Goal: Information Seeking & Learning: Learn about a topic

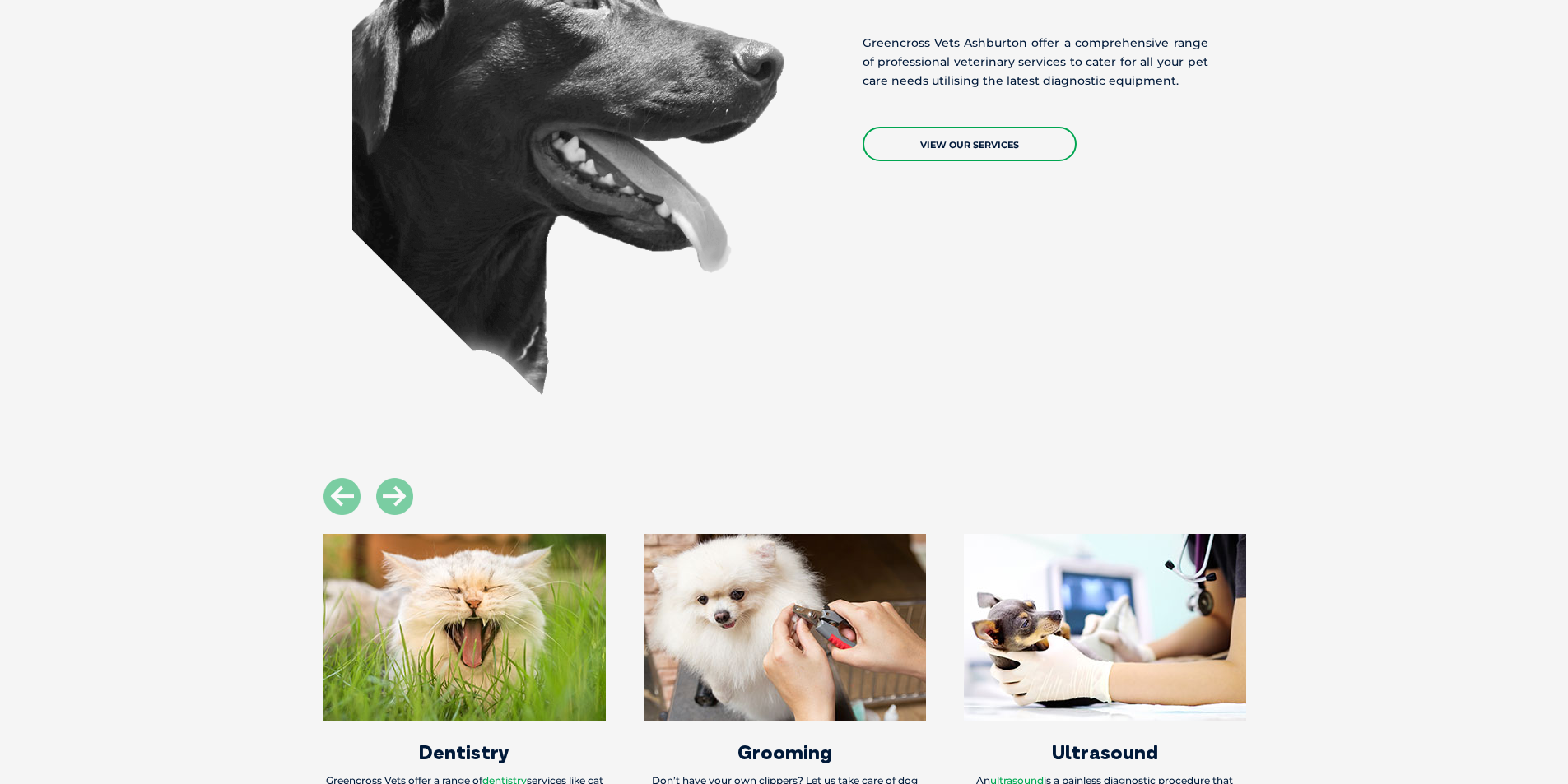
scroll to position [1481, 0]
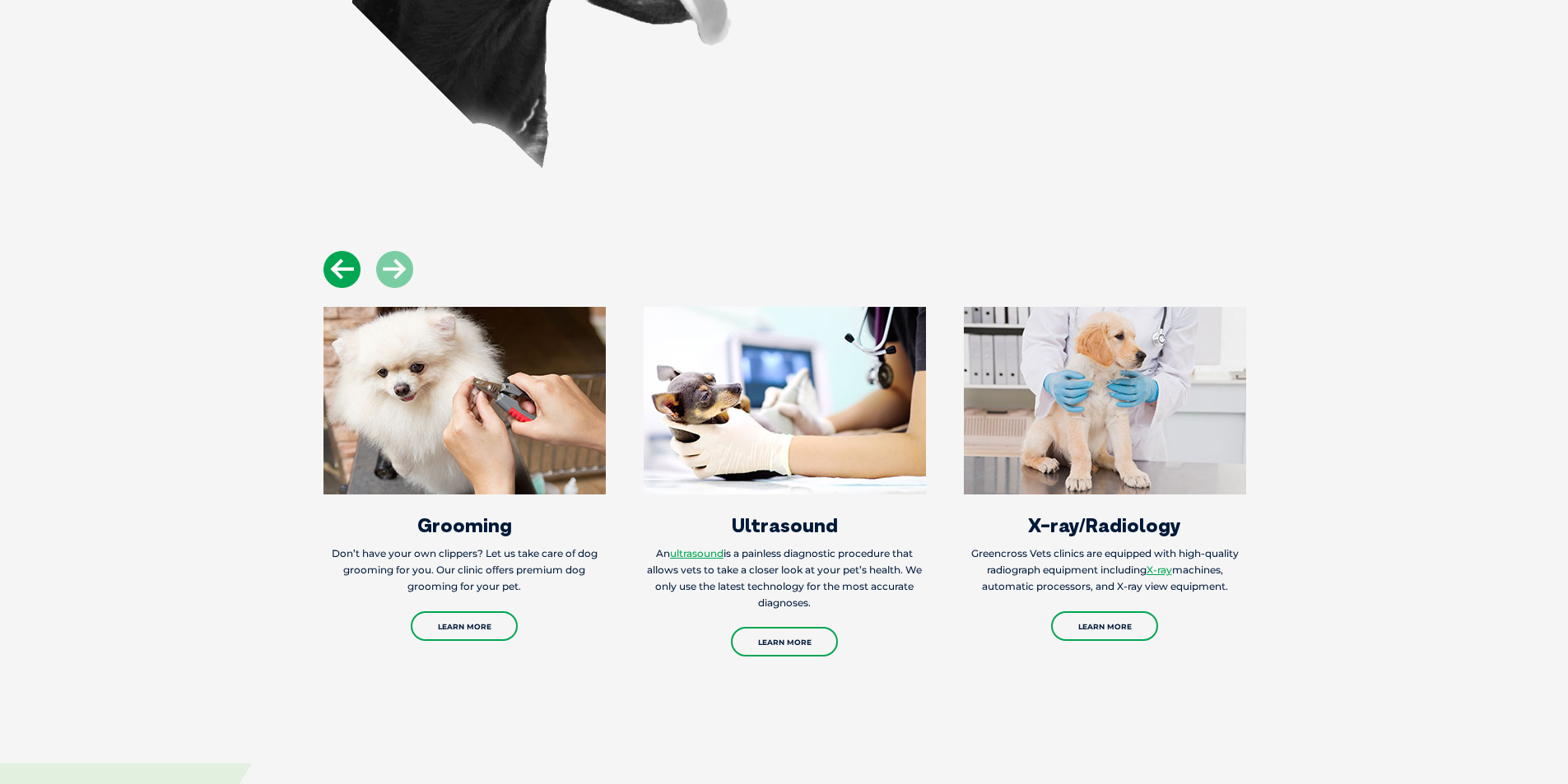
click at [339, 262] on icon at bounding box center [341, 269] width 37 height 37
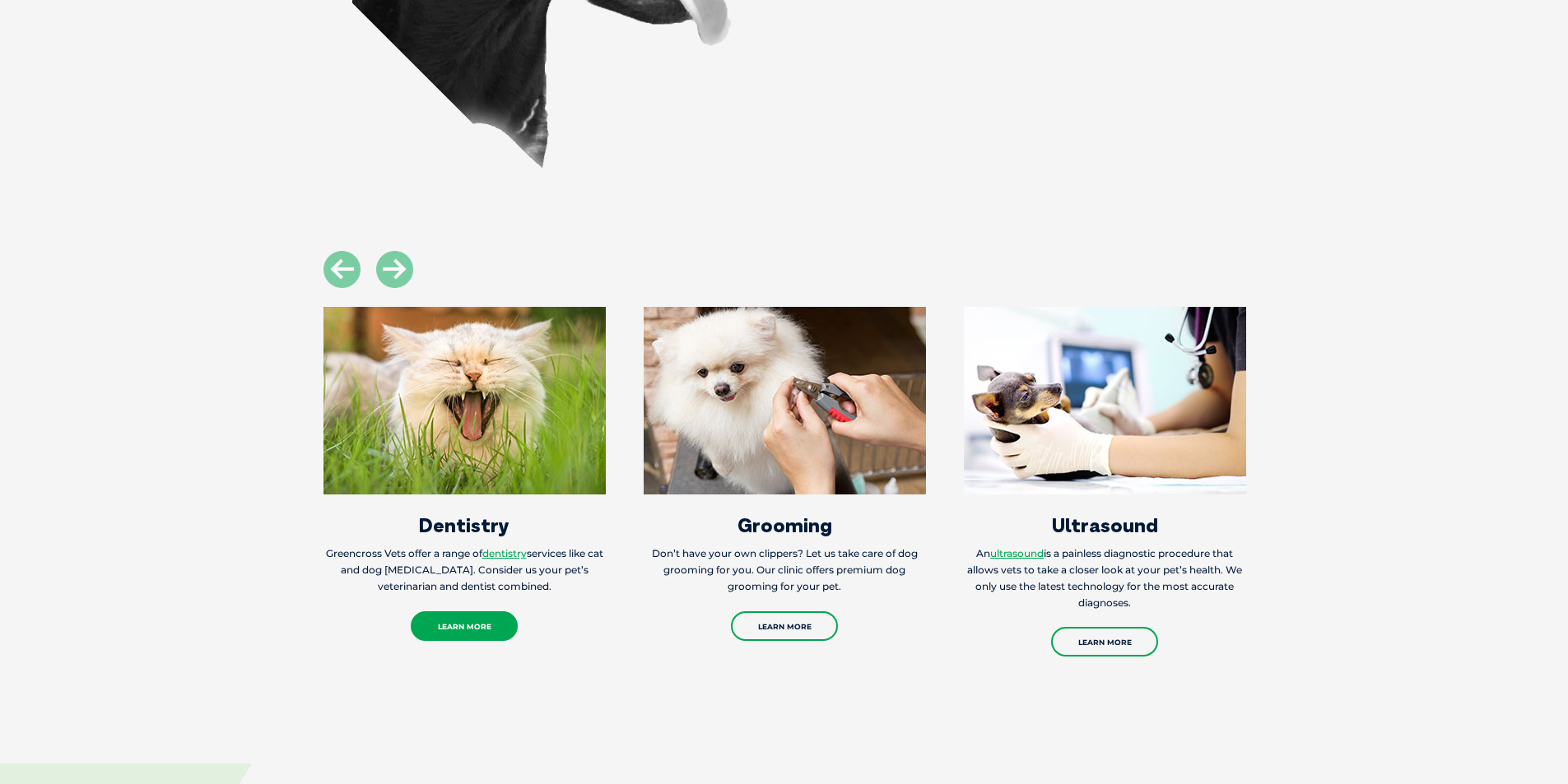
click at [454, 622] on link "Learn More" at bounding box center [464, 626] width 107 height 30
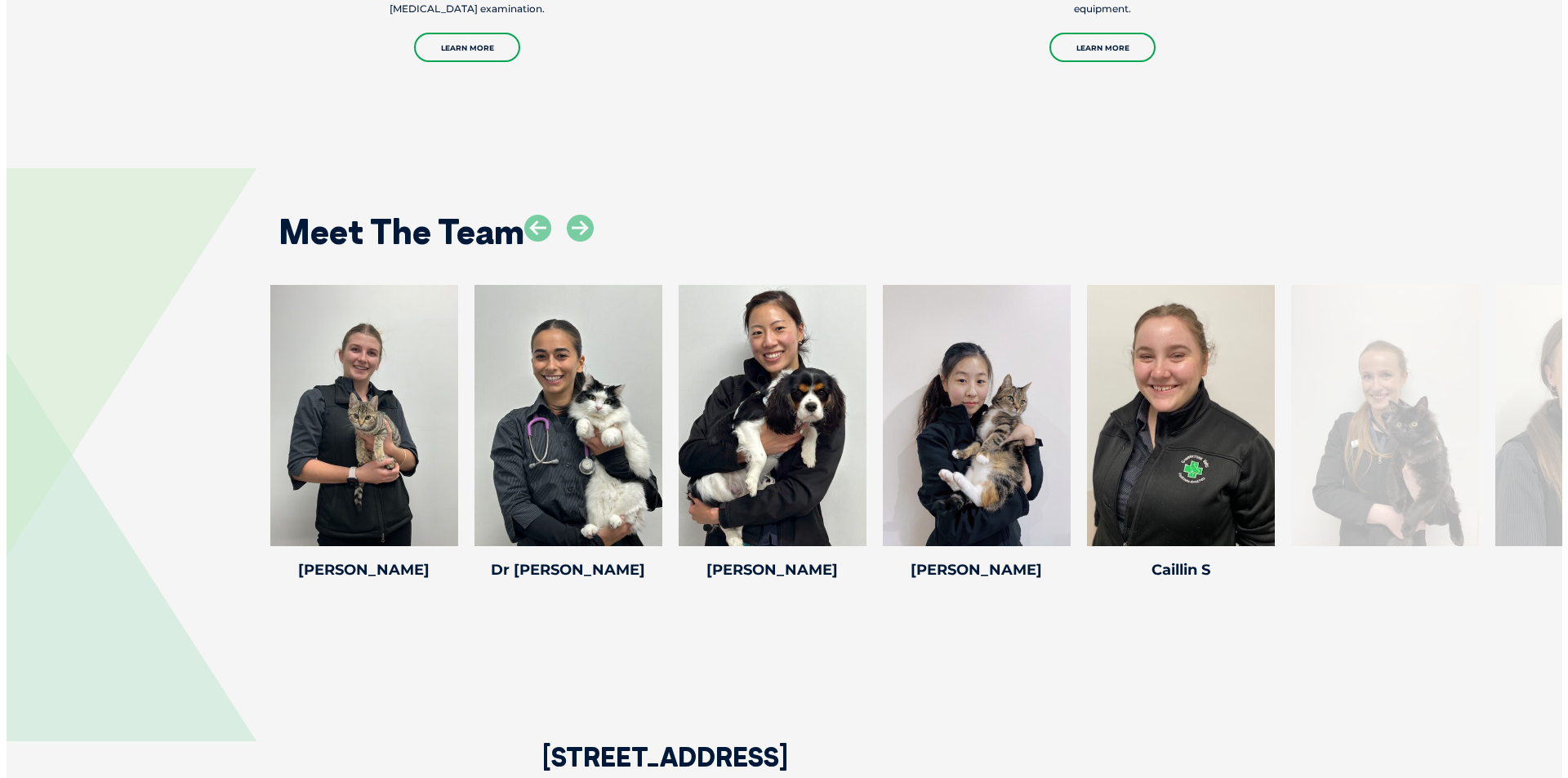
scroll to position [2041, 0]
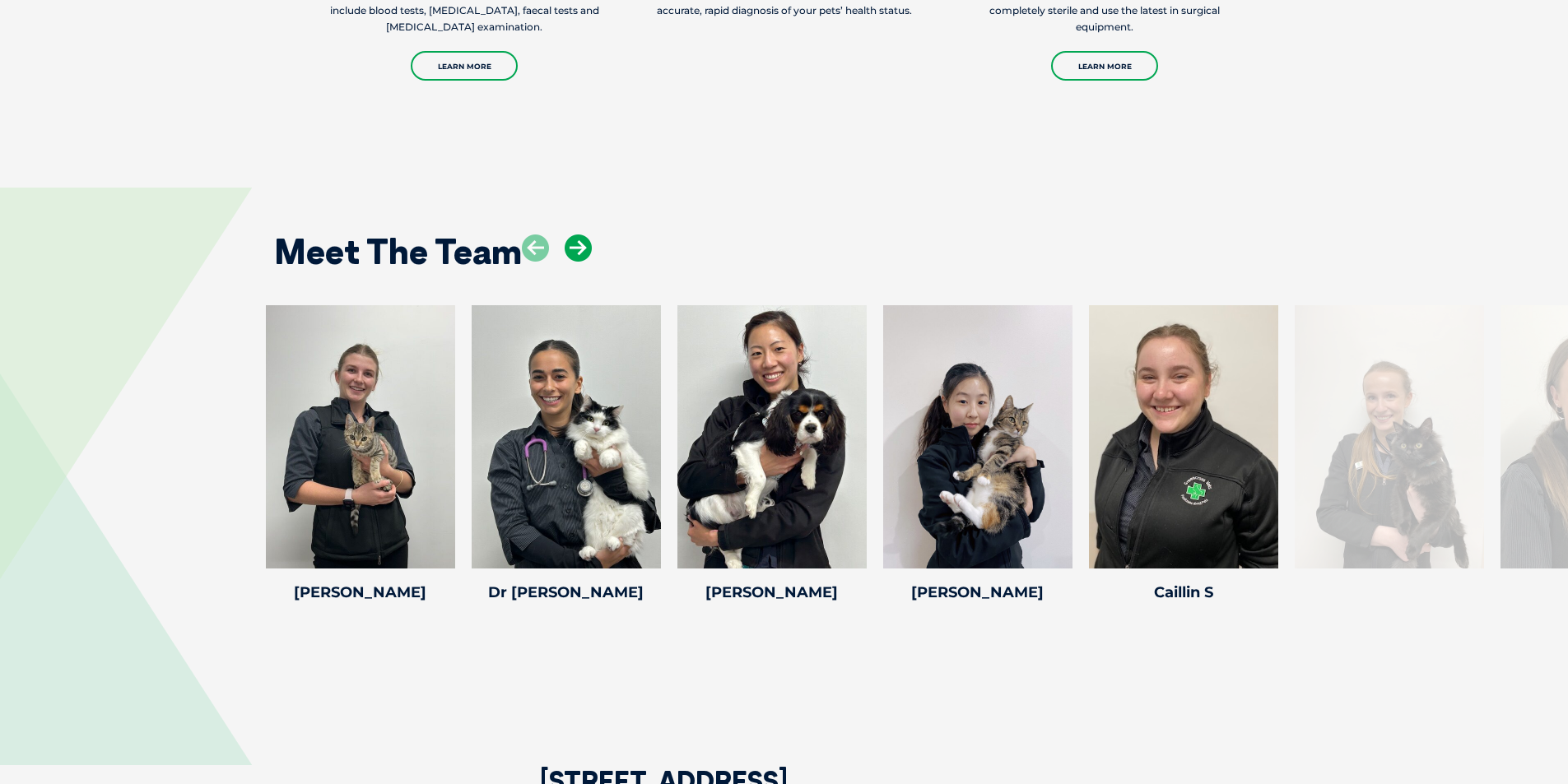
click at [573, 247] on icon at bounding box center [578, 248] width 27 height 27
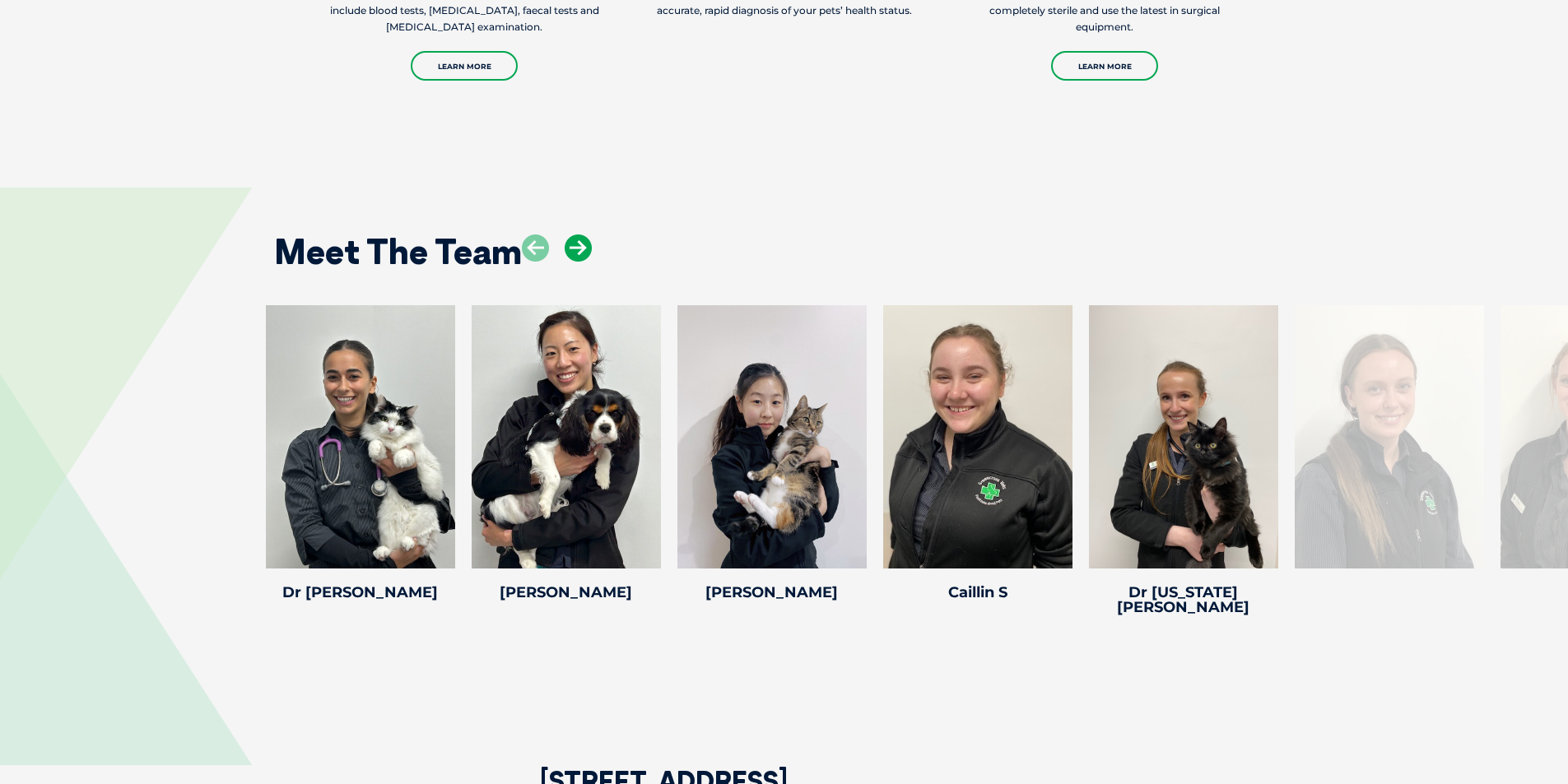
click at [573, 247] on icon at bounding box center [578, 248] width 27 height 27
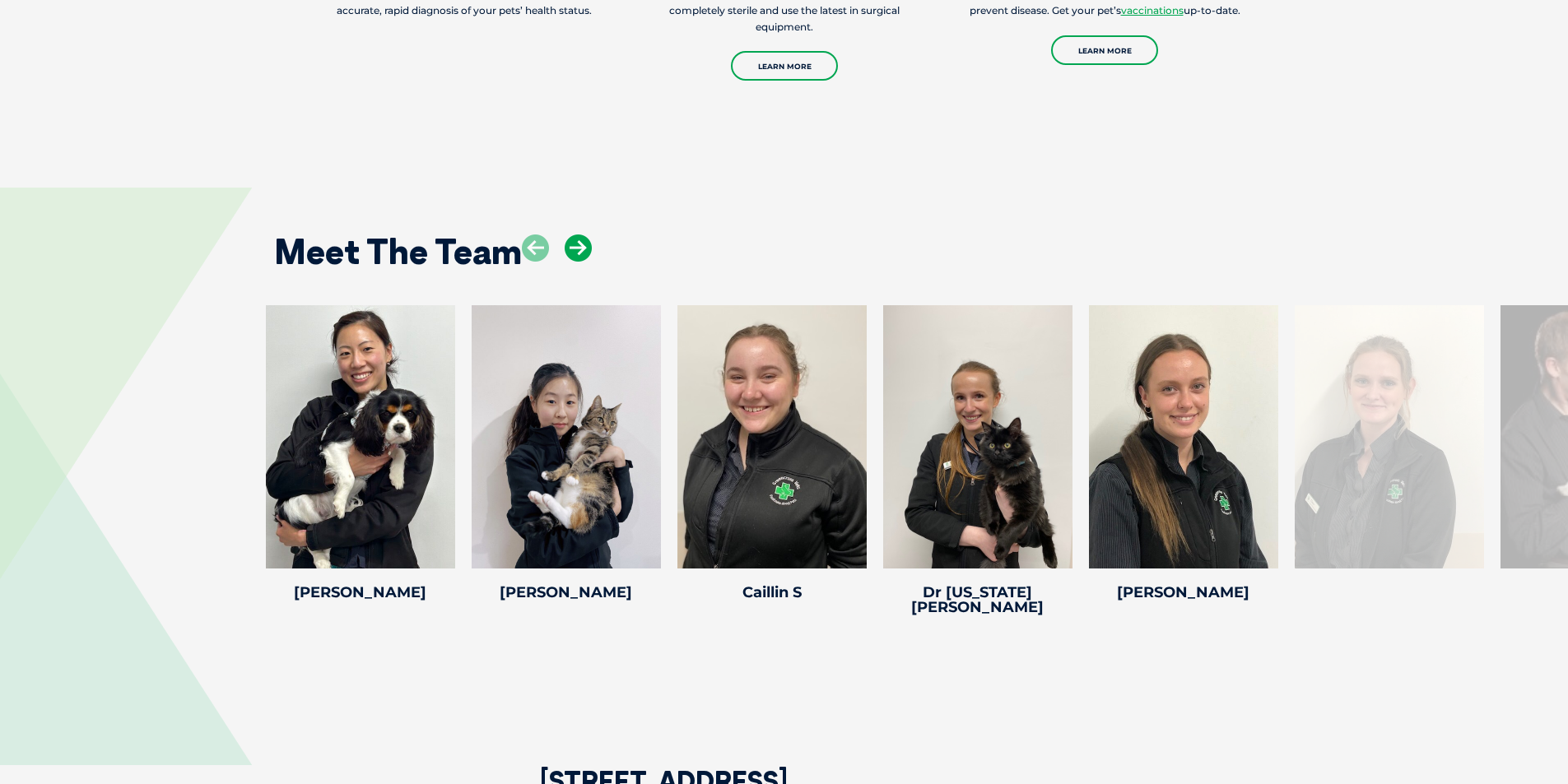
click at [573, 247] on icon at bounding box center [578, 248] width 27 height 27
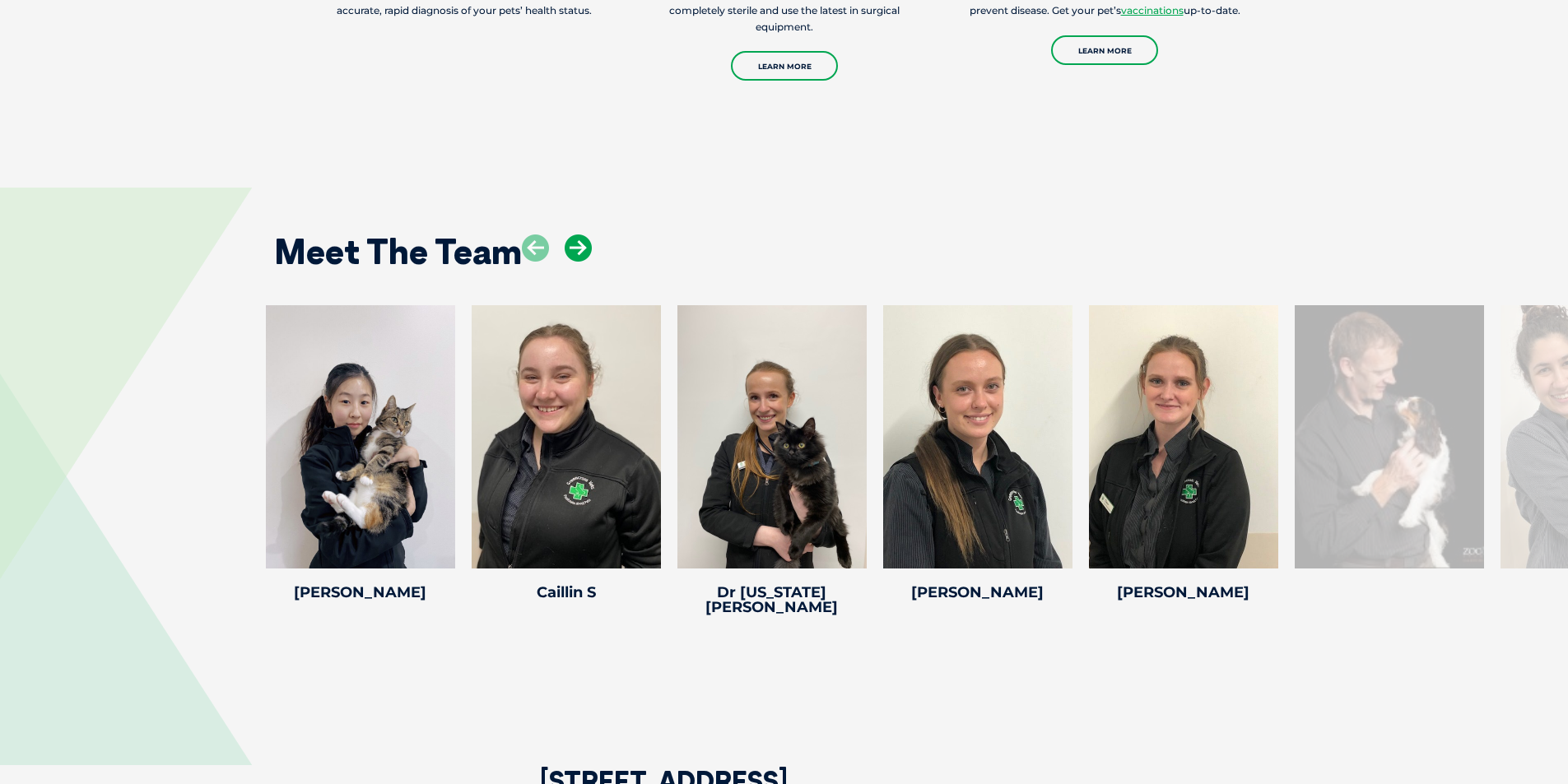
click at [573, 247] on icon at bounding box center [578, 248] width 27 height 27
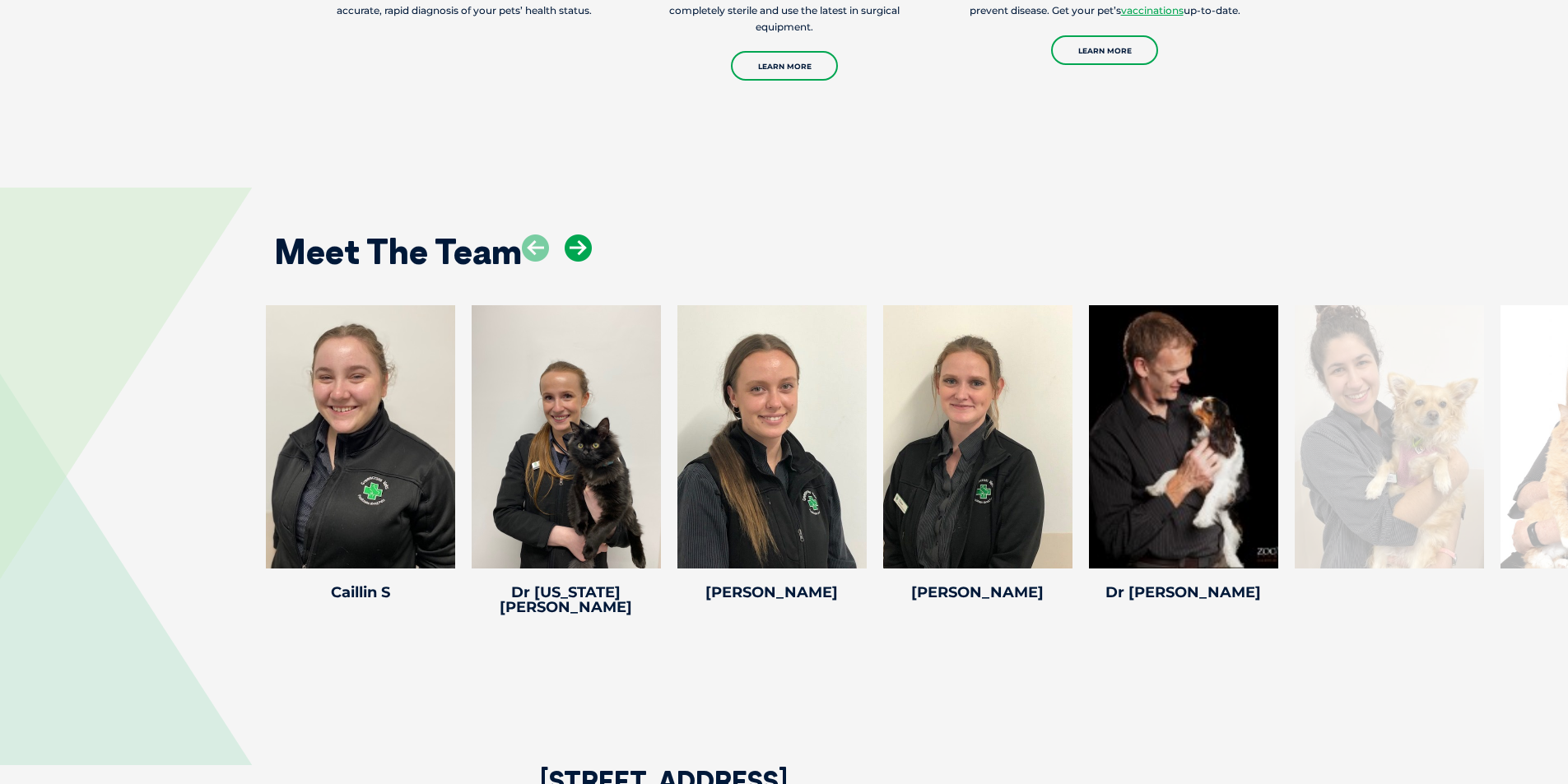
click at [573, 247] on icon at bounding box center [578, 248] width 27 height 27
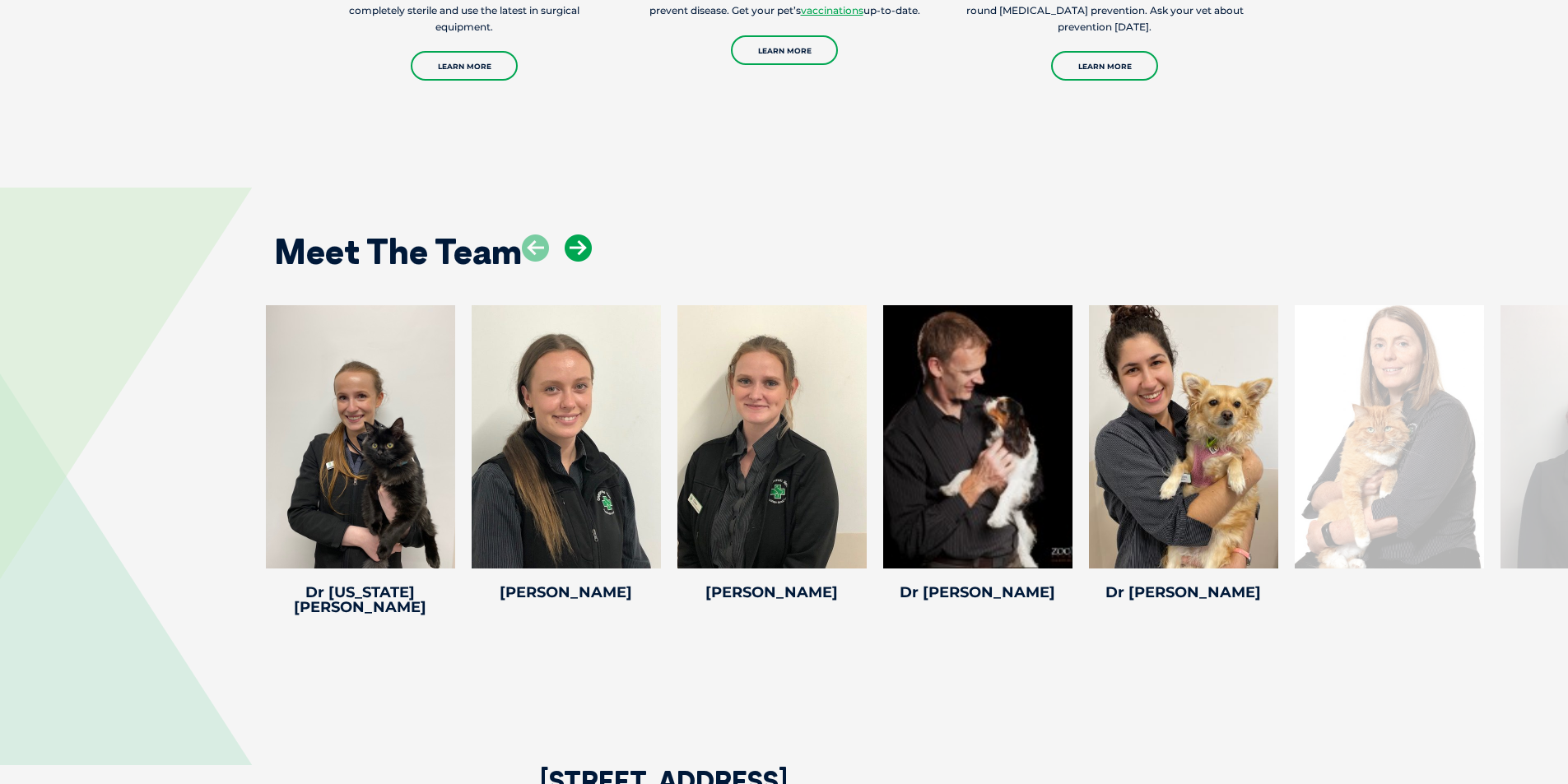
click at [573, 247] on icon at bounding box center [578, 248] width 27 height 27
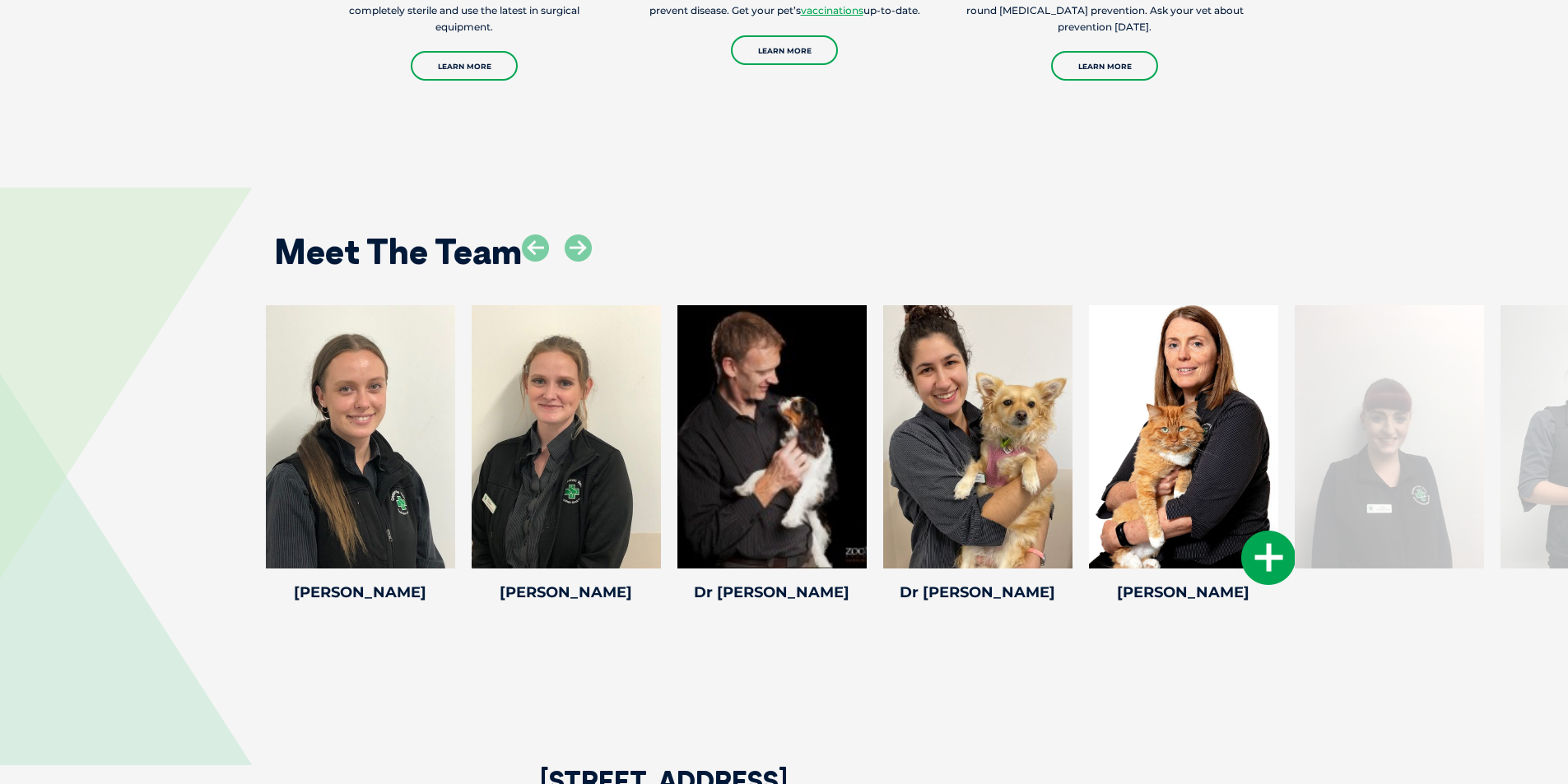
click at [1183, 467] on div at bounding box center [1183, 436] width 189 height 264
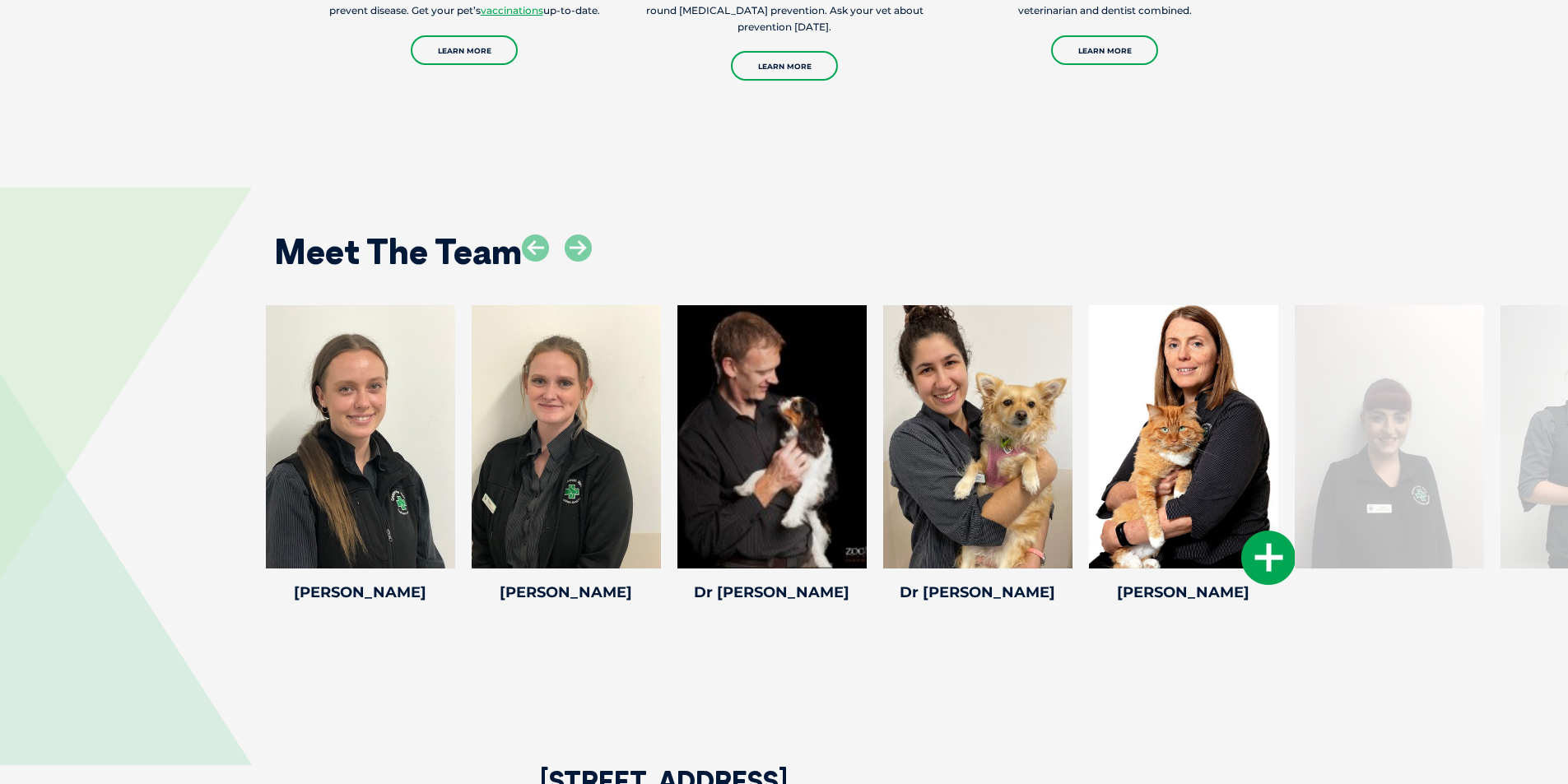
click at [1270, 557] on icon at bounding box center [1269, 558] width 55 height 55
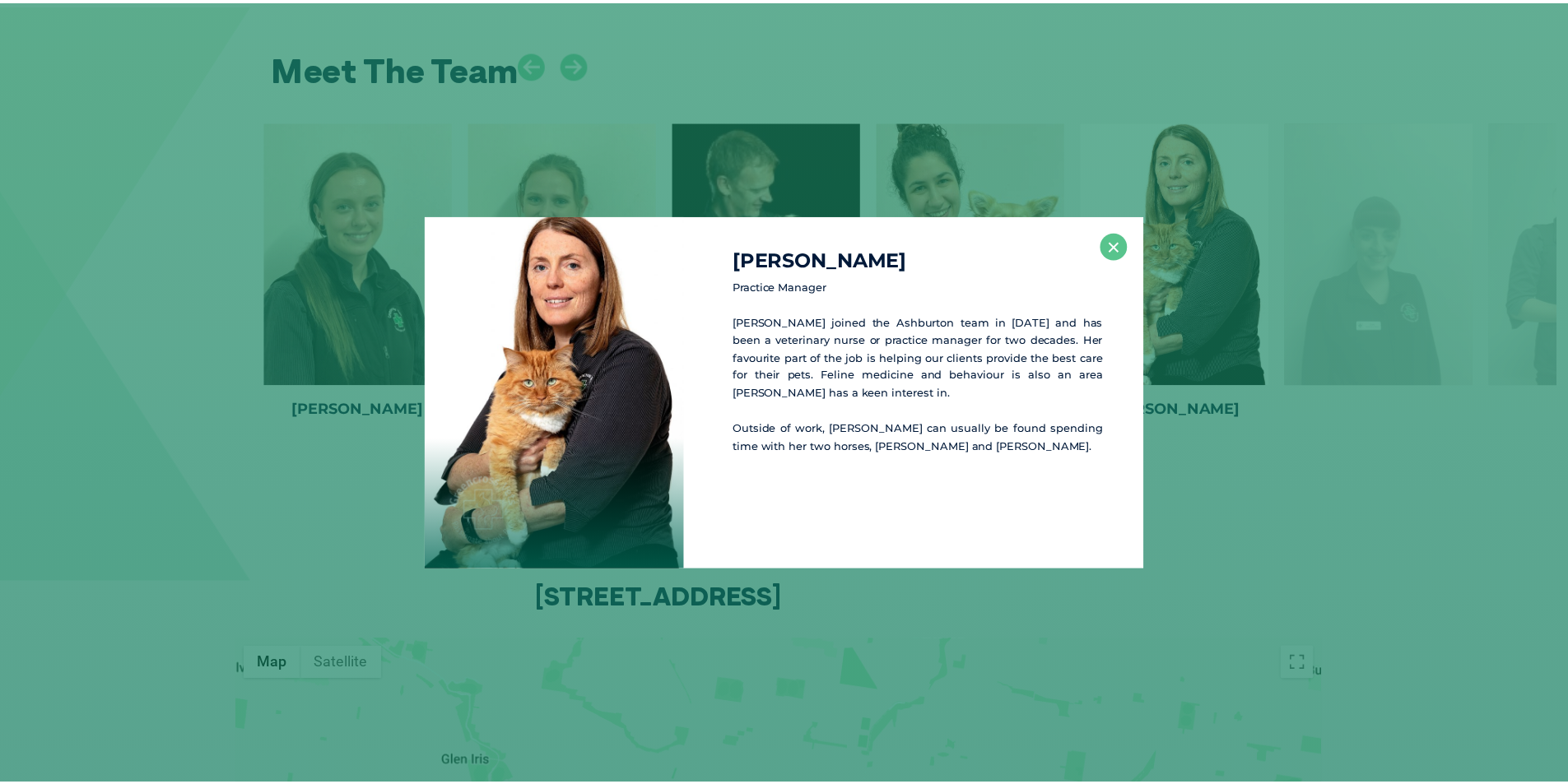
scroll to position [2242, 0]
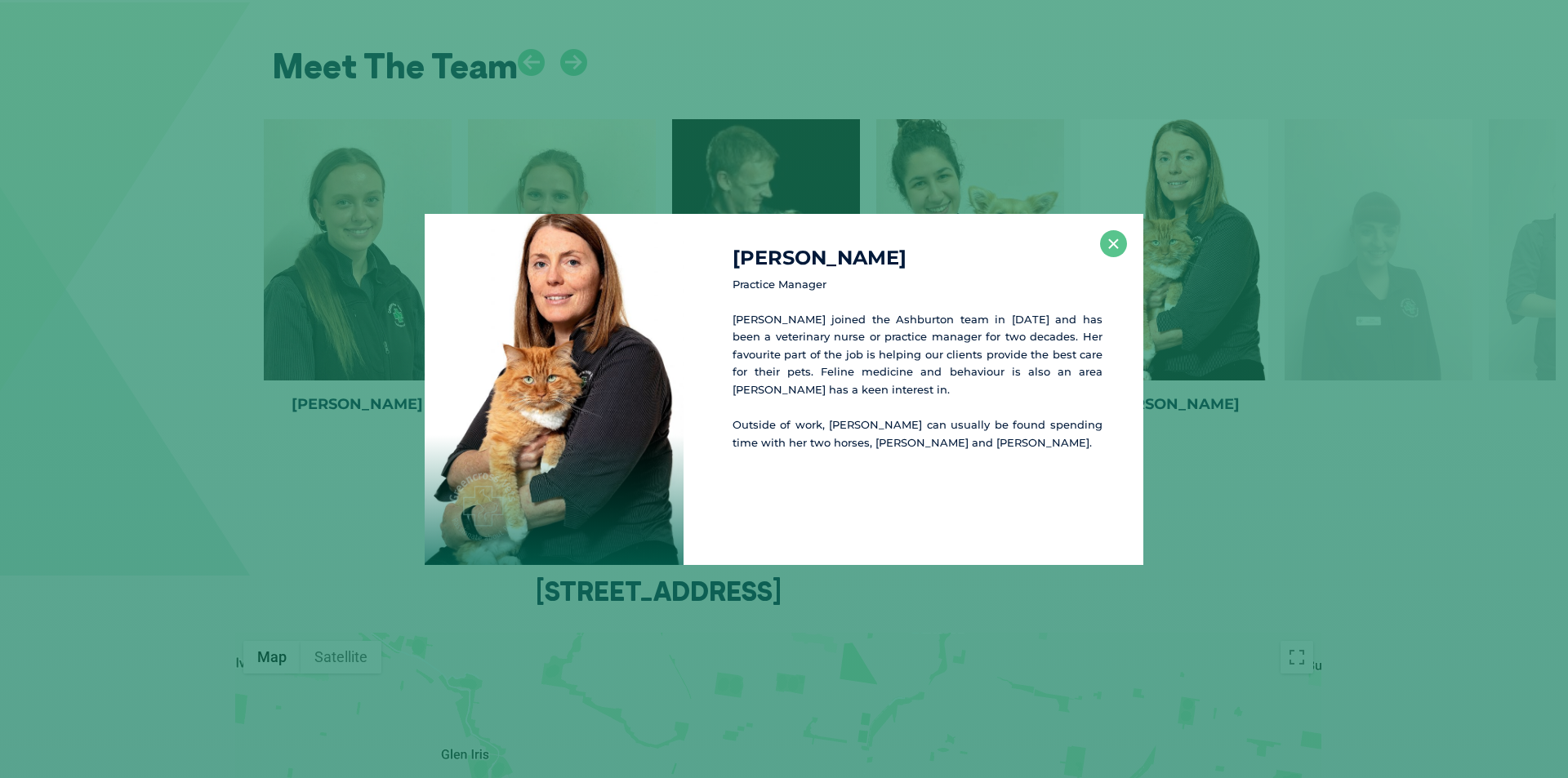
click at [1273, 607] on div "Melissa B Practice Manager Melissa joined the Ashburton team in 2017 and has be…" at bounding box center [784, 389] width 1568 height 778
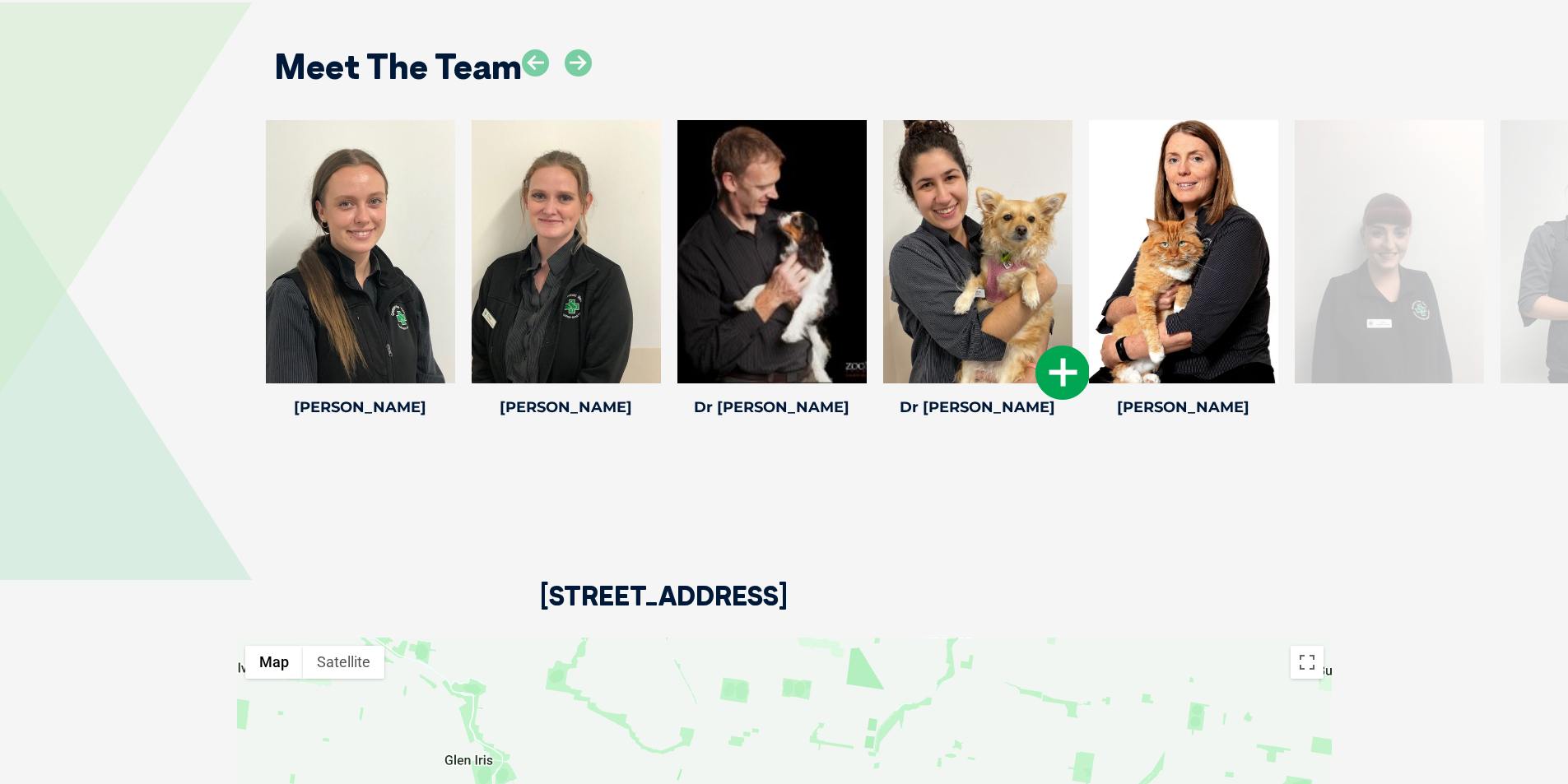
click at [1069, 368] on icon at bounding box center [1063, 373] width 55 height 55
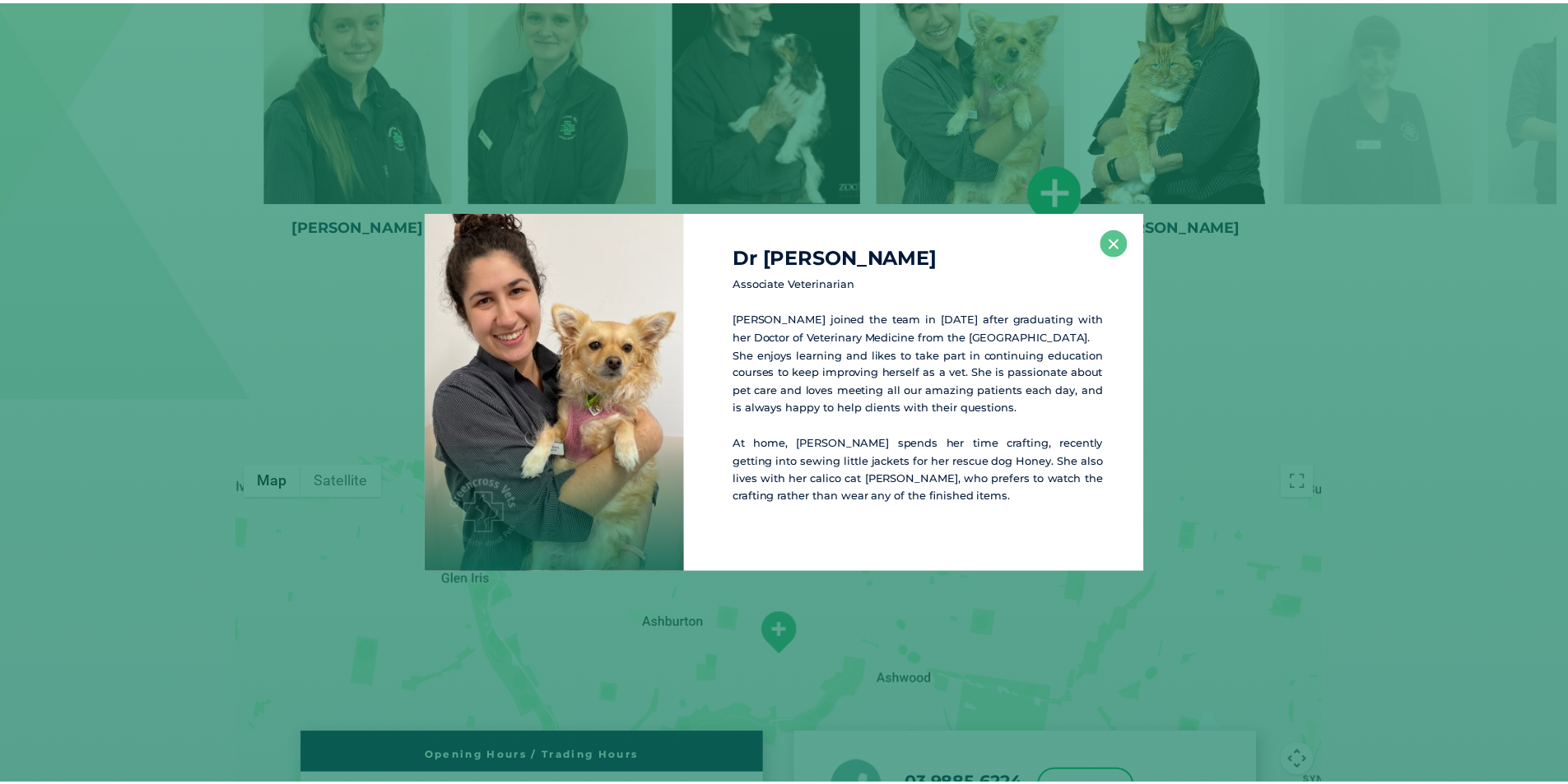
scroll to position [2425, 0]
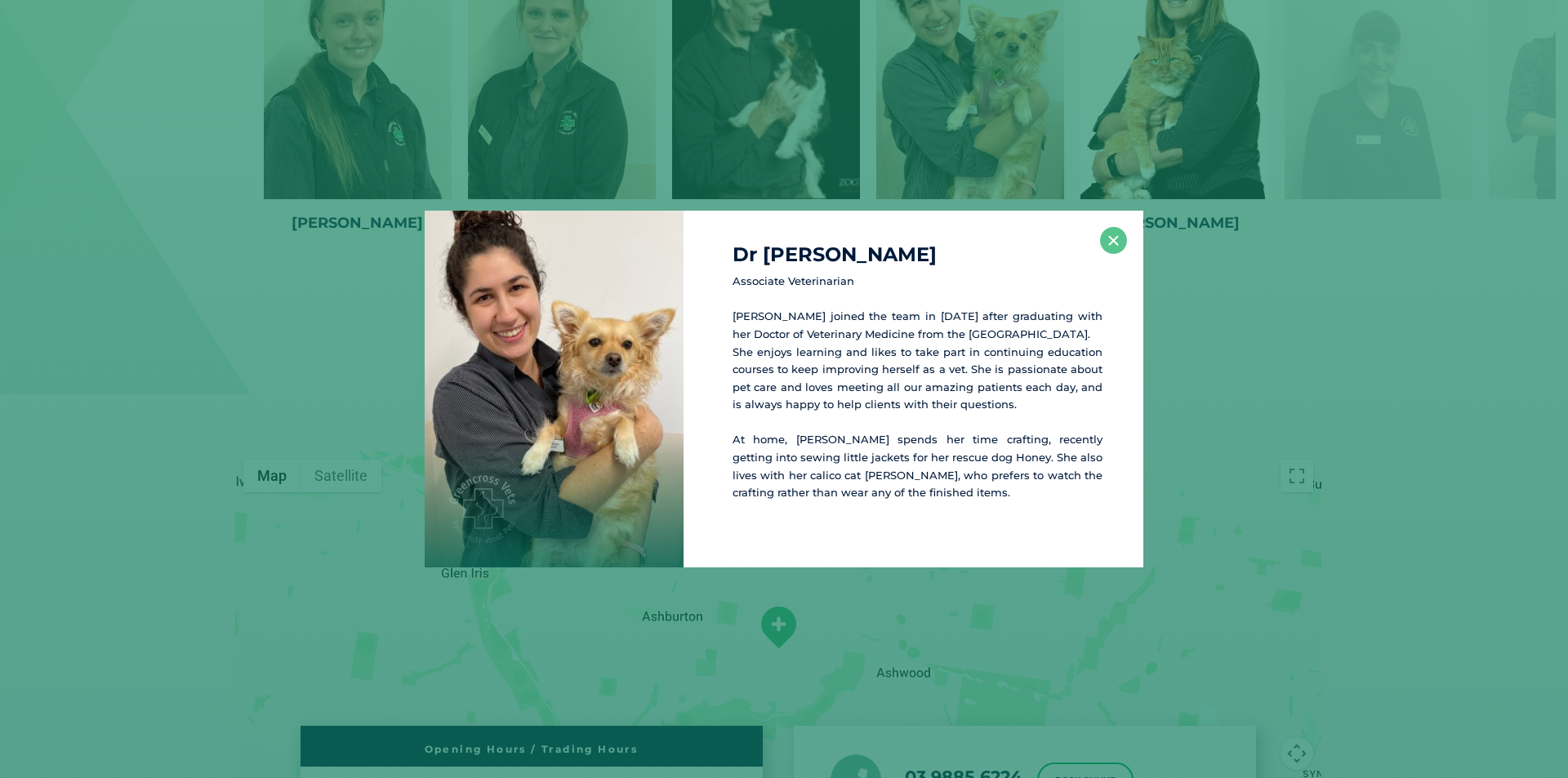
click at [1441, 367] on div "Dr Ilke S Associate Veterinarian Ilke joined the team in 2018 after graduating …" at bounding box center [784, 388] width 1555 height 357
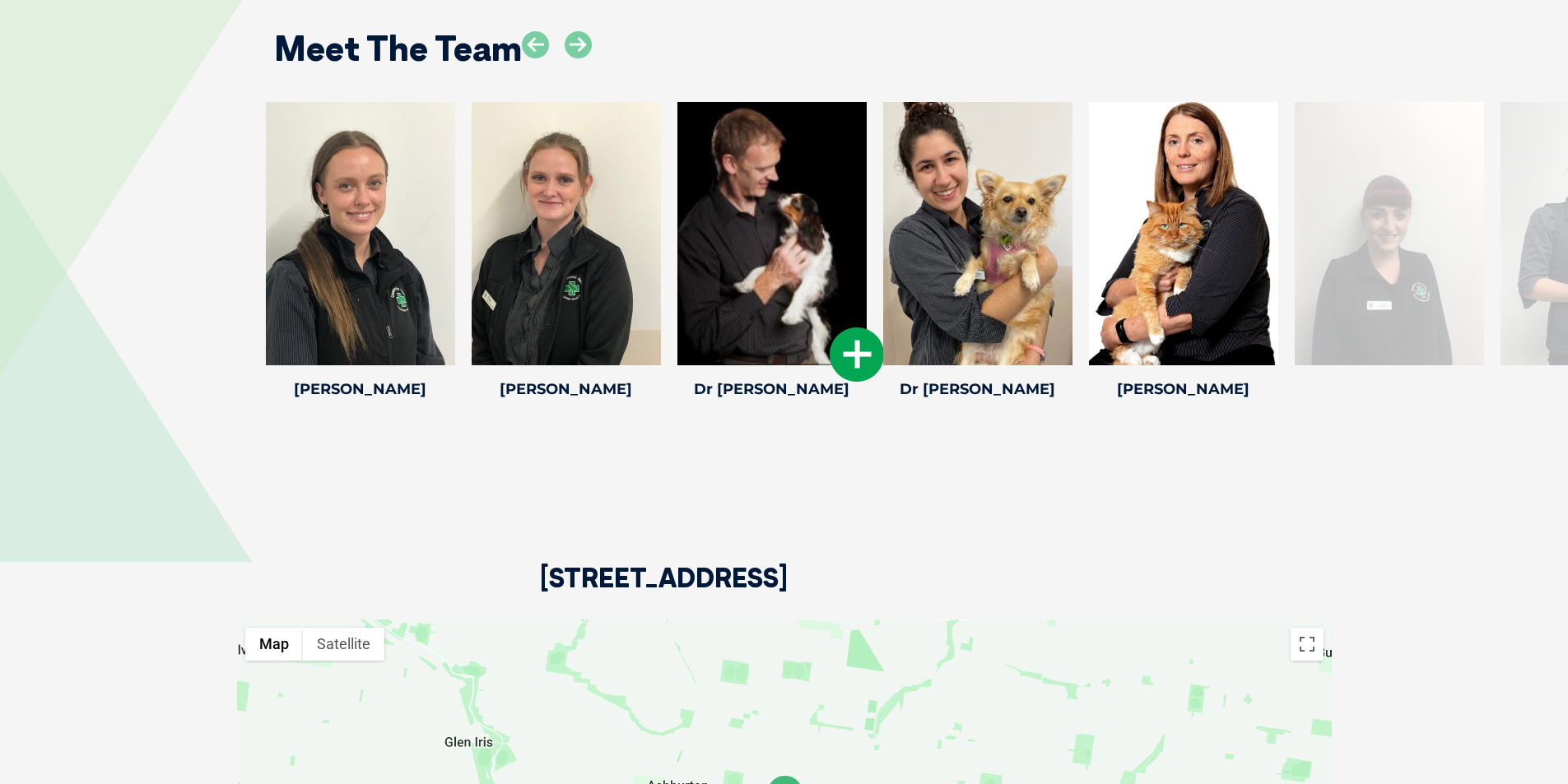
click at [846, 349] on icon at bounding box center [856, 355] width 55 height 55
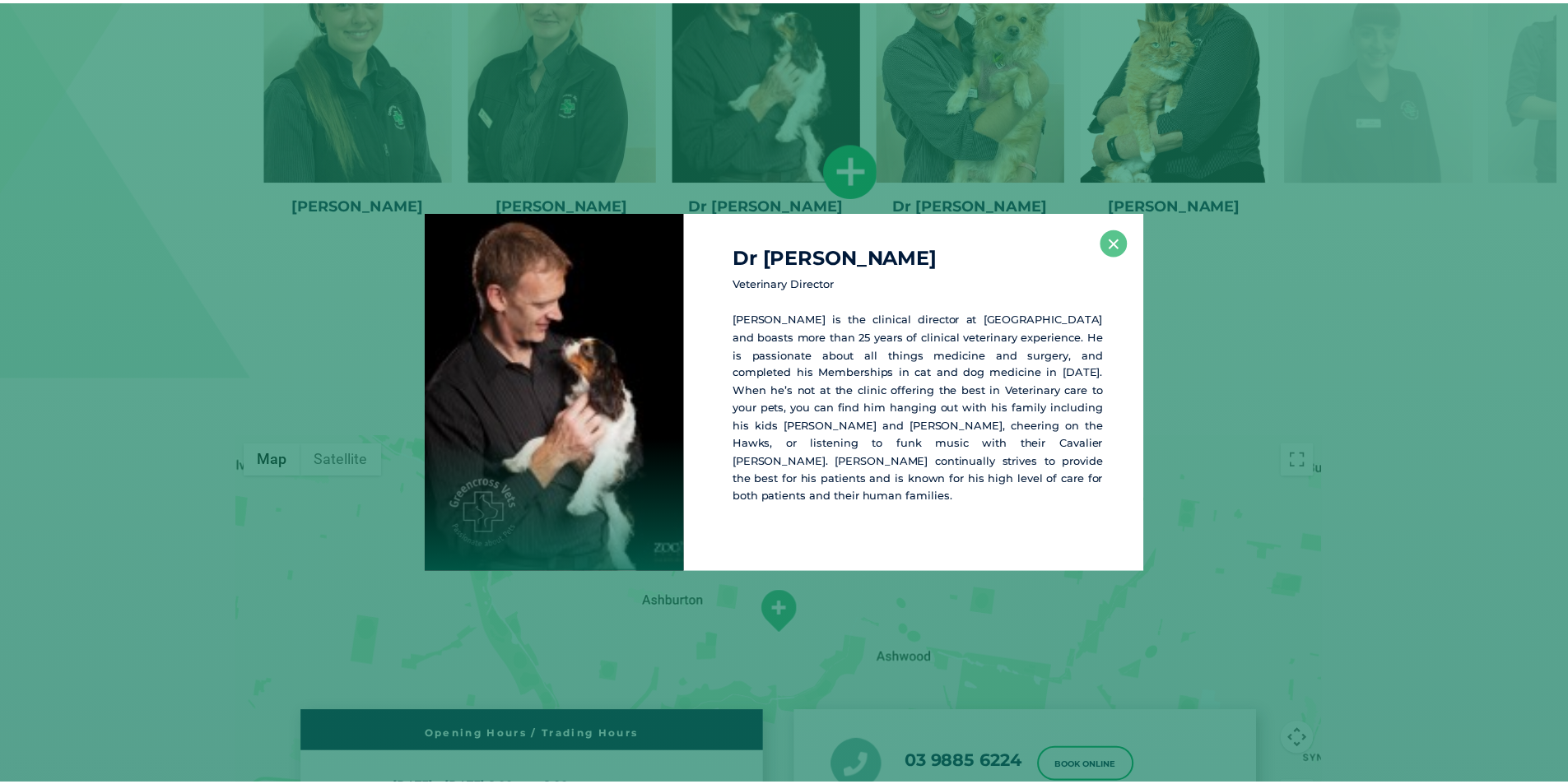
scroll to position [2445, 0]
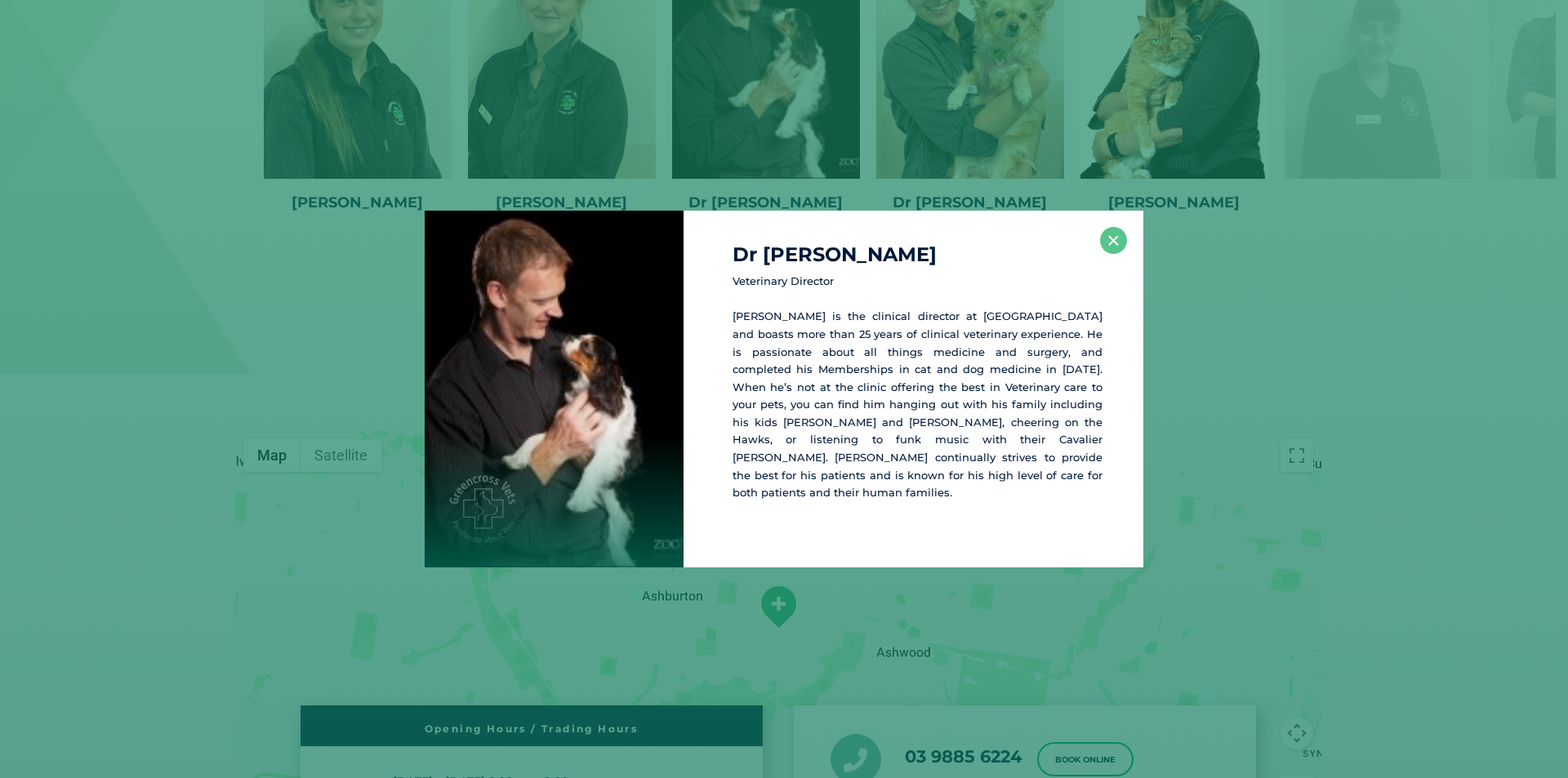
click at [1378, 344] on div "Dr Matt M Veterinary Director Matt is the clinical director at Ashburton and bo…" at bounding box center [784, 388] width 1555 height 357
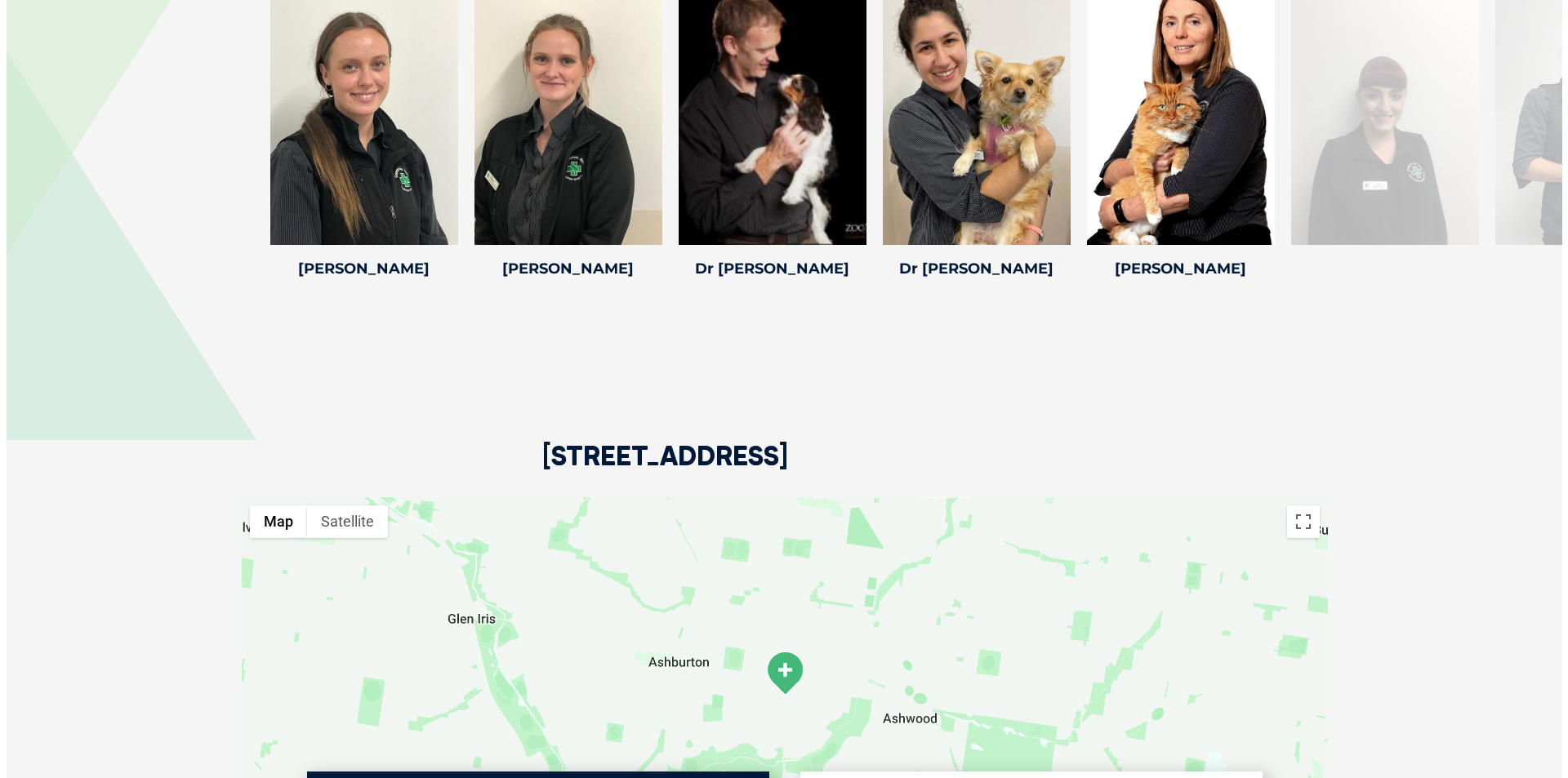
scroll to position [2264, 0]
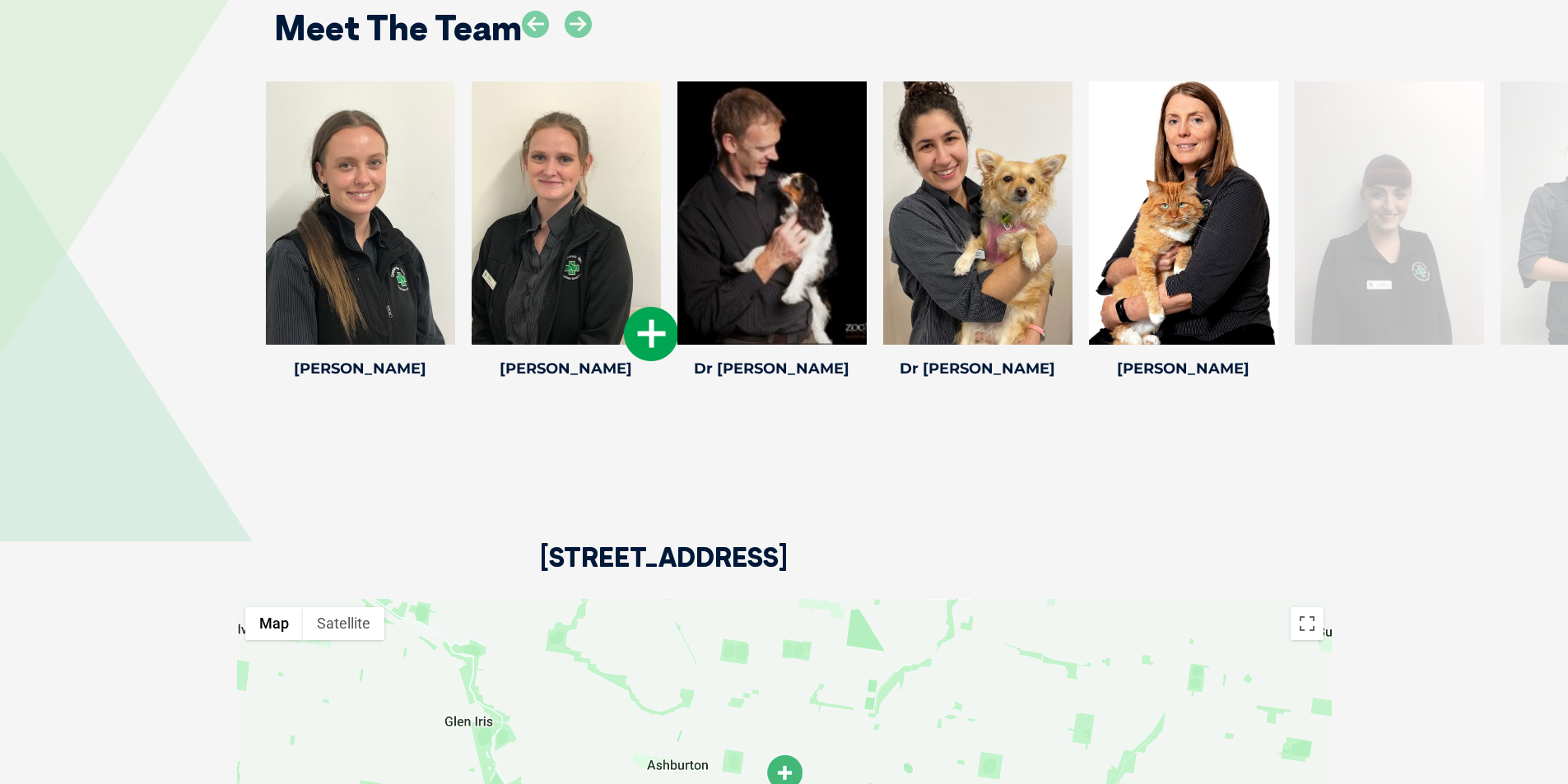
click at [654, 334] on icon at bounding box center [651, 334] width 55 height 55
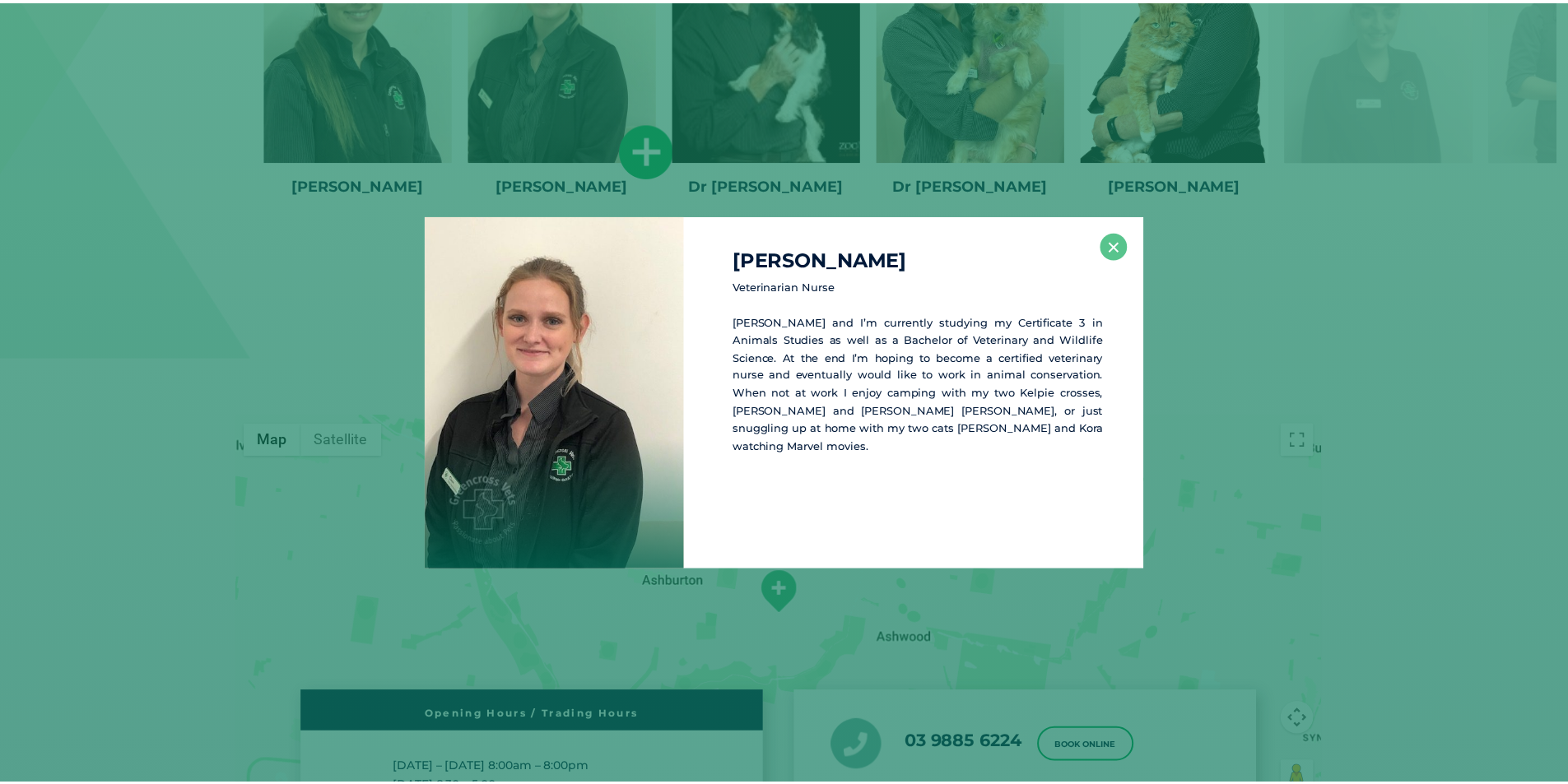
scroll to position [2466, 0]
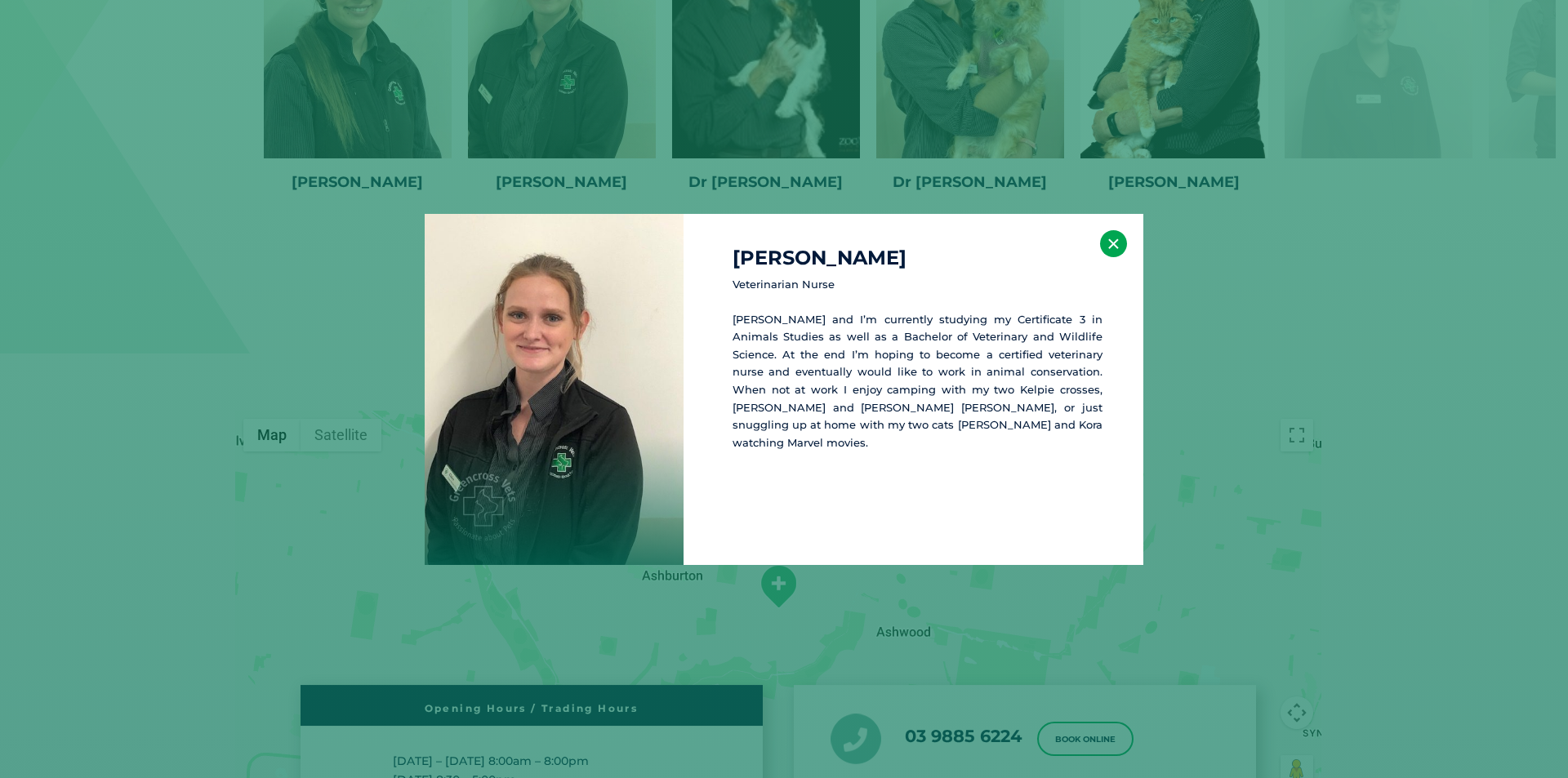
click at [1115, 245] on button "×" at bounding box center [1113, 243] width 27 height 27
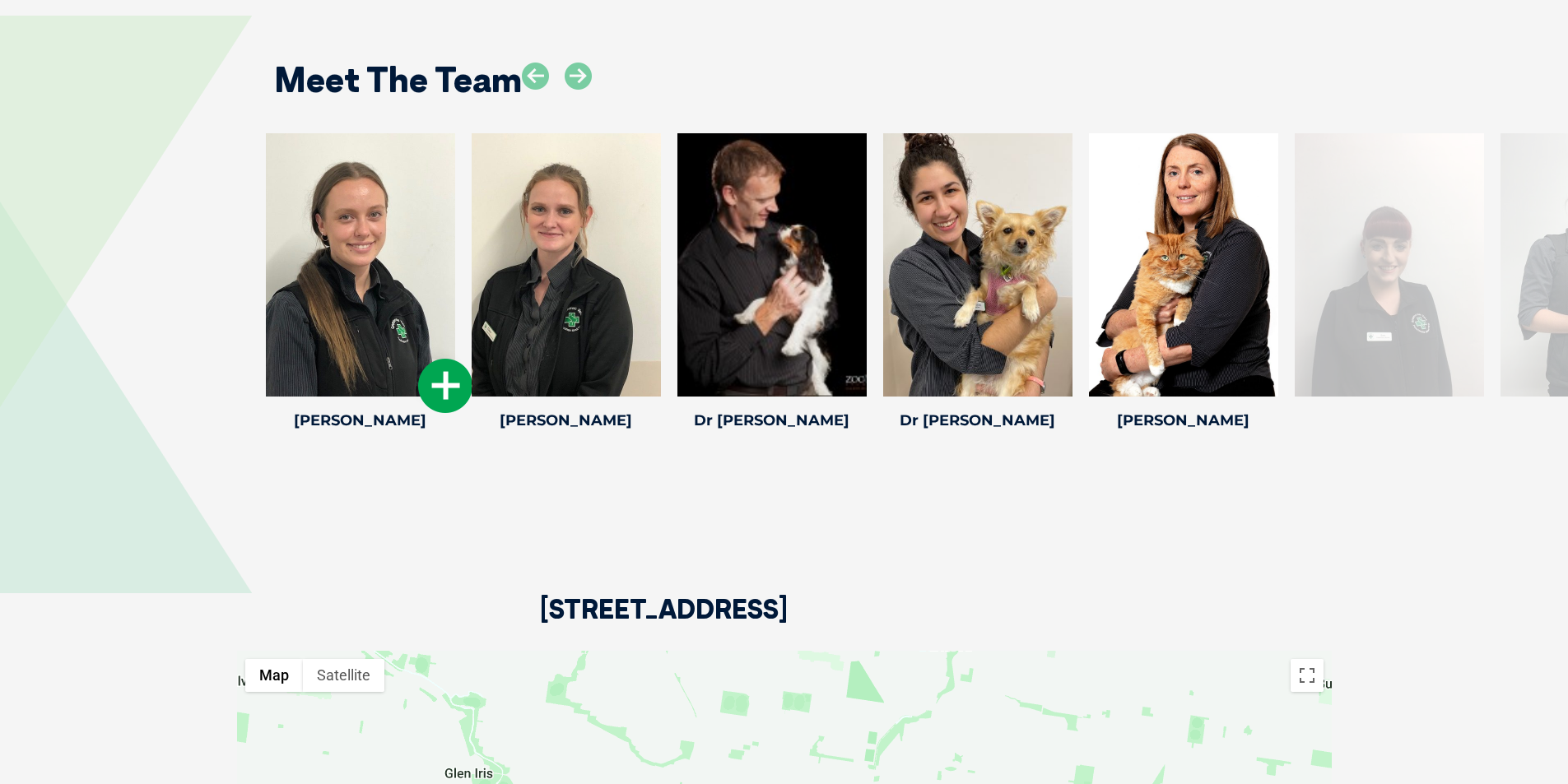
scroll to position [2219, 0]
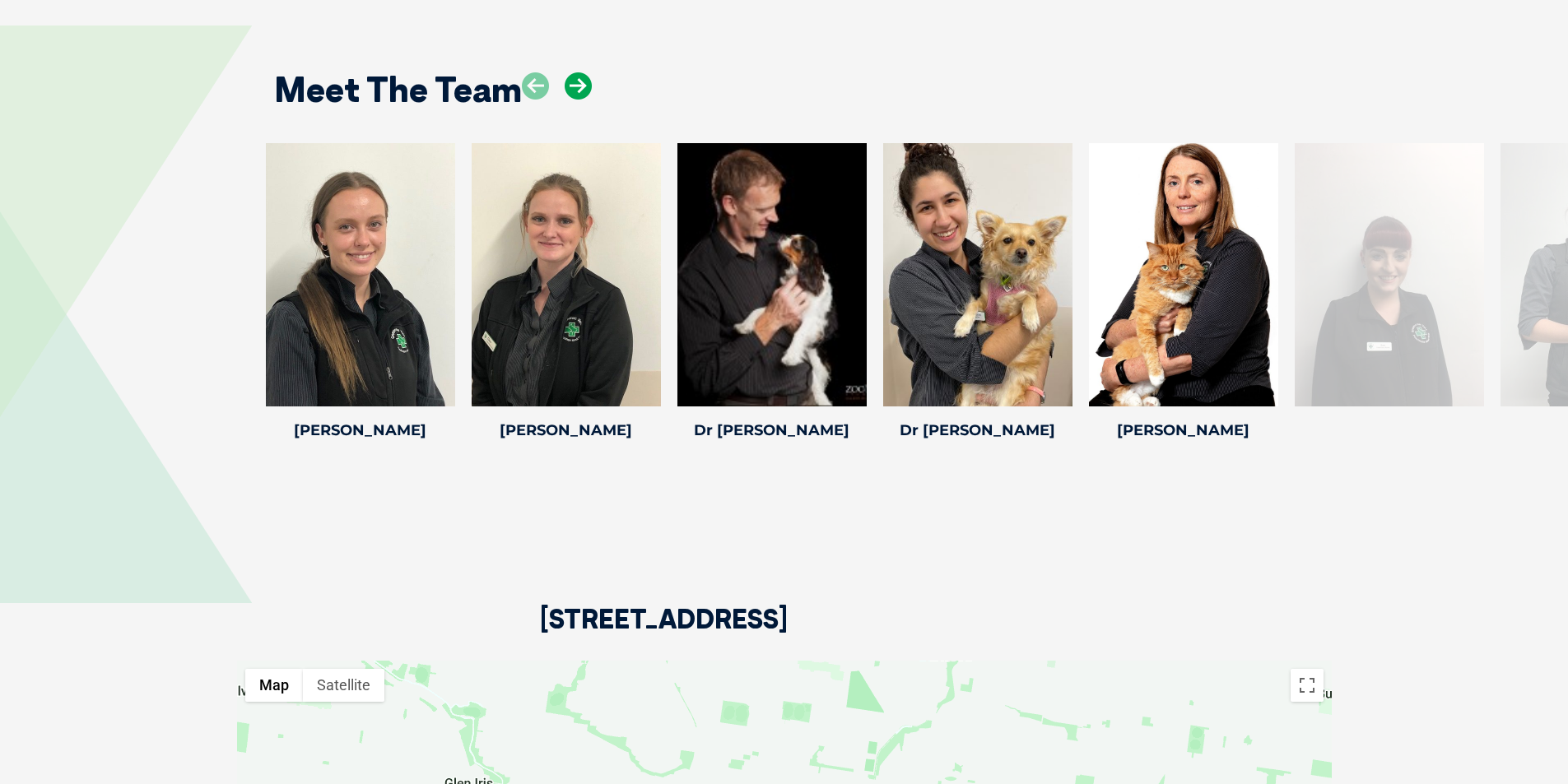
click at [577, 82] on icon at bounding box center [578, 86] width 27 height 27
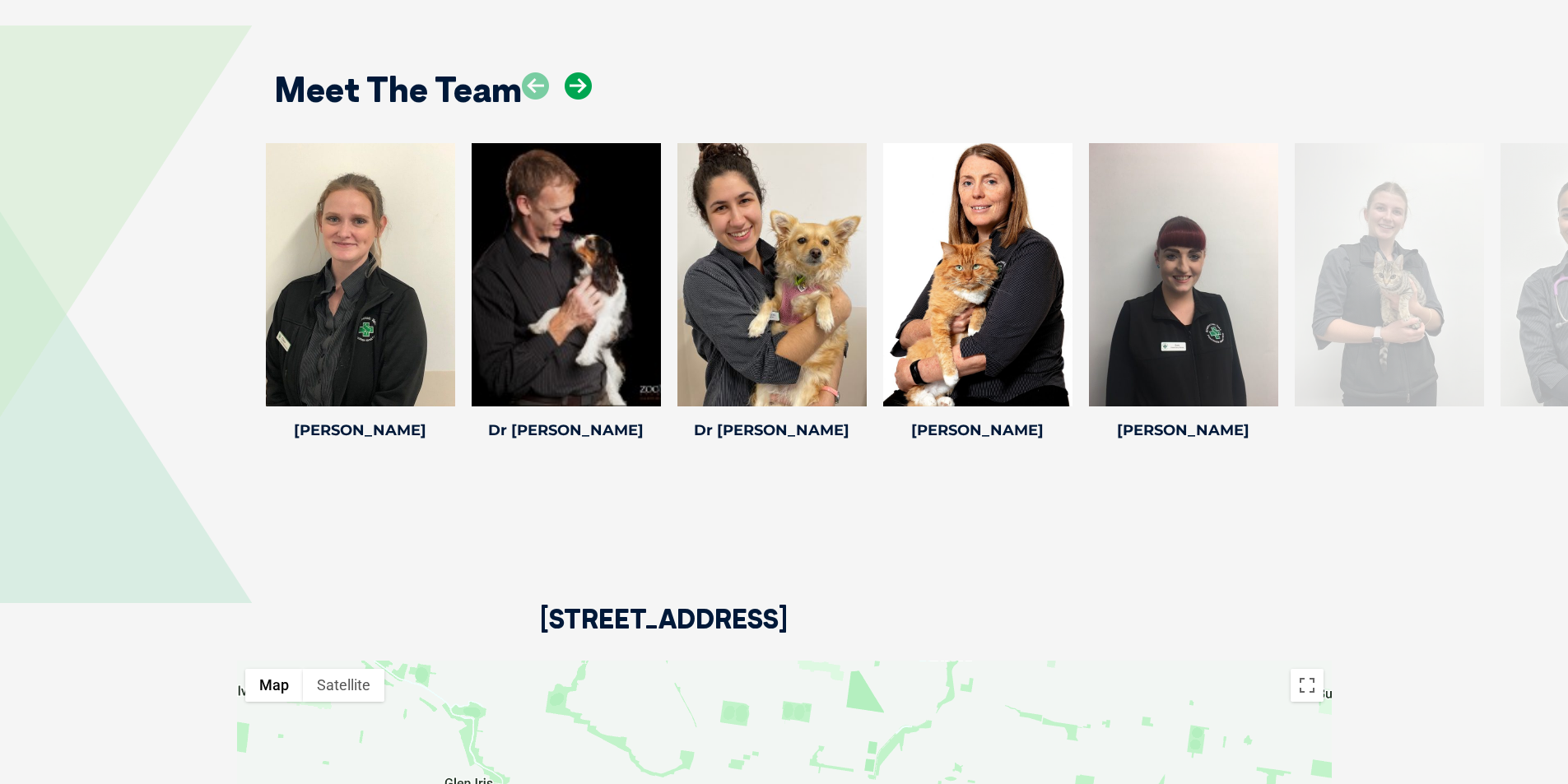
click at [577, 82] on icon at bounding box center [578, 86] width 27 height 27
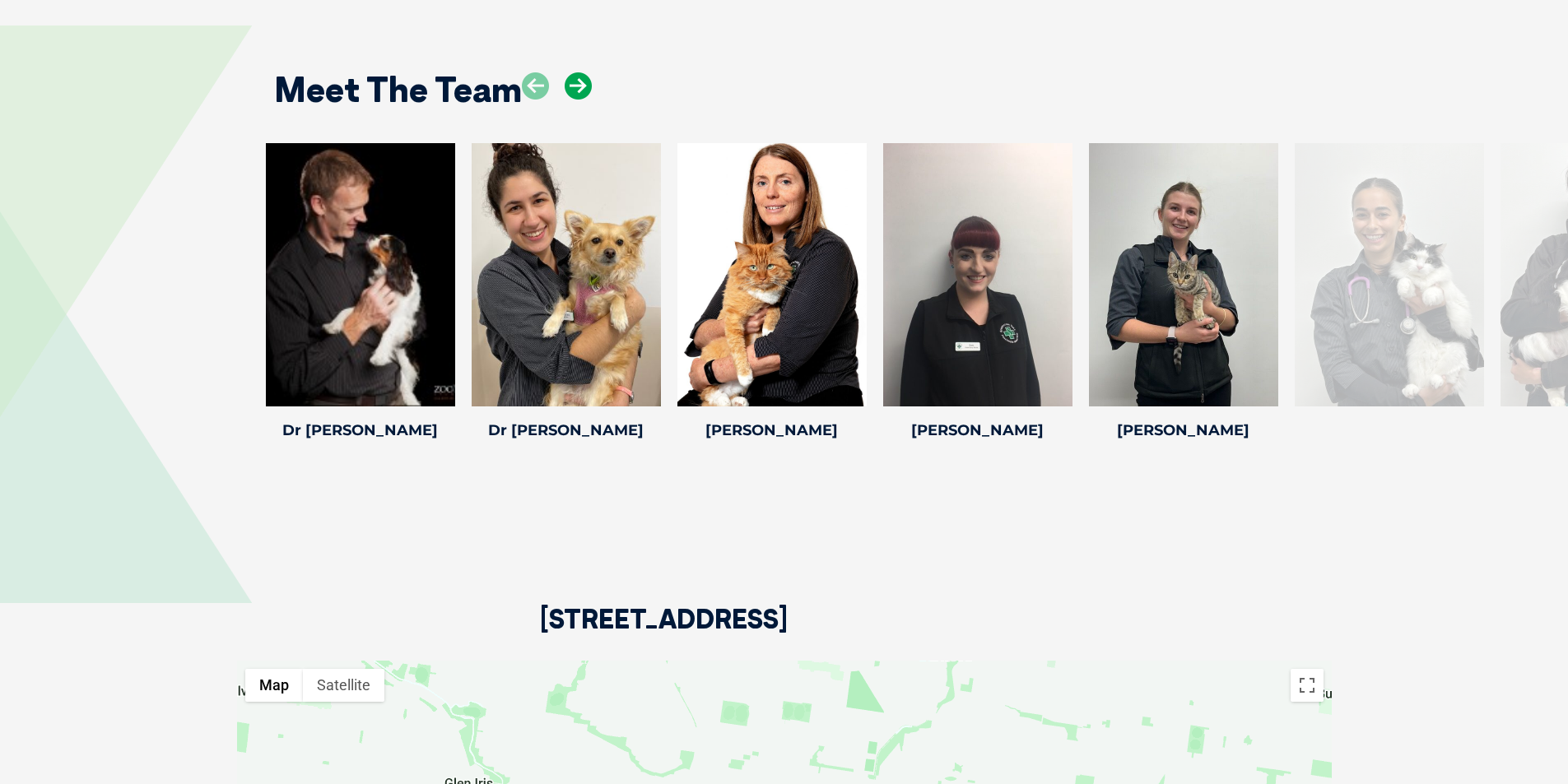
click at [577, 82] on icon at bounding box center [578, 86] width 27 height 27
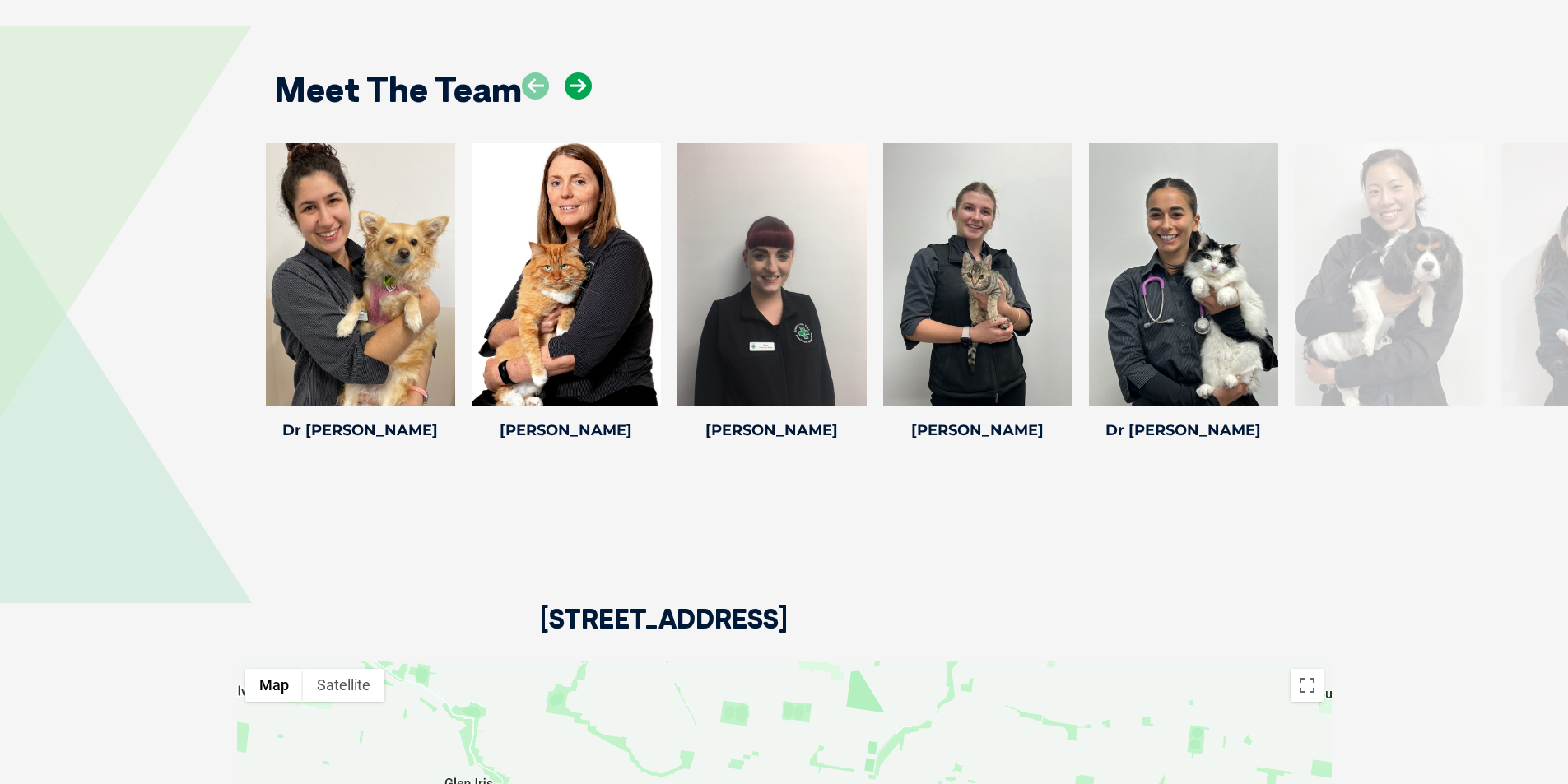
click at [577, 82] on icon at bounding box center [578, 86] width 27 height 27
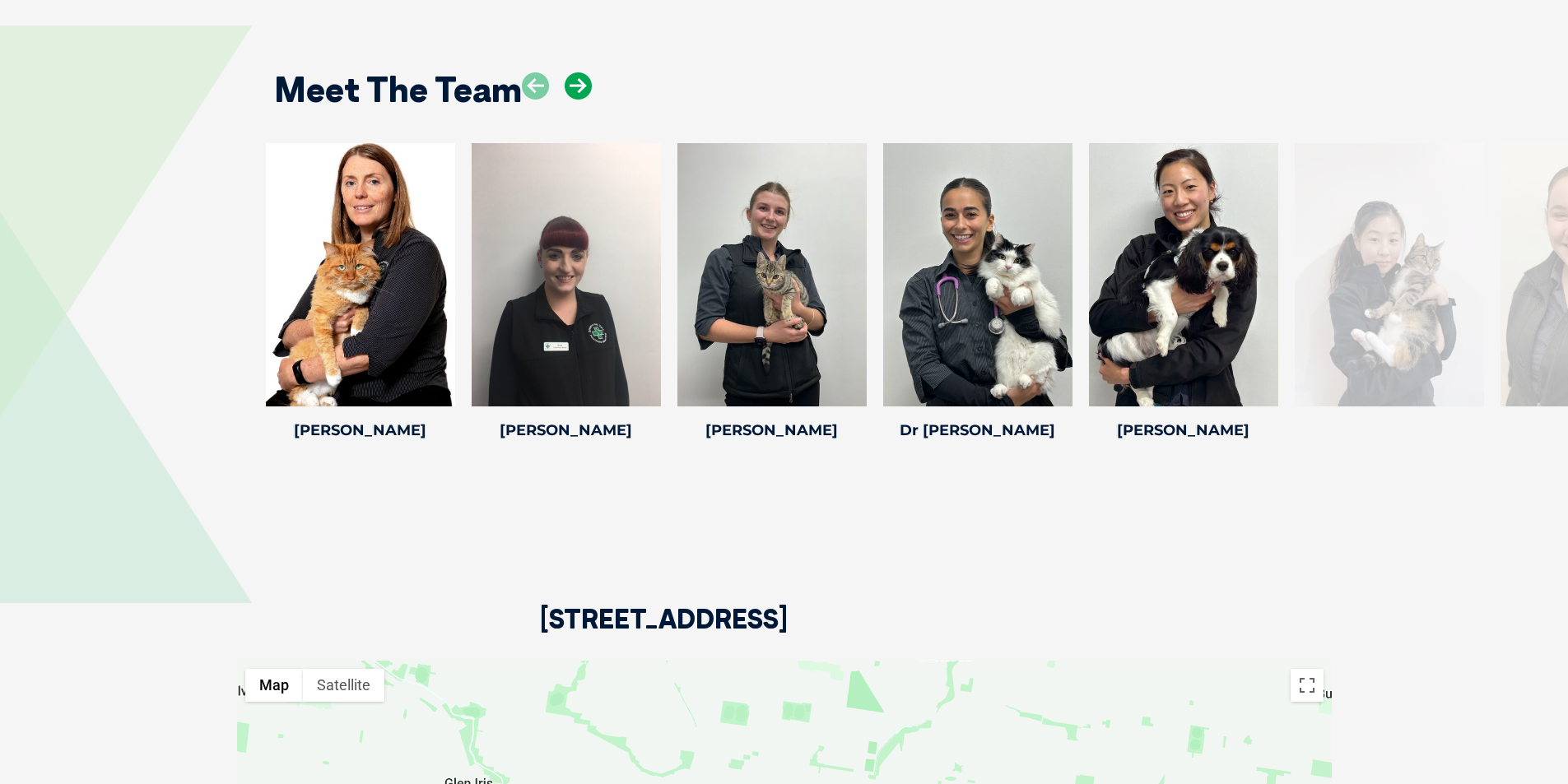
click at [577, 82] on icon at bounding box center [578, 86] width 27 height 27
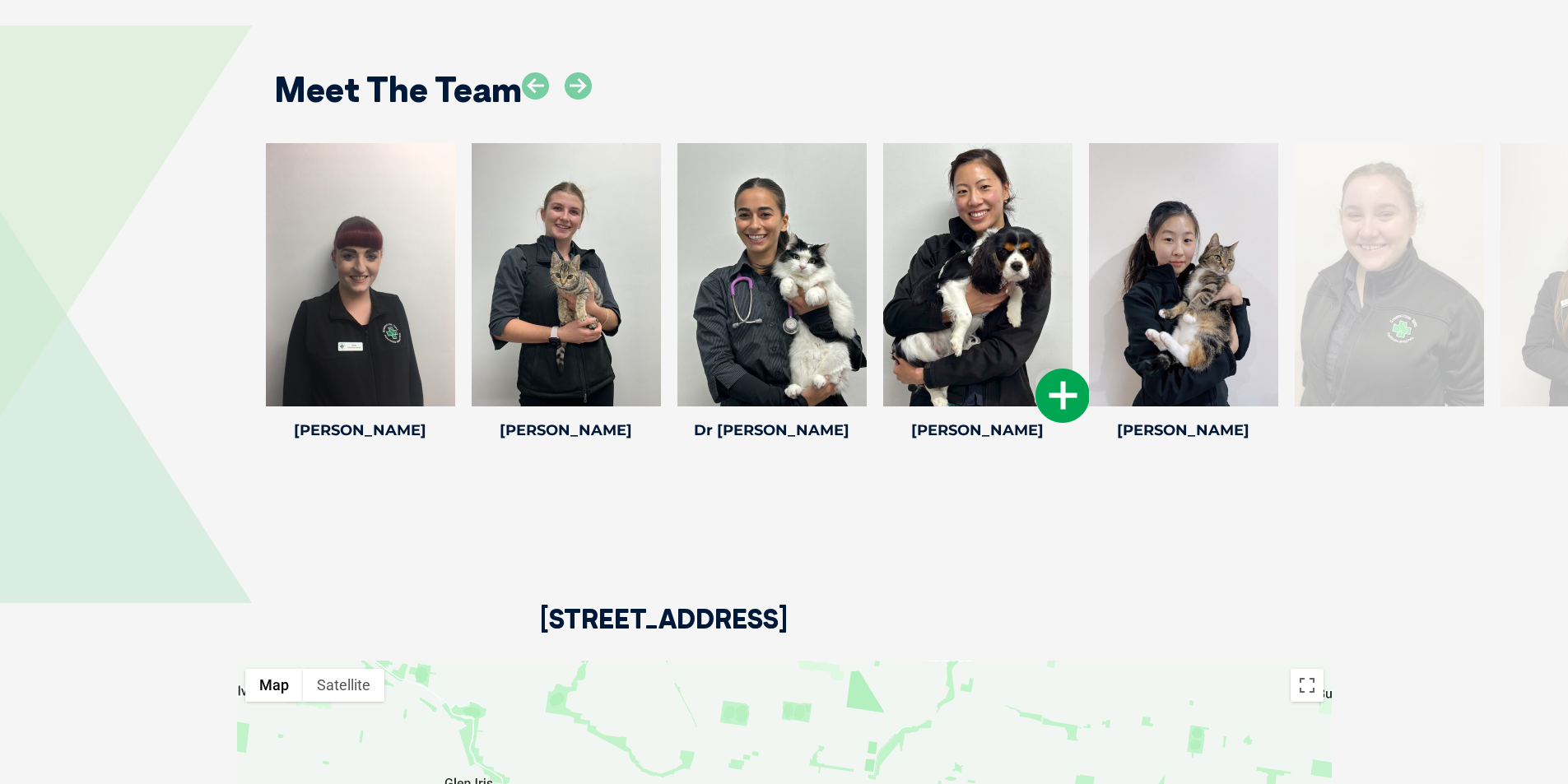
click at [1065, 395] on icon at bounding box center [1063, 396] width 55 height 55
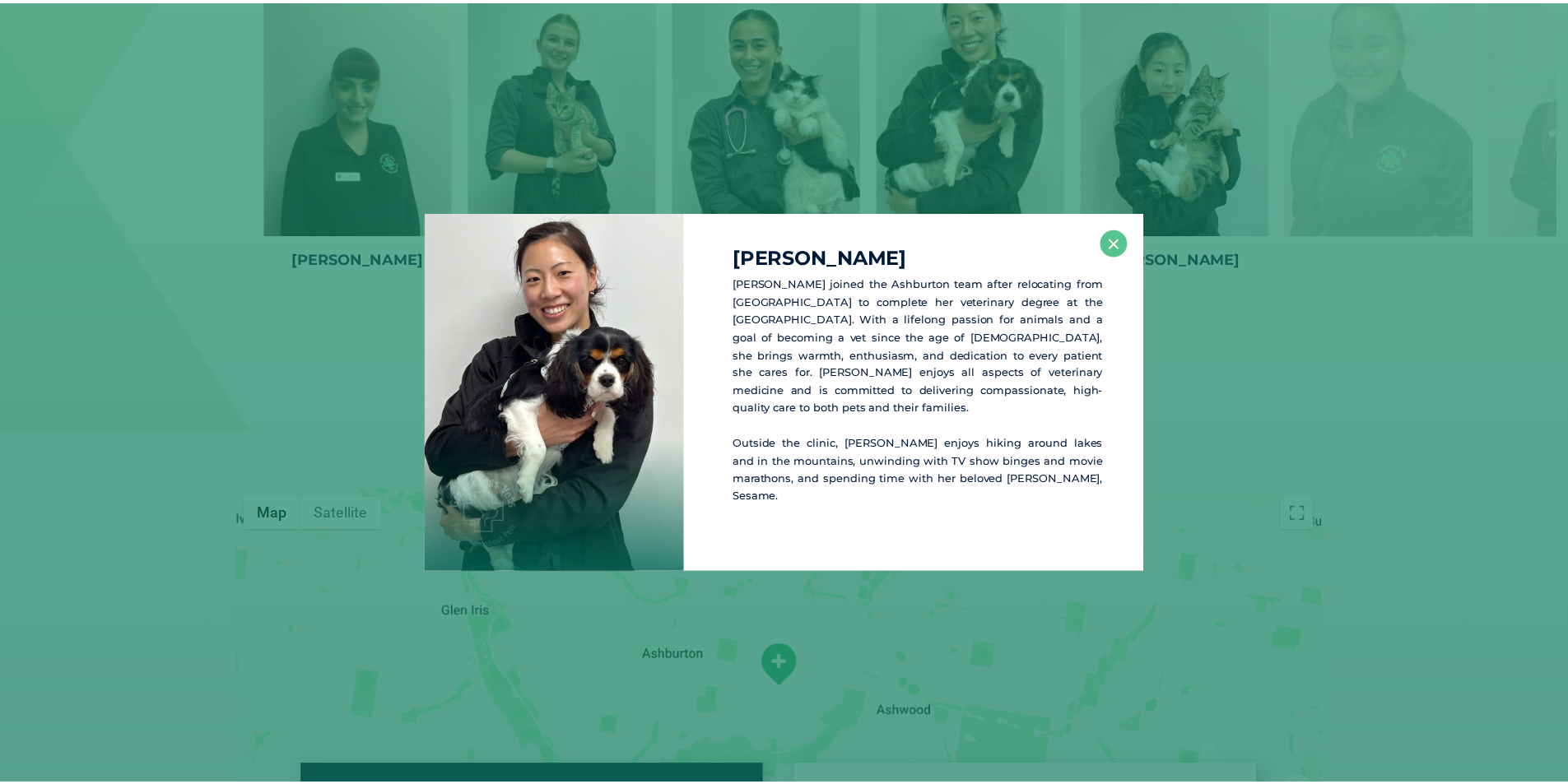
scroll to position [2404, 0]
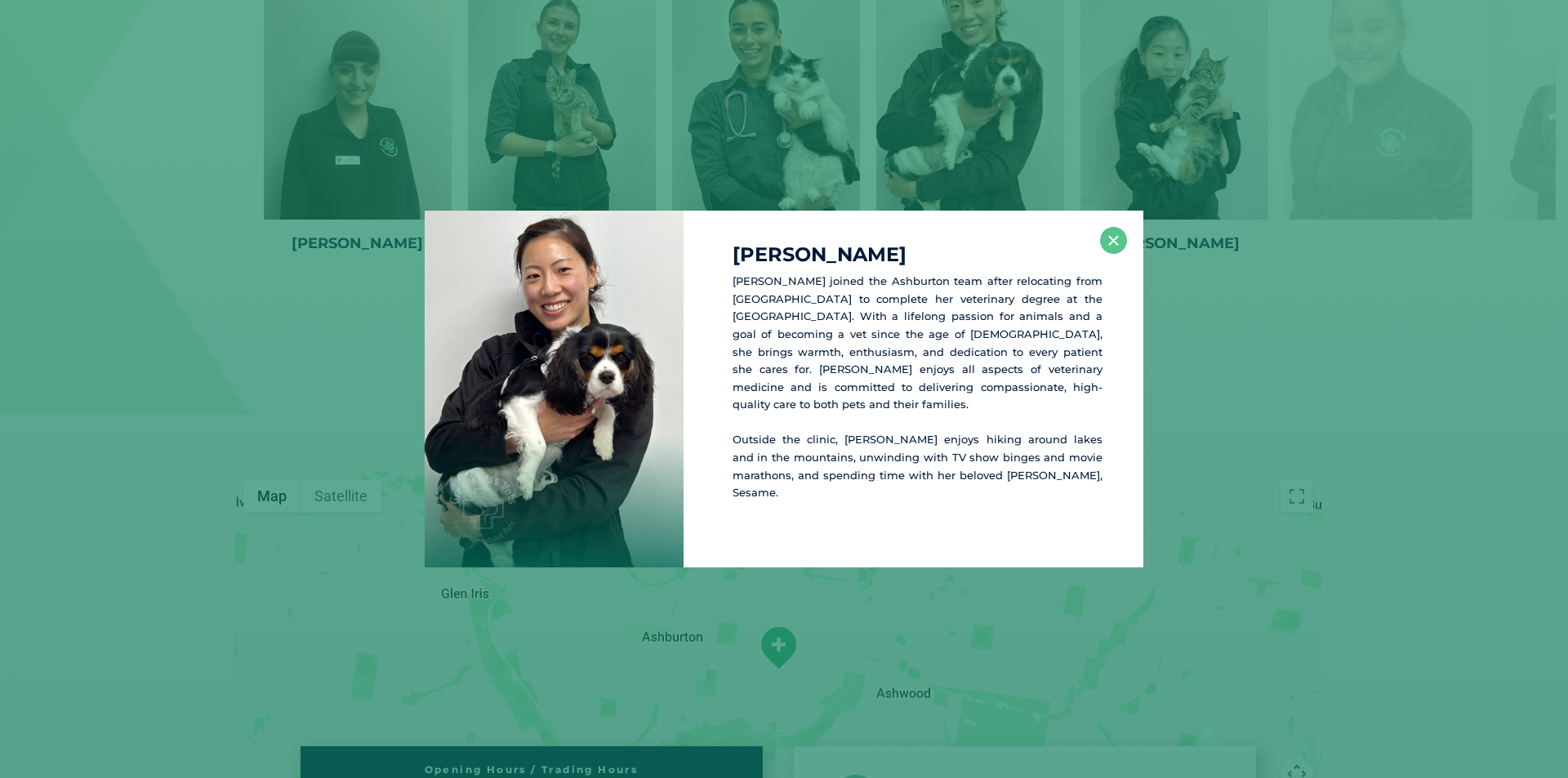
click at [1109, 228] on div "Dr Germaine Y Dr Germaine joined the Ashburton team after relocating from Canad…" at bounding box center [913, 388] width 460 height 357
click at [1114, 239] on button "×" at bounding box center [1113, 241] width 27 height 27
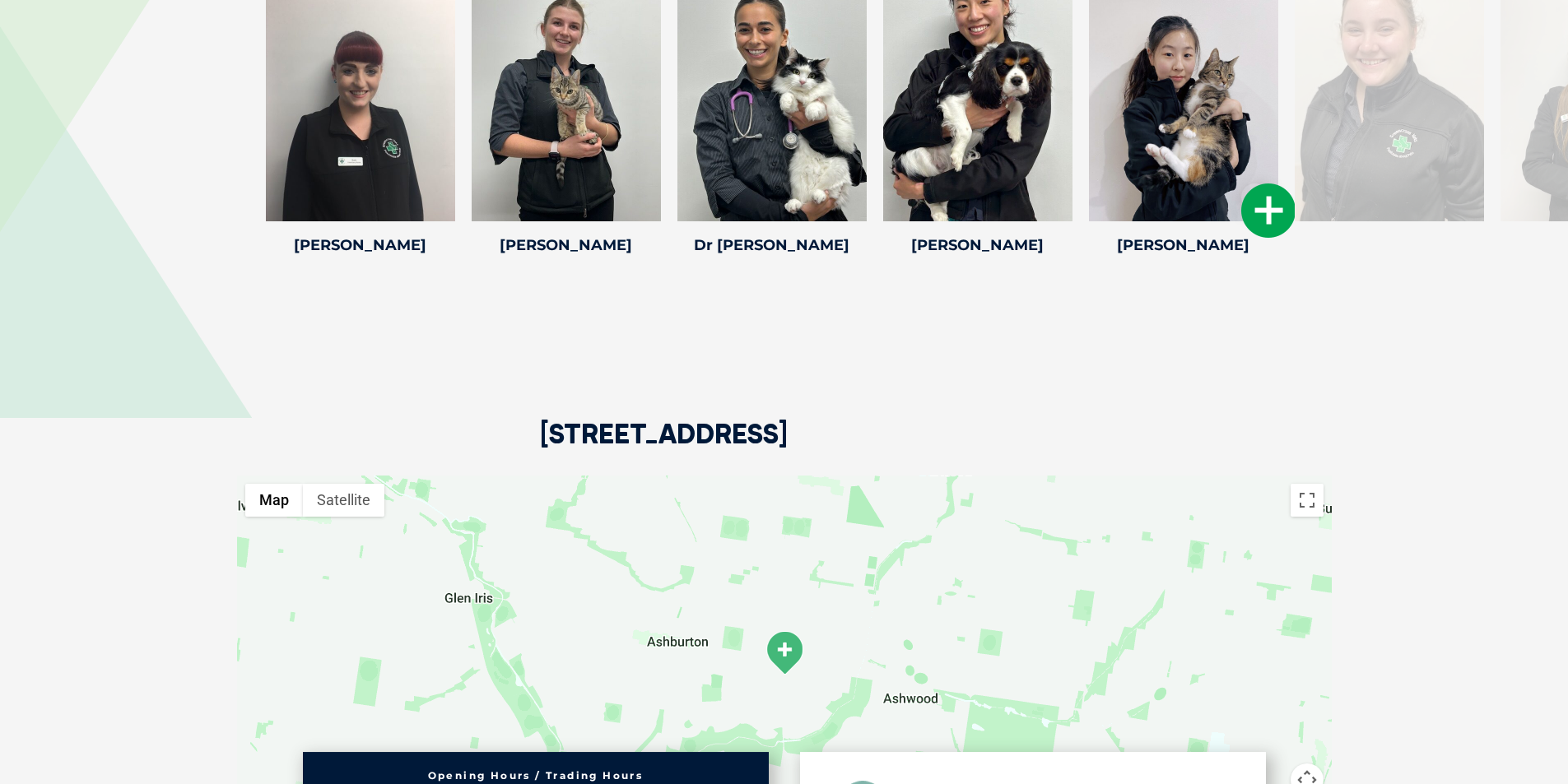
click at [1263, 208] on icon at bounding box center [1269, 210] width 55 height 55
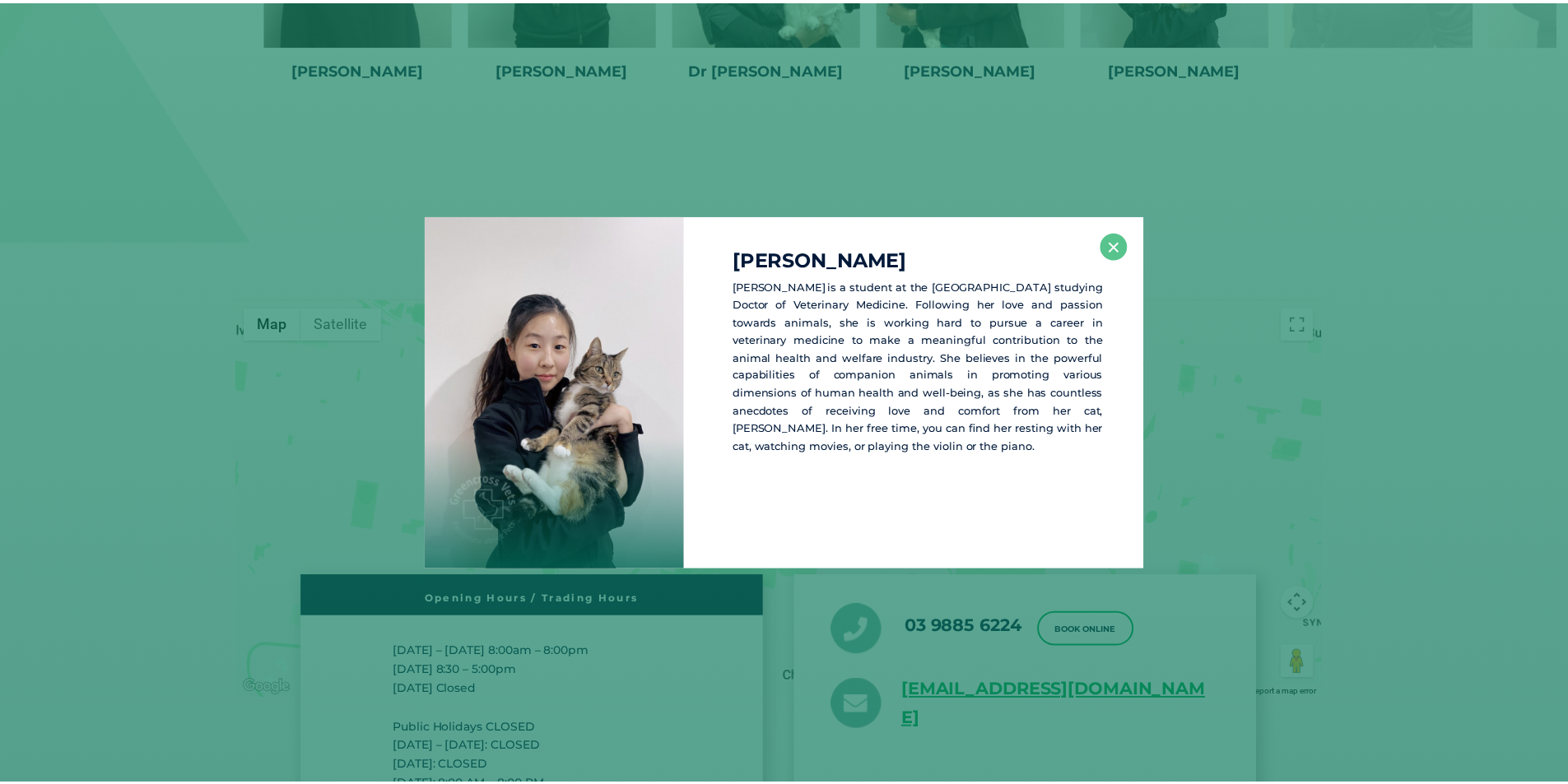
scroll to position [2589, 0]
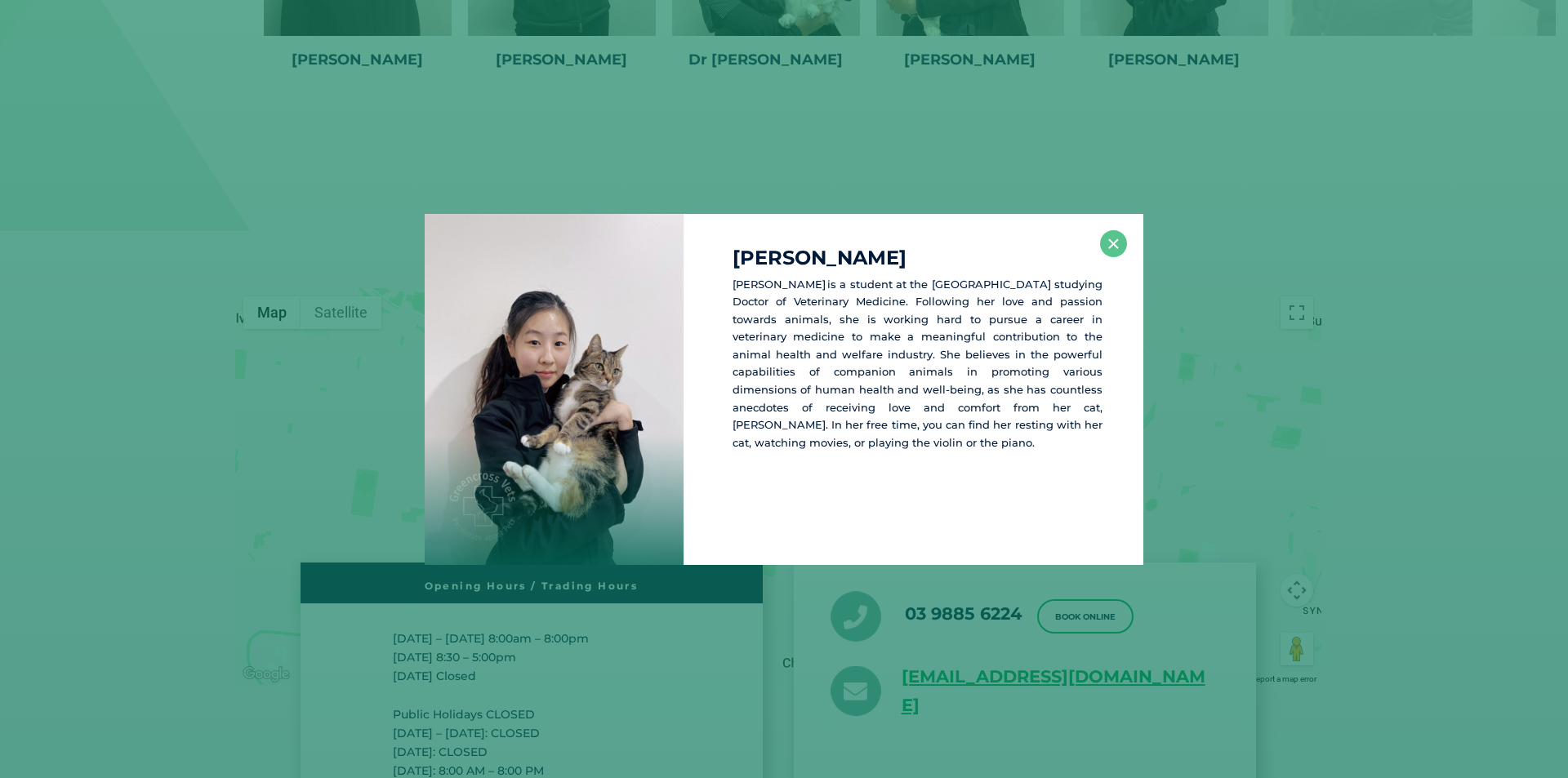
click at [1249, 200] on div "Ester J Esther is a student at the University of Melbourne studying Doctor of V…" at bounding box center [784, 389] width 1568 height 778
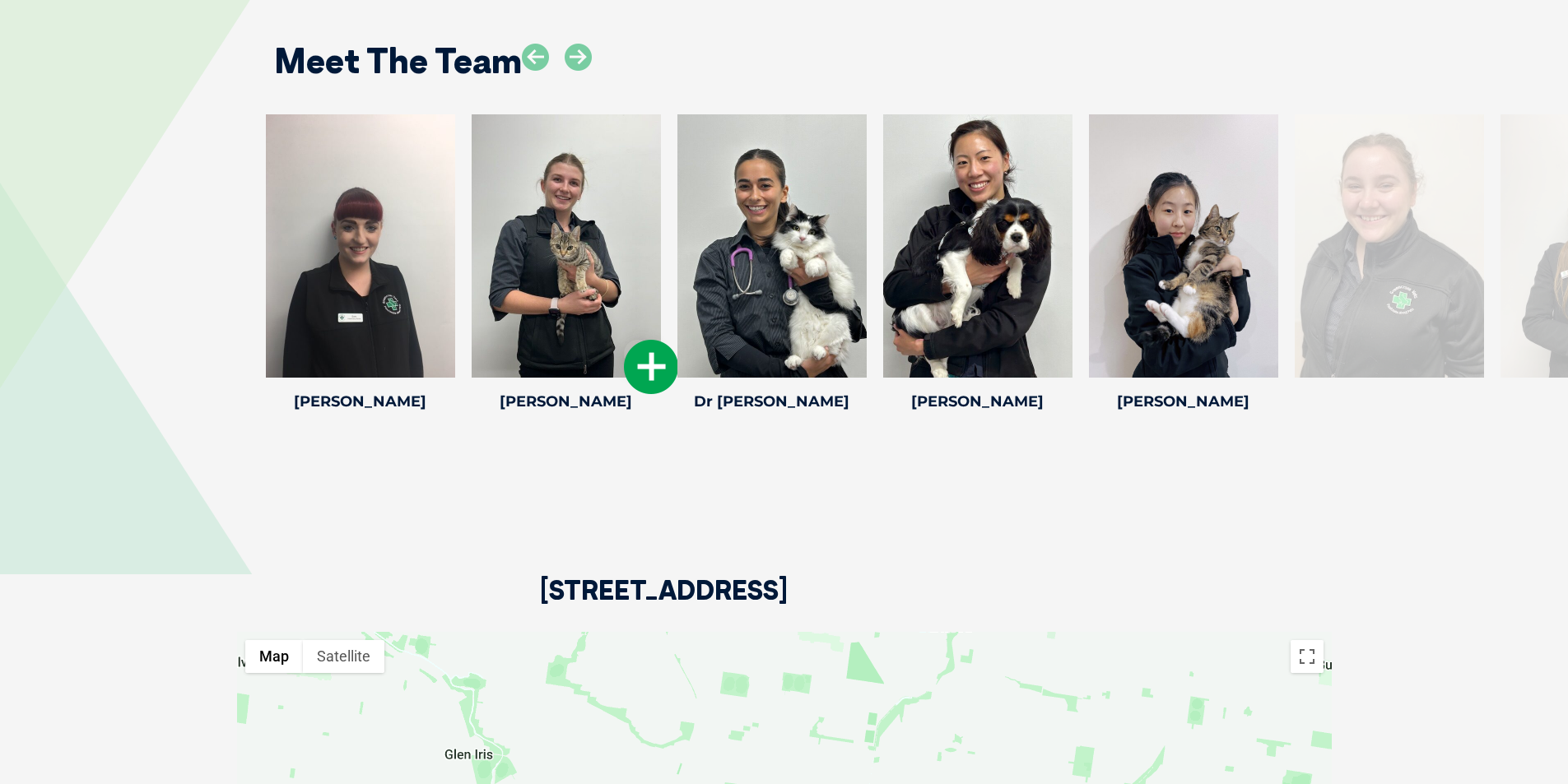
scroll to position [2014, 0]
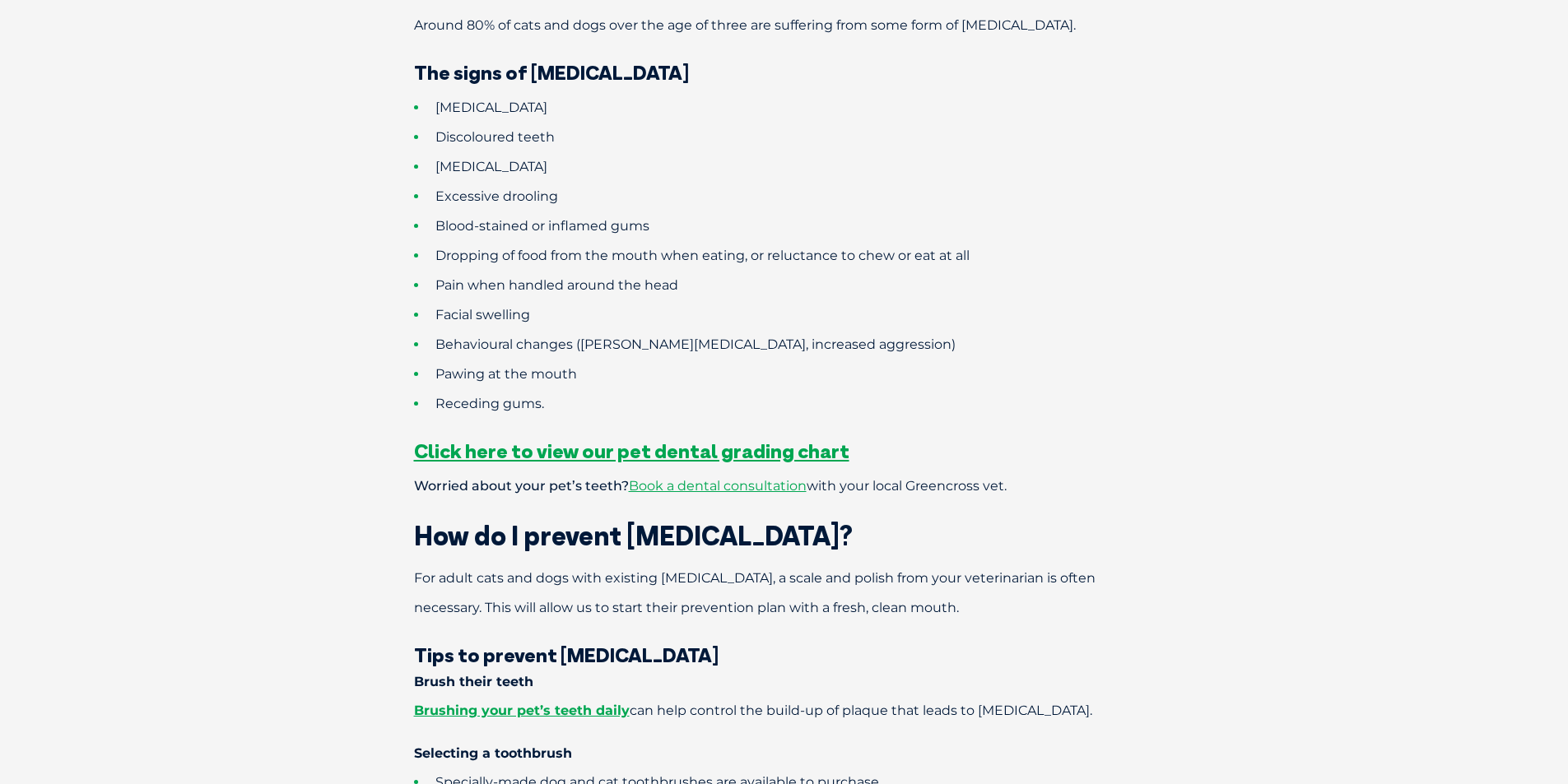
scroll to position [1398, 0]
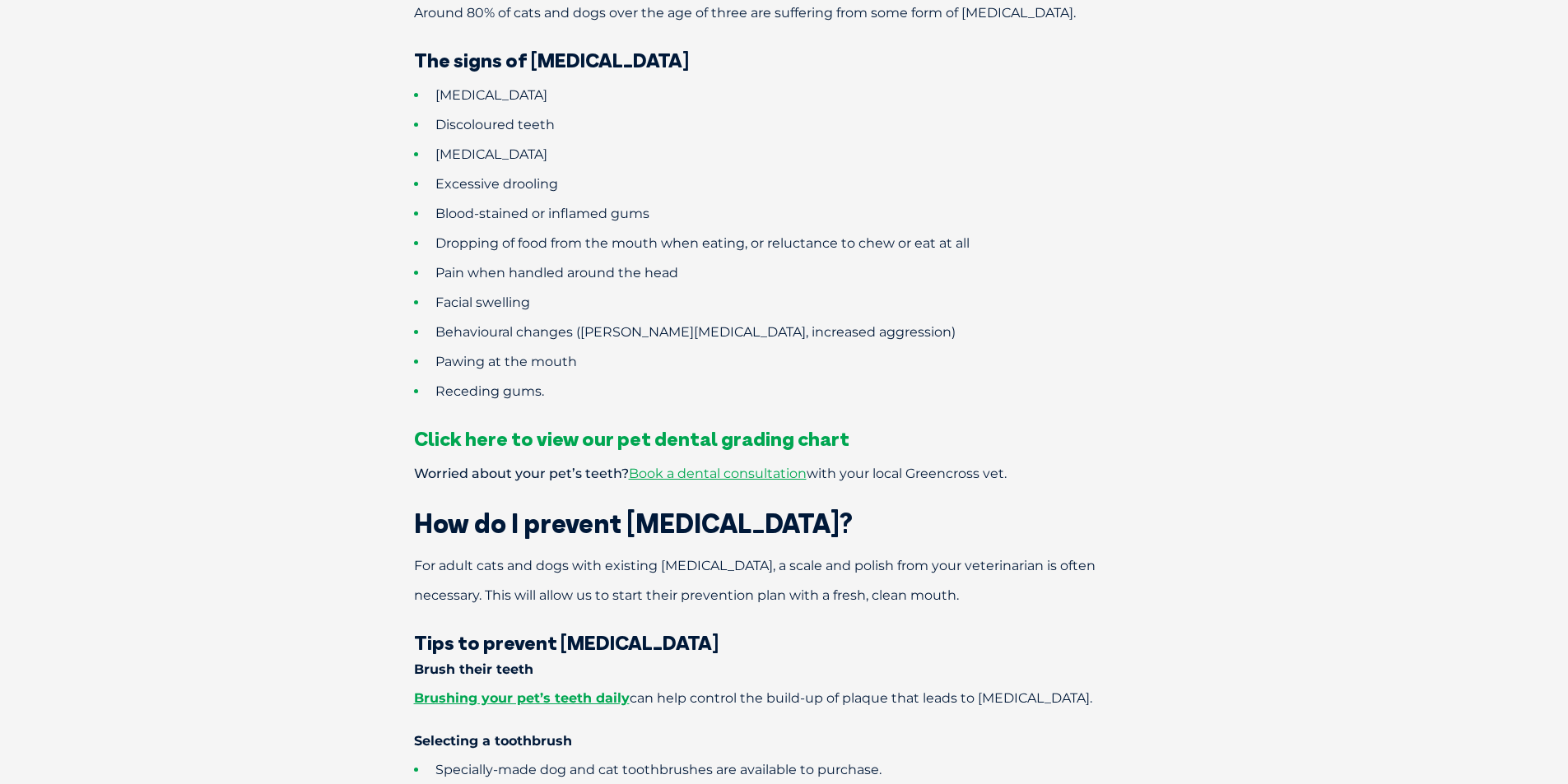
click at [736, 427] on span "Click here to view our pet dental grading chart" at bounding box center [632, 439] width 435 height 25
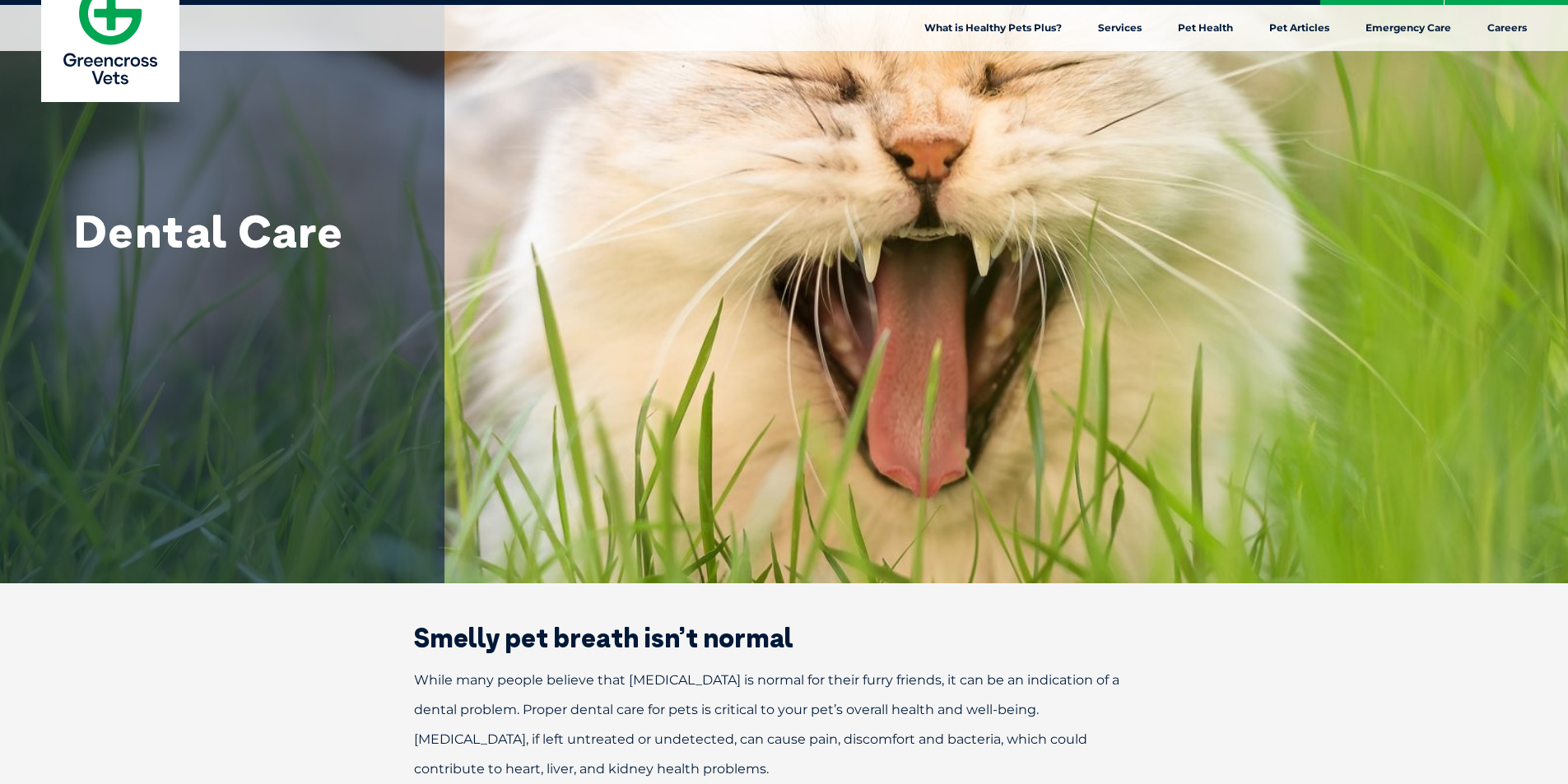
scroll to position [0, 0]
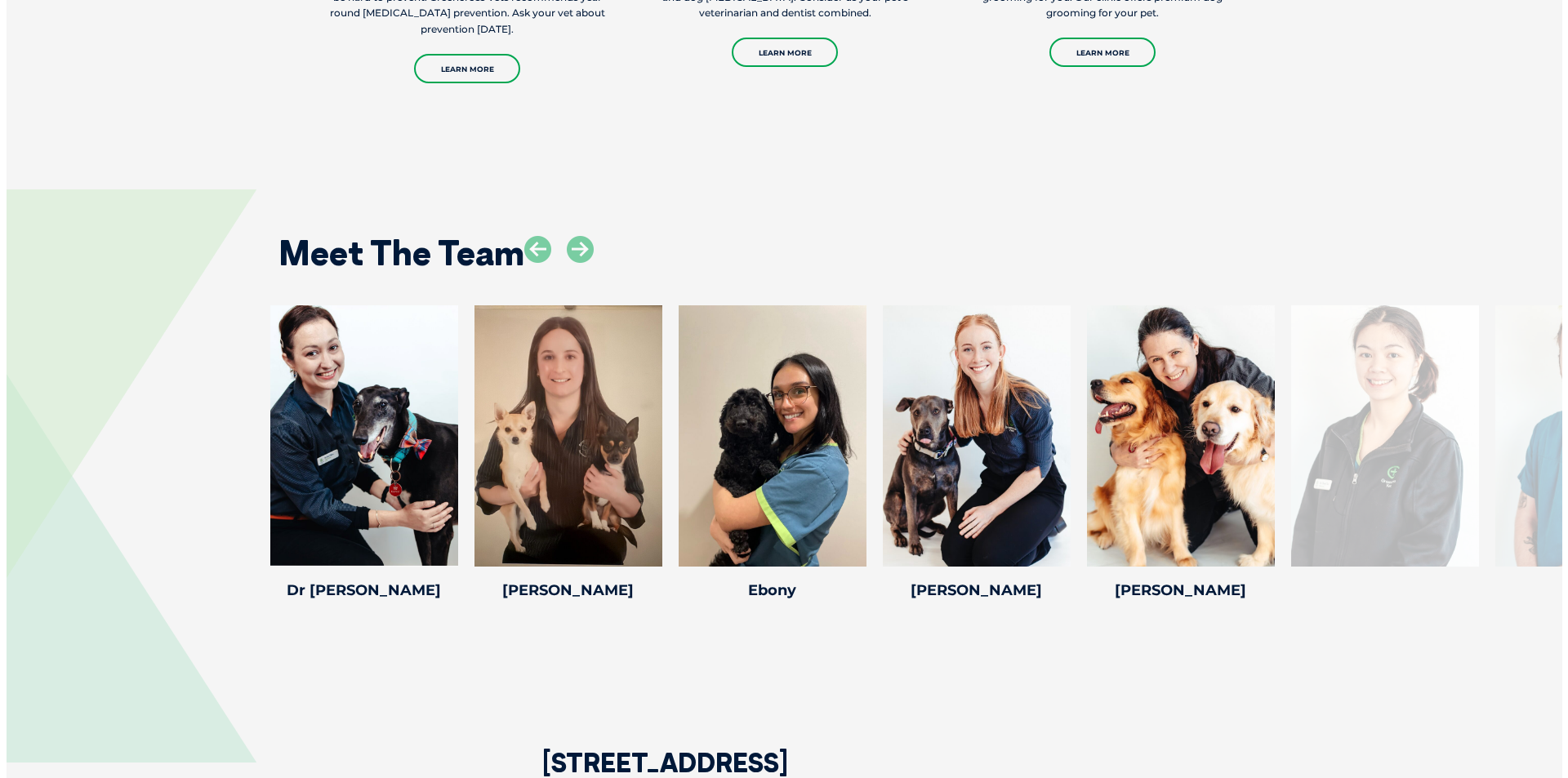
scroll to position [2286, 0]
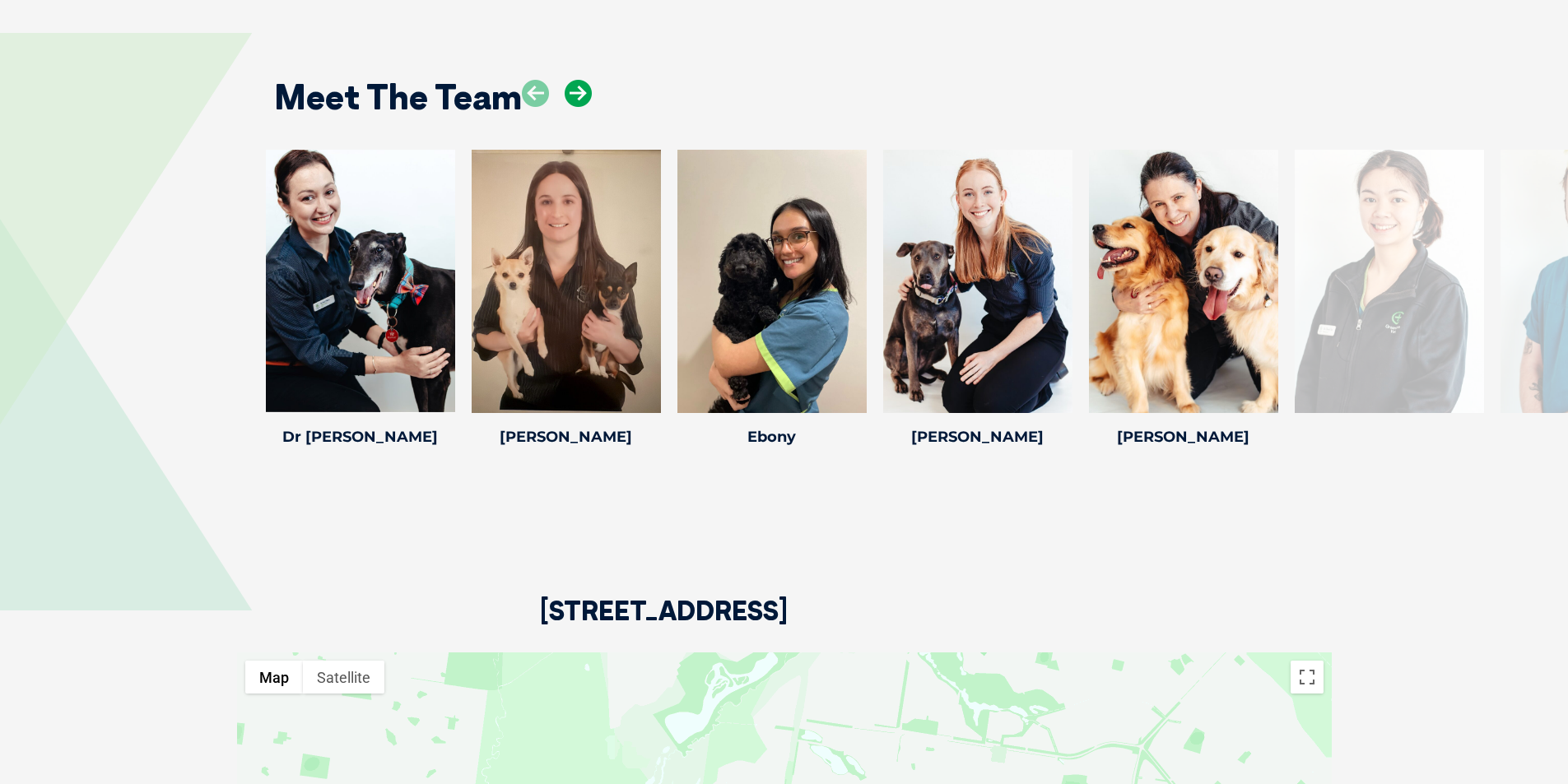
click at [582, 80] on icon at bounding box center [578, 93] width 27 height 27
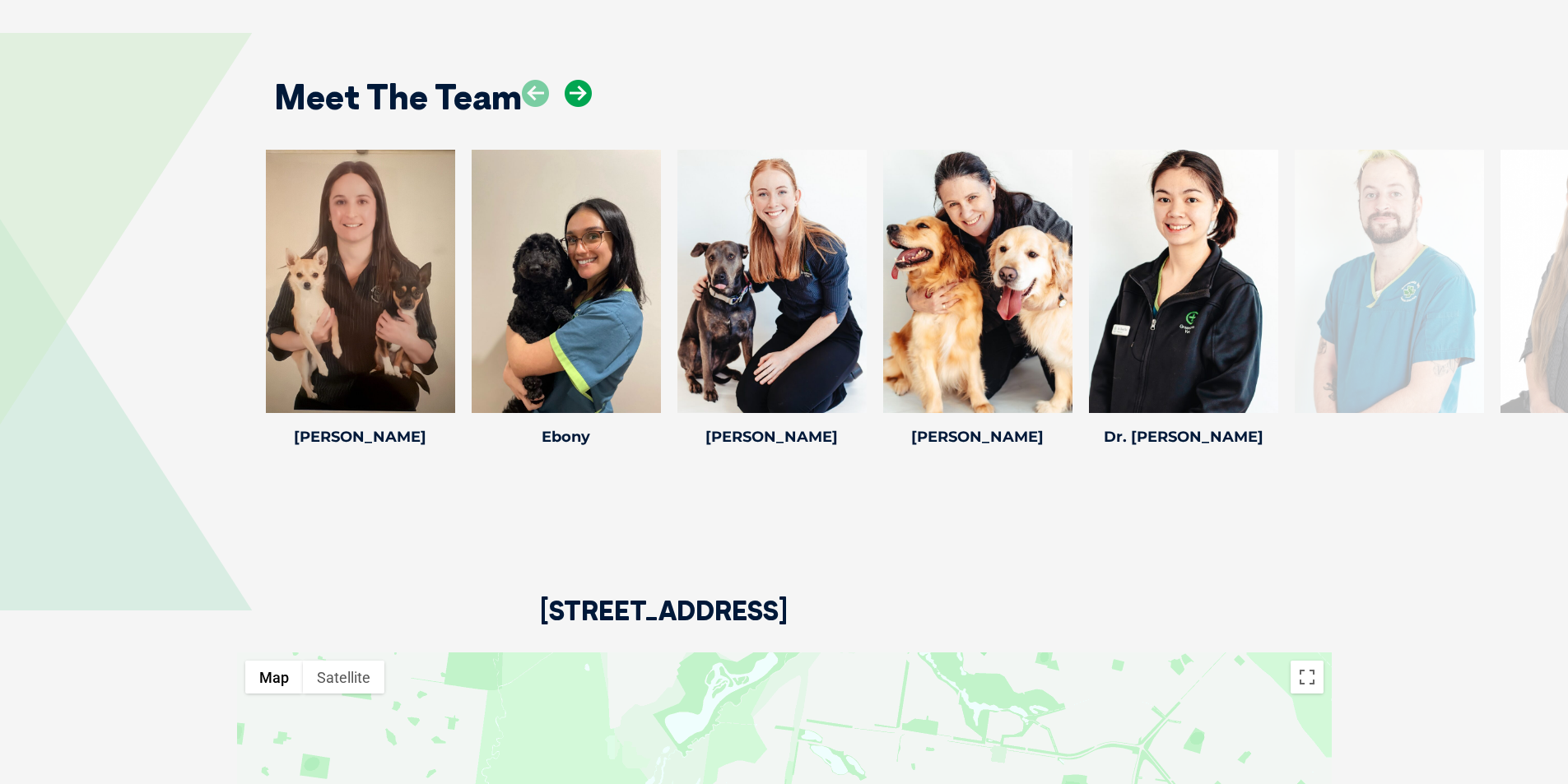
click at [582, 80] on icon at bounding box center [578, 93] width 27 height 27
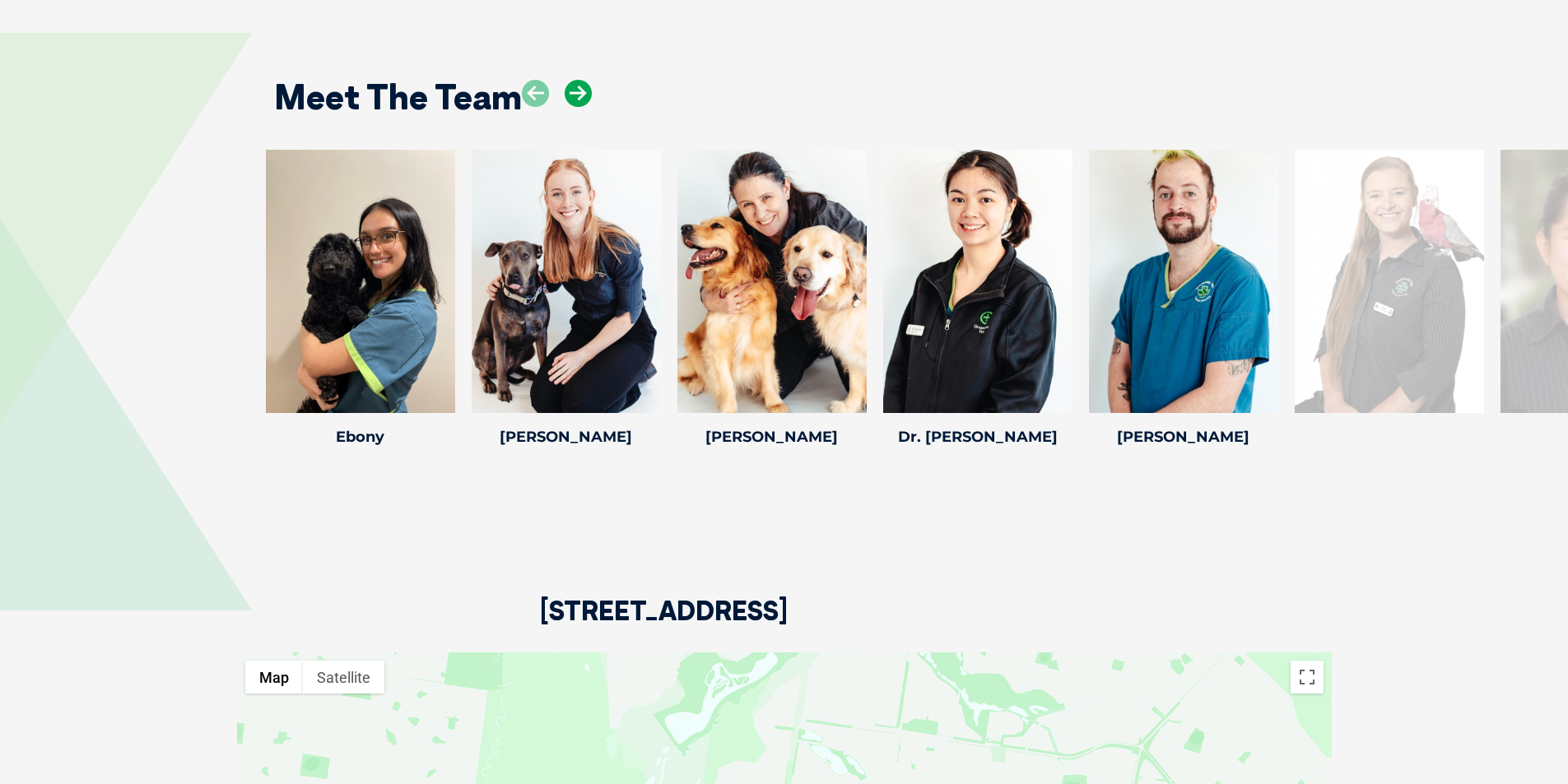
click at [582, 80] on icon at bounding box center [578, 93] width 27 height 27
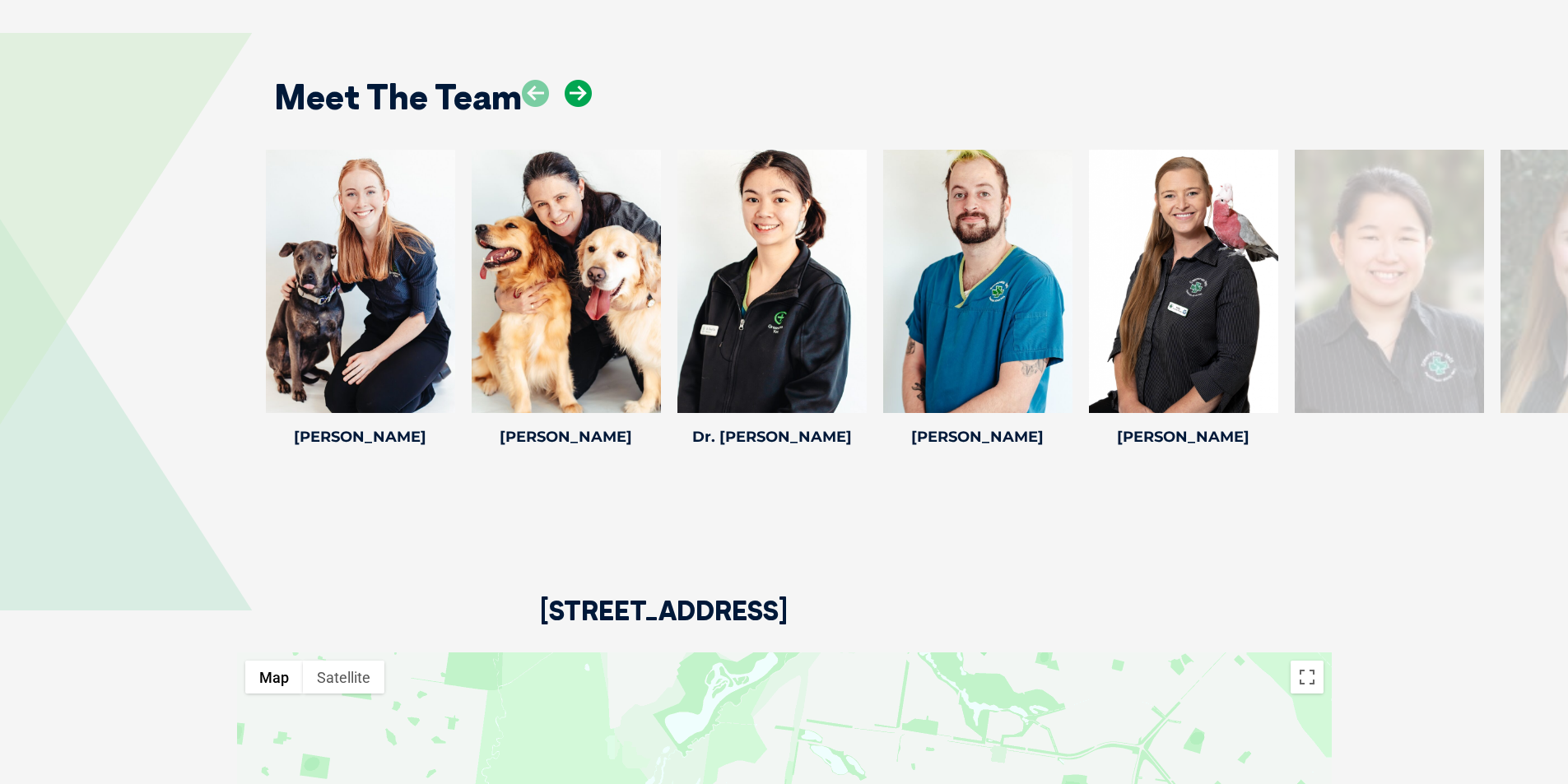
click at [582, 80] on icon at bounding box center [578, 93] width 27 height 27
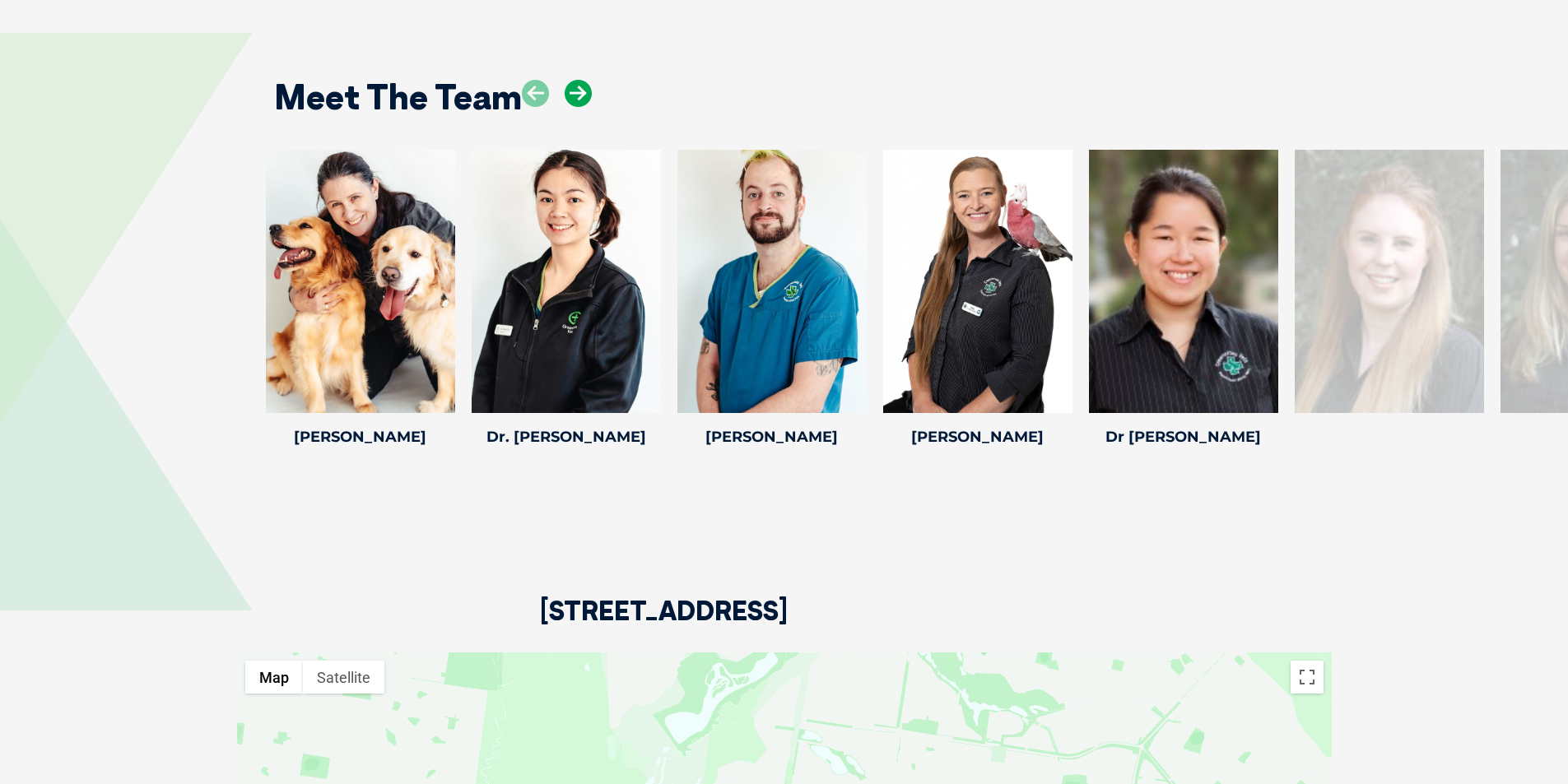
click at [582, 80] on icon at bounding box center [578, 93] width 27 height 27
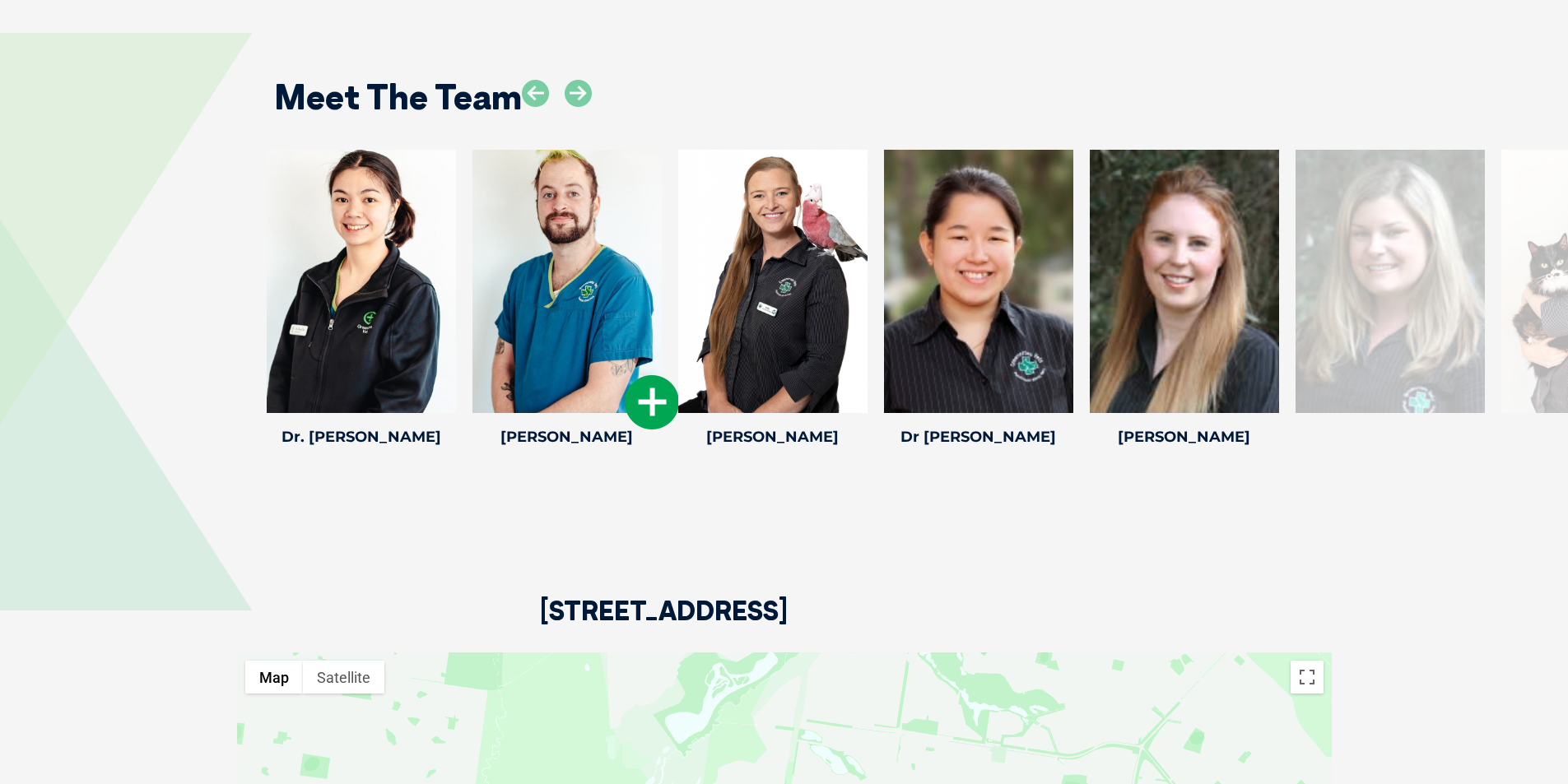
click at [649, 380] on icon at bounding box center [652, 402] width 55 height 55
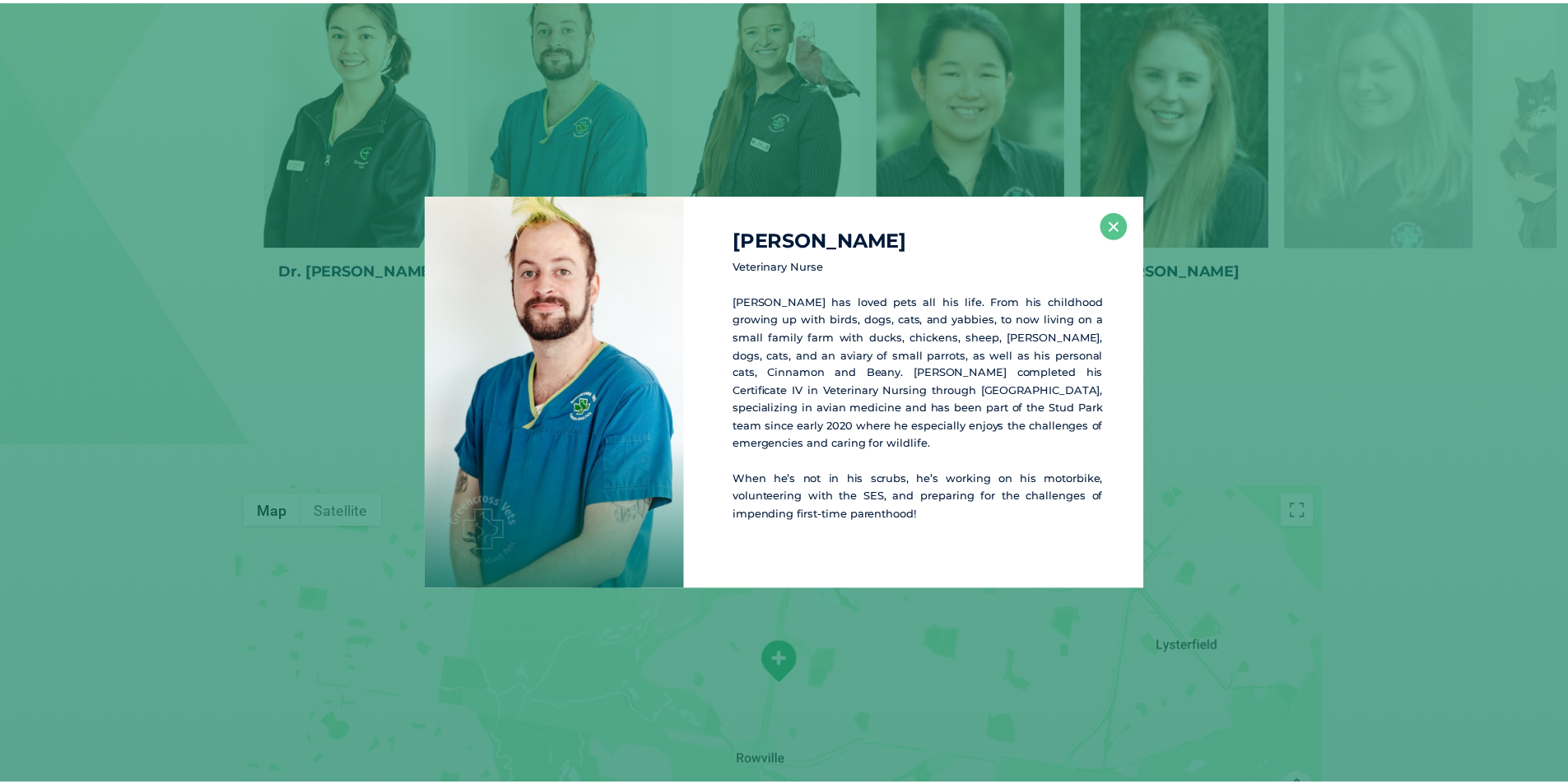
scroll to position [2479, 0]
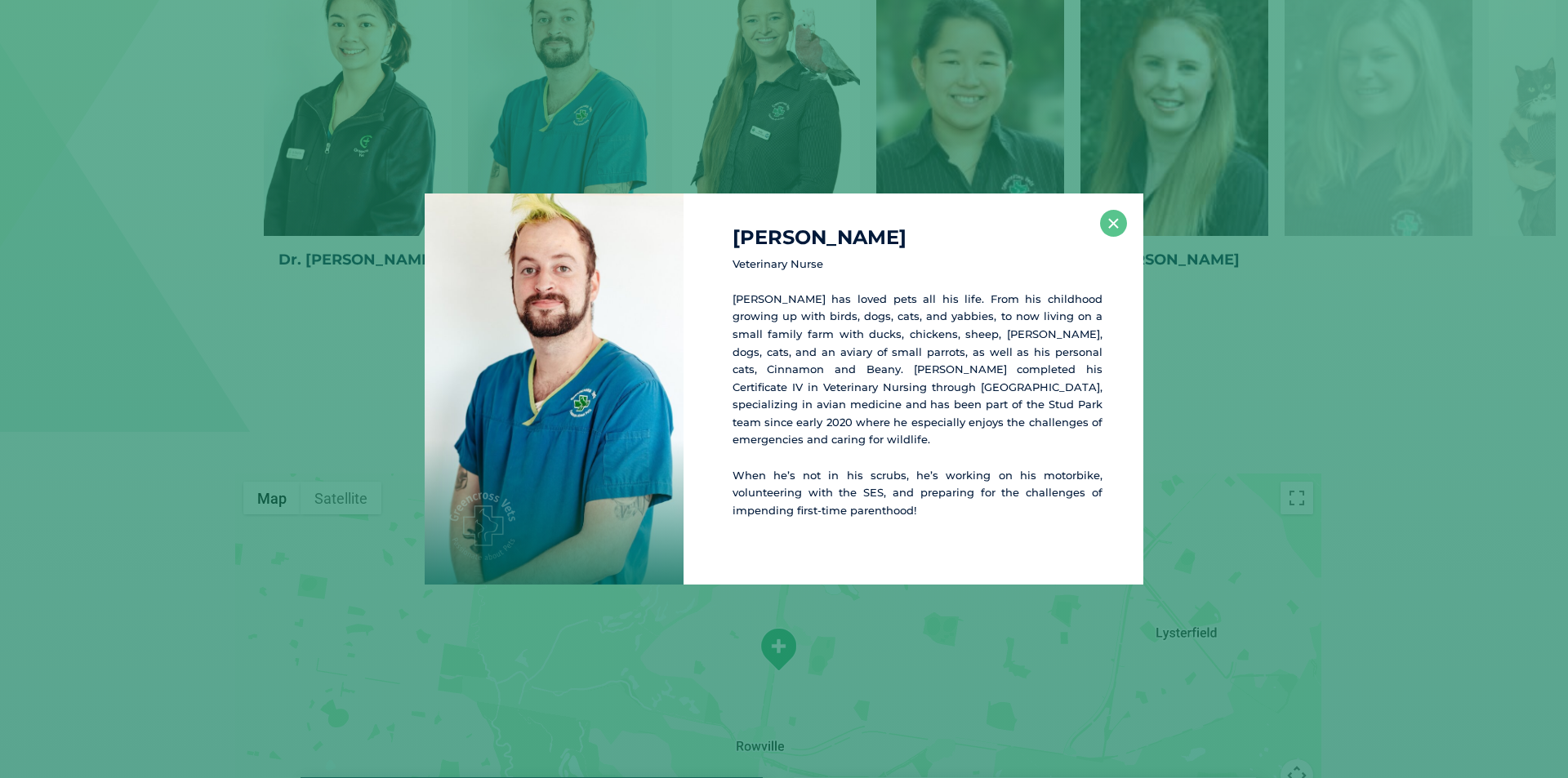
drag, startPoint x: 1303, startPoint y: 440, endPoint x: 1284, endPoint y: 390, distance: 53.5
click at [1304, 440] on div "Cameron K Veterinary Nurse Cameron has loved pets all his life. From his childh…" at bounding box center [784, 389] width 1555 height 392
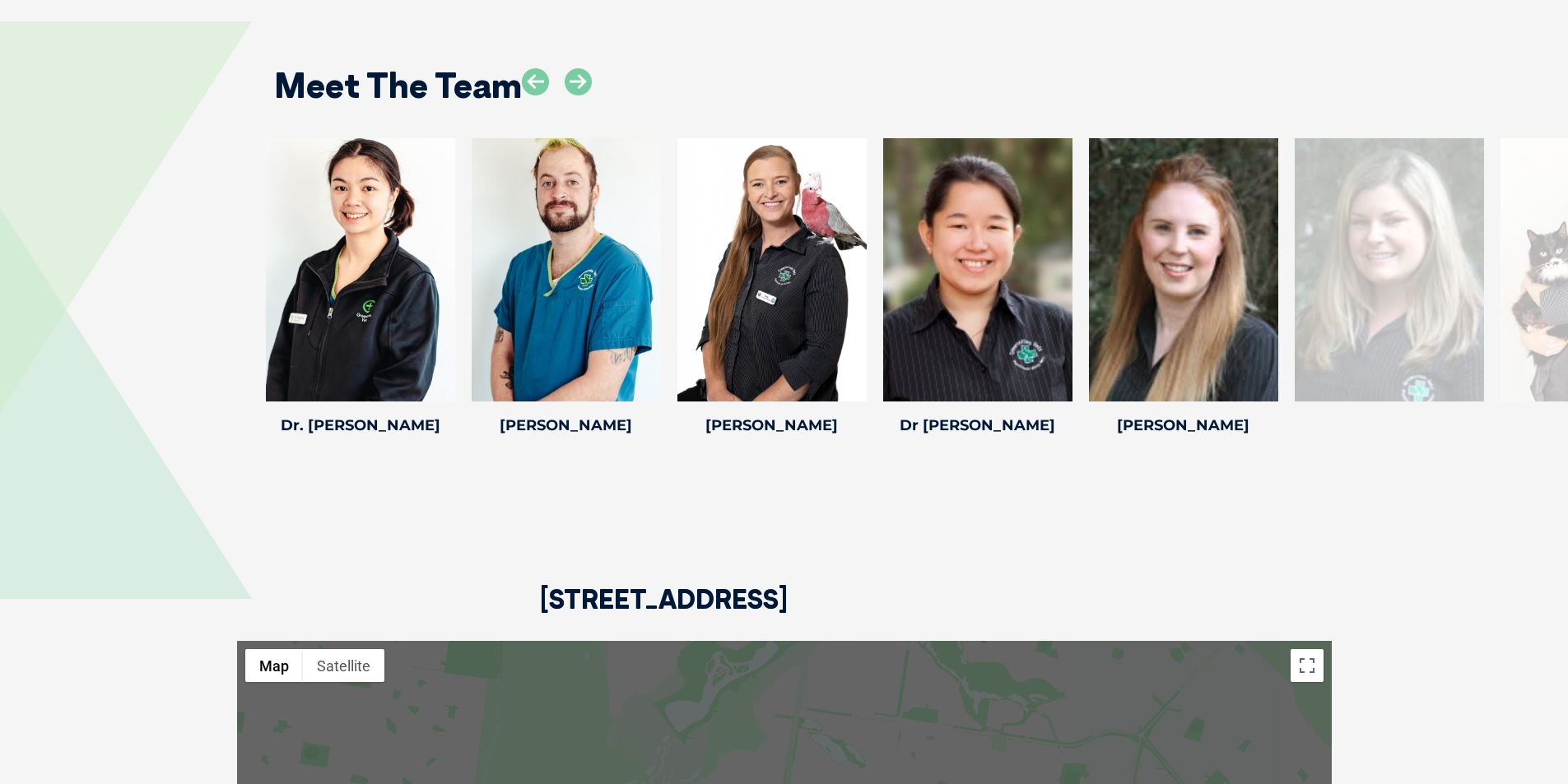
scroll to position [2315, 0]
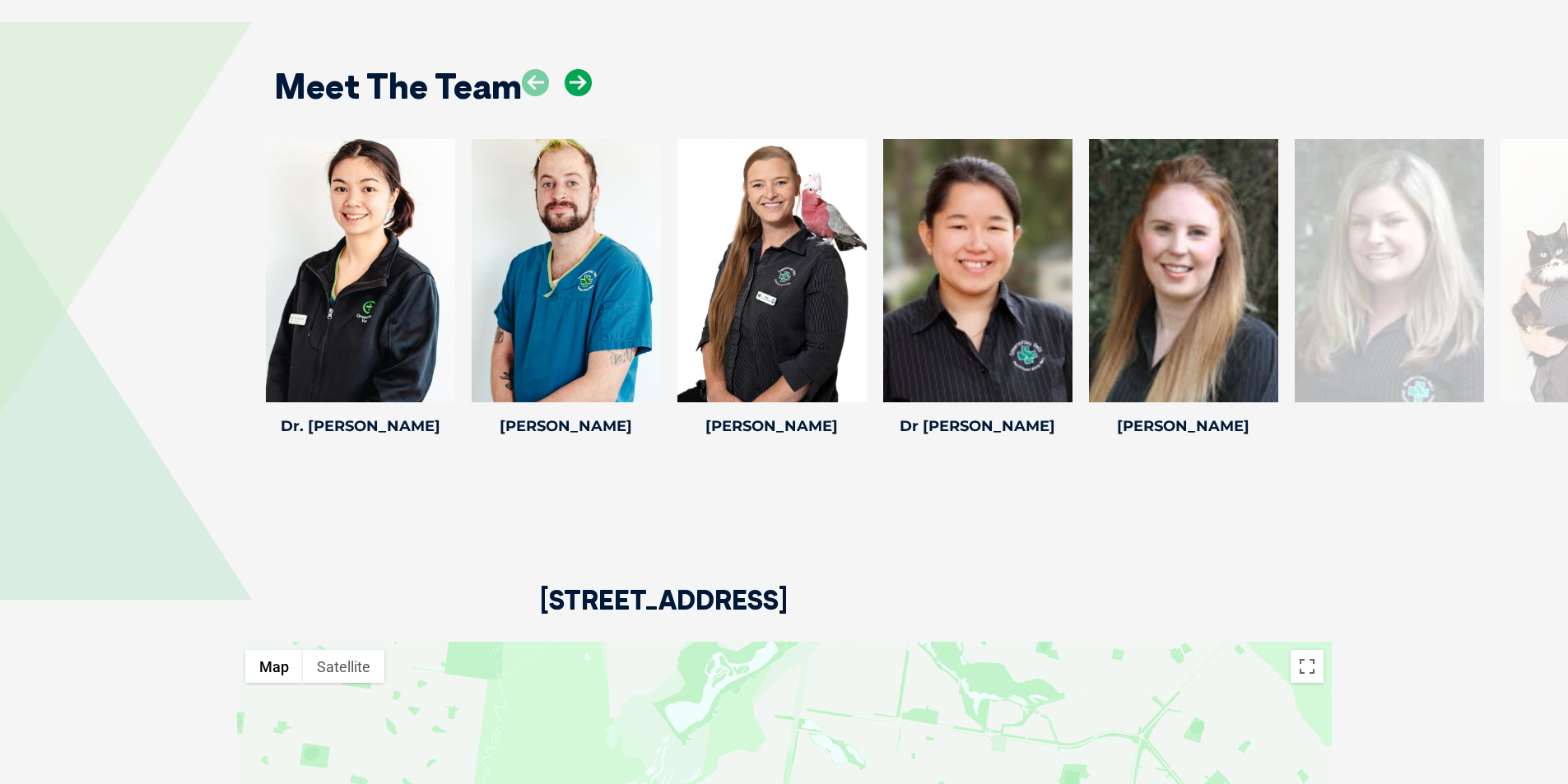
click at [579, 72] on icon at bounding box center [578, 82] width 27 height 27
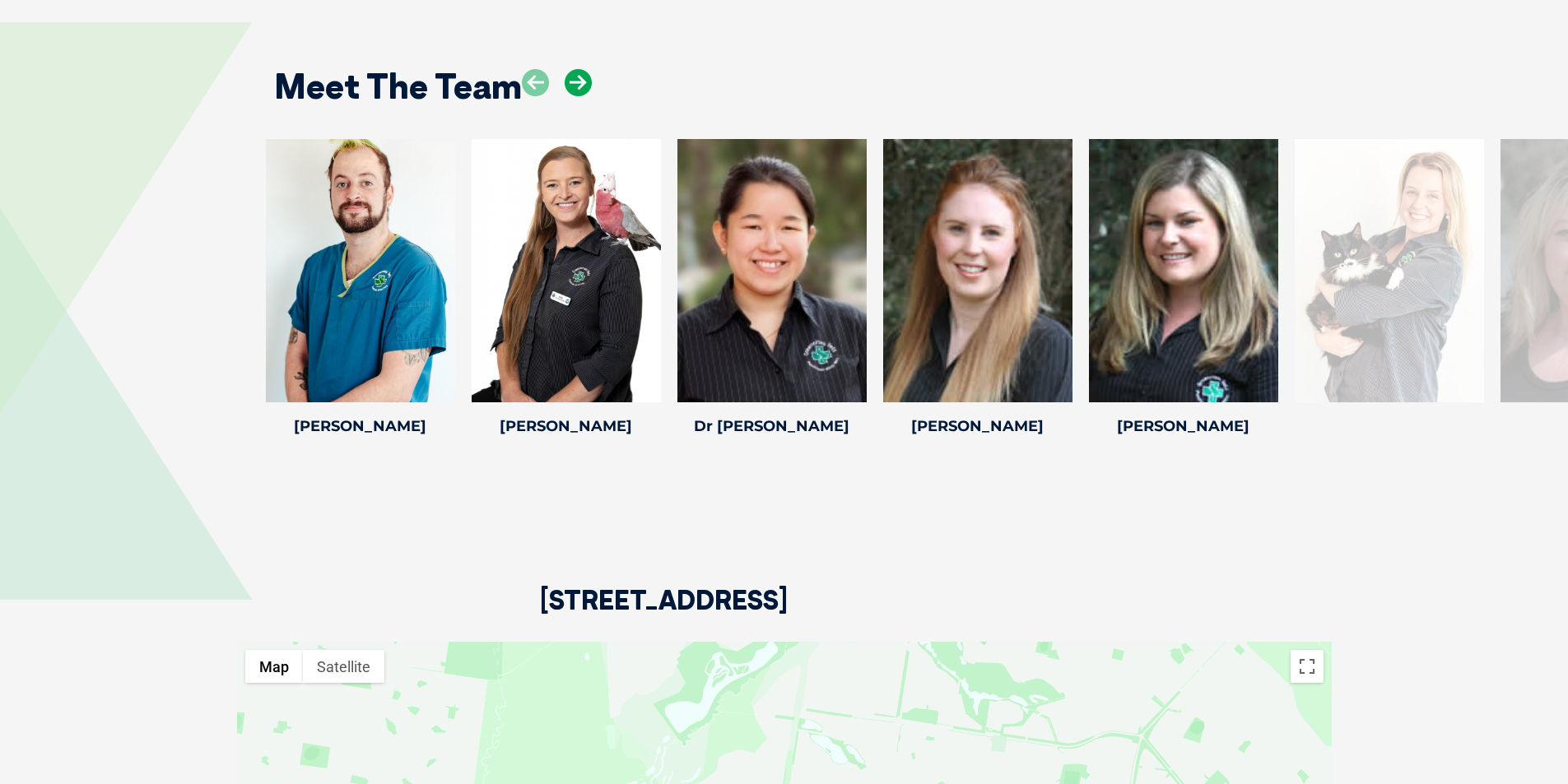
click at [579, 72] on icon at bounding box center [578, 82] width 27 height 27
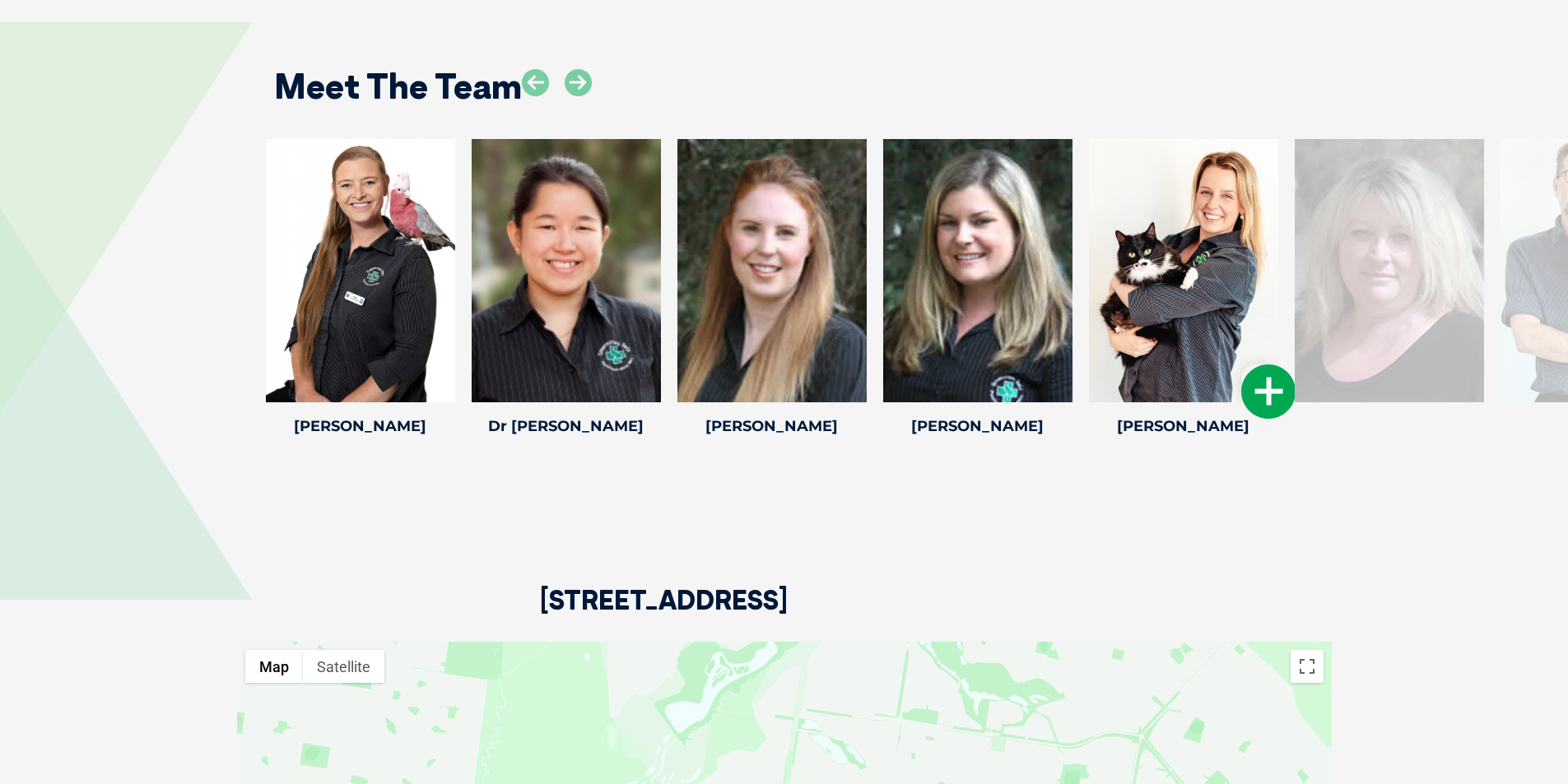
click at [1203, 276] on div at bounding box center [1183, 270] width 189 height 264
click at [1276, 378] on icon at bounding box center [1269, 391] width 55 height 55
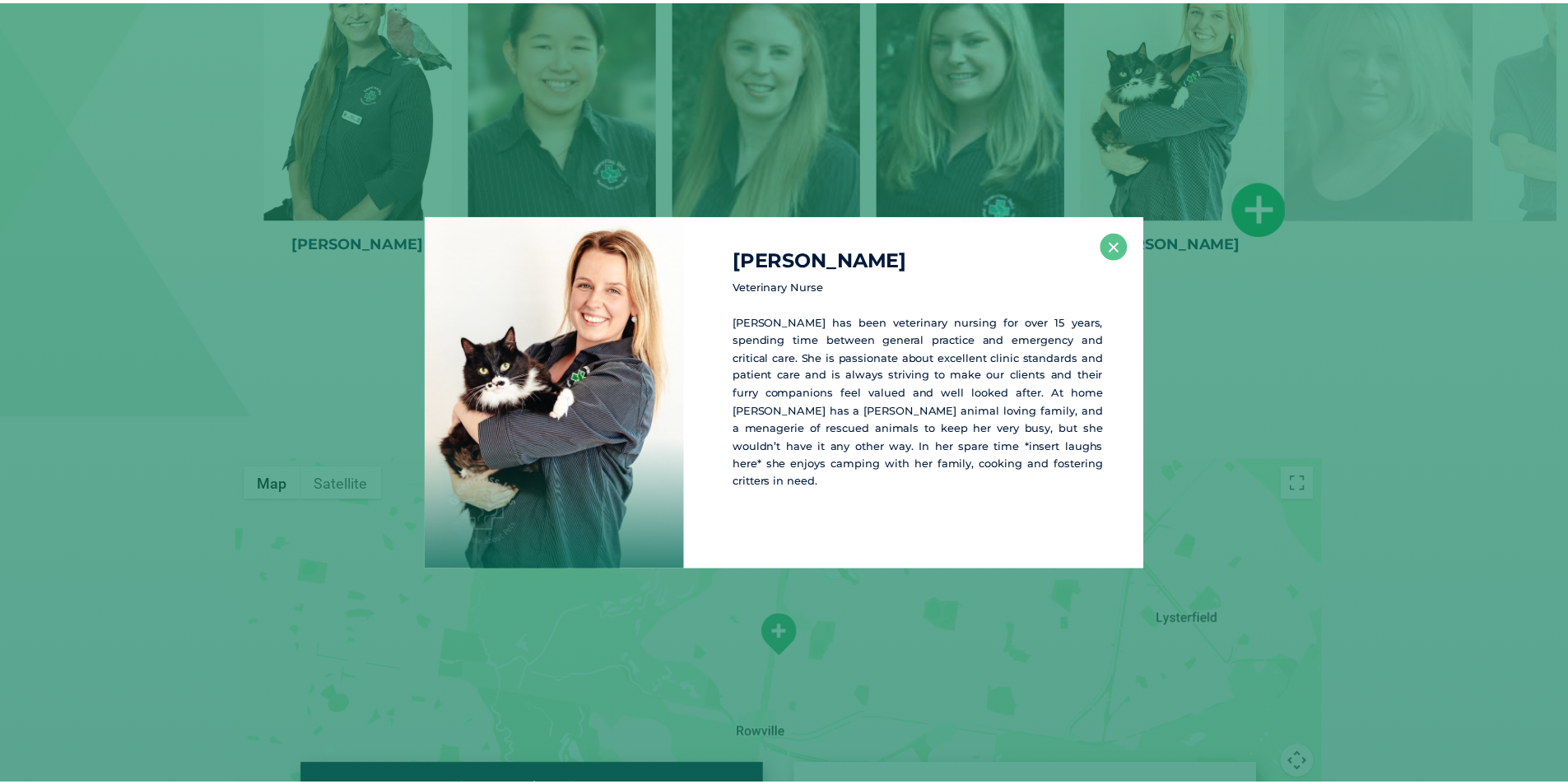
scroll to position [2500, 0]
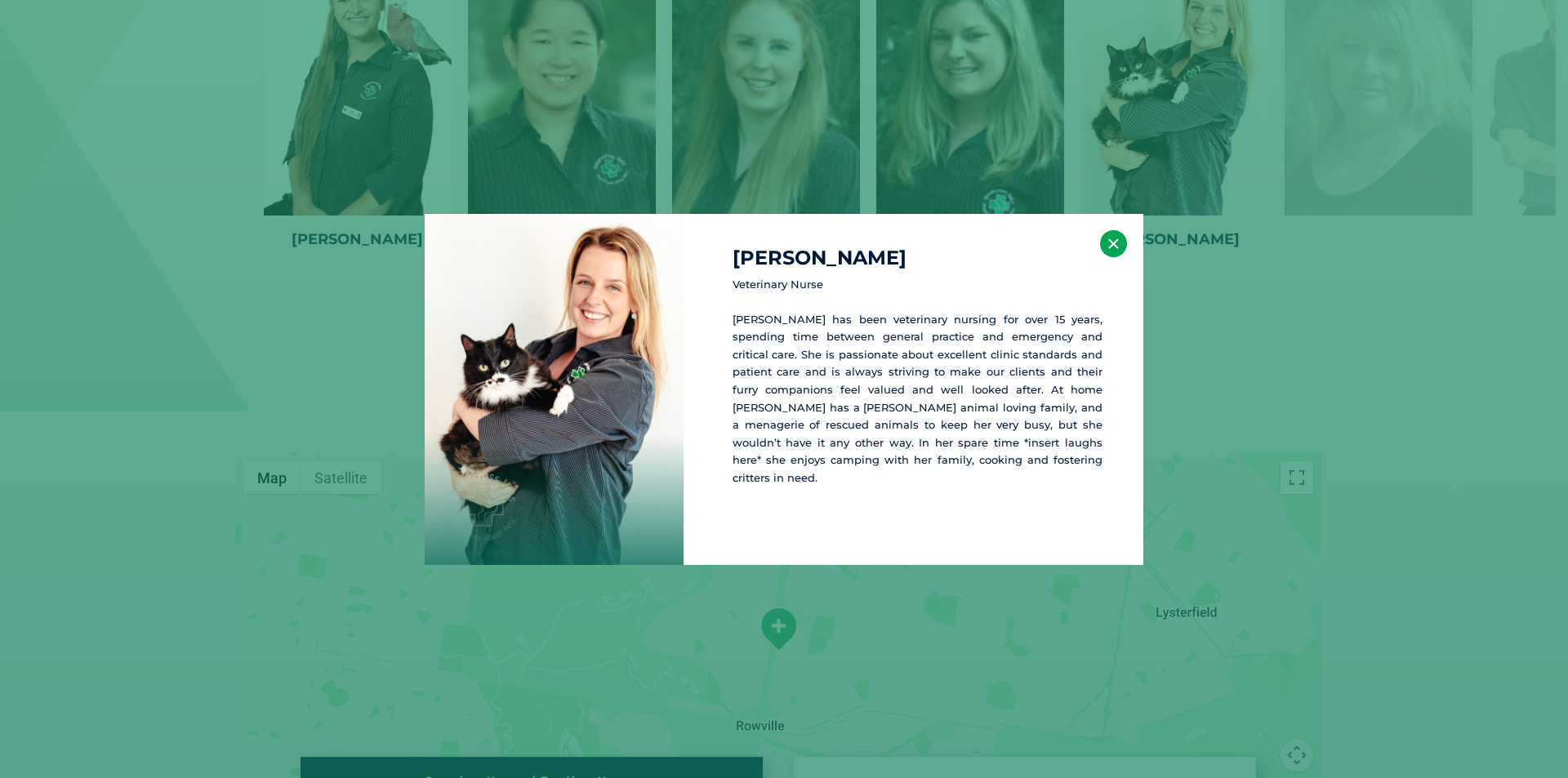
click at [1111, 237] on button "×" at bounding box center [1113, 243] width 27 height 27
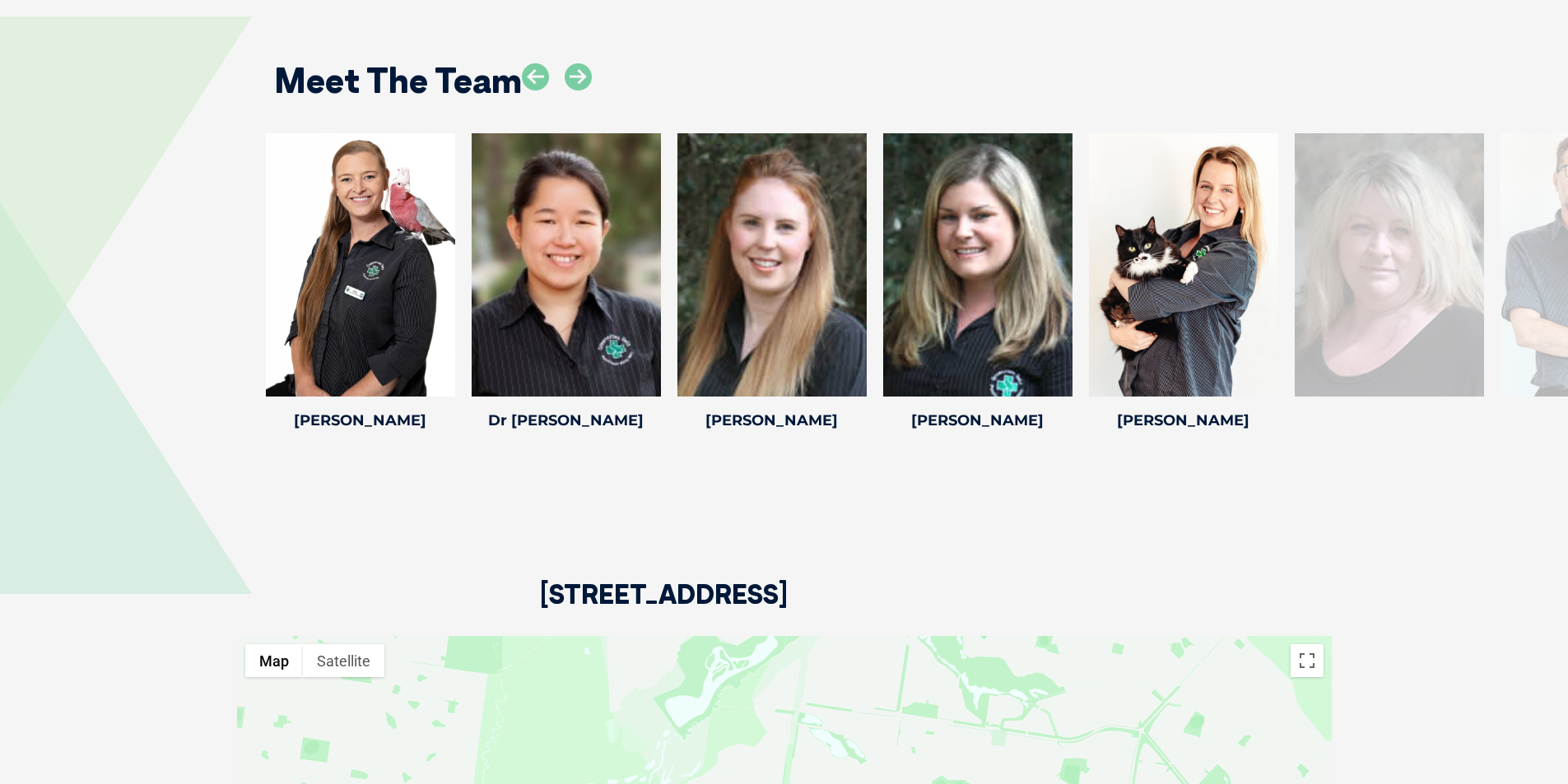
scroll to position [2171, 0]
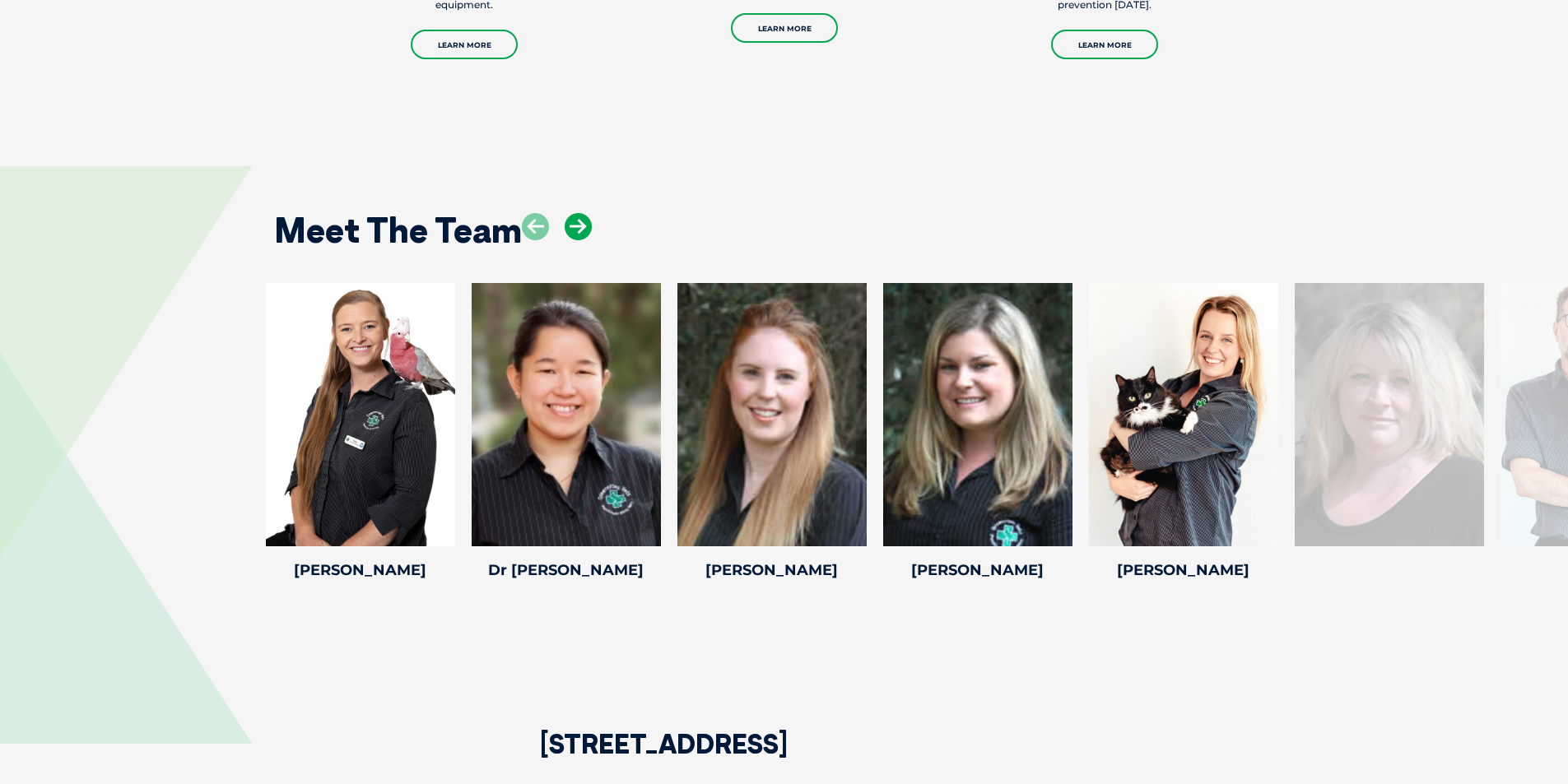
click at [584, 213] on icon at bounding box center [578, 226] width 27 height 27
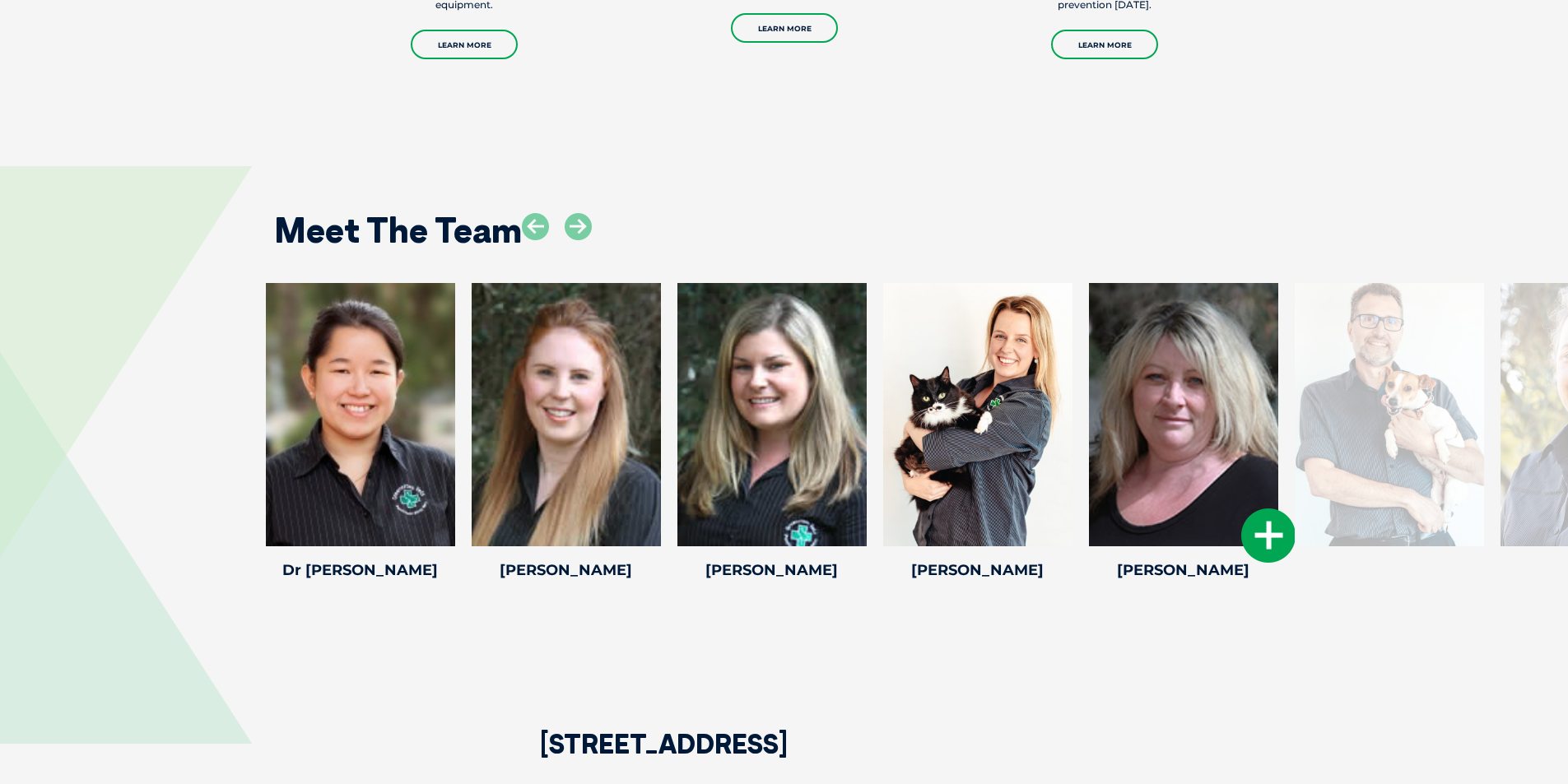
click at [1271, 513] on icon at bounding box center [1269, 536] width 55 height 55
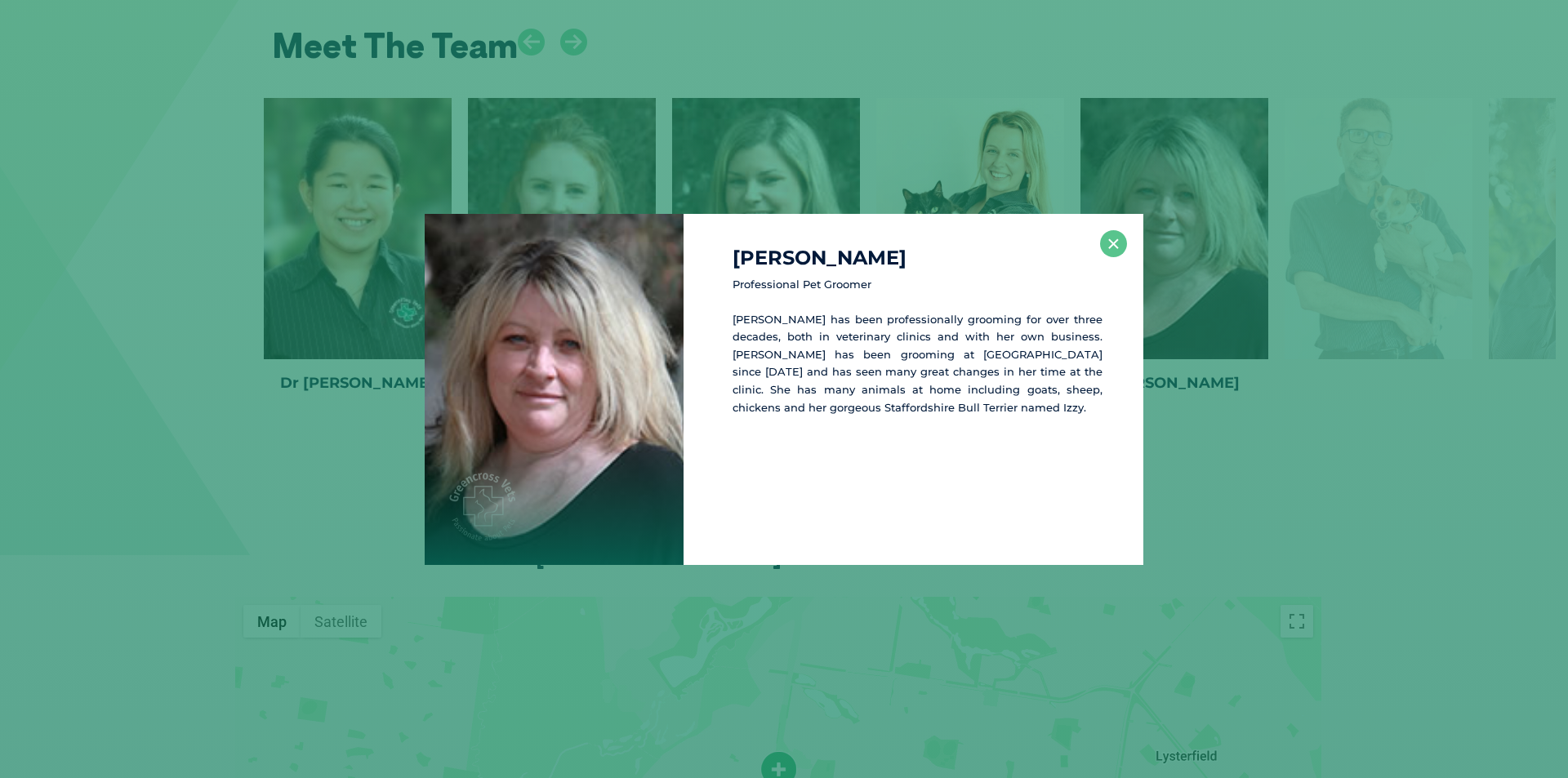
scroll to position [2338, 0]
click at [1116, 240] on button "×" at bounding box center [1113, 243] width 27 height 27
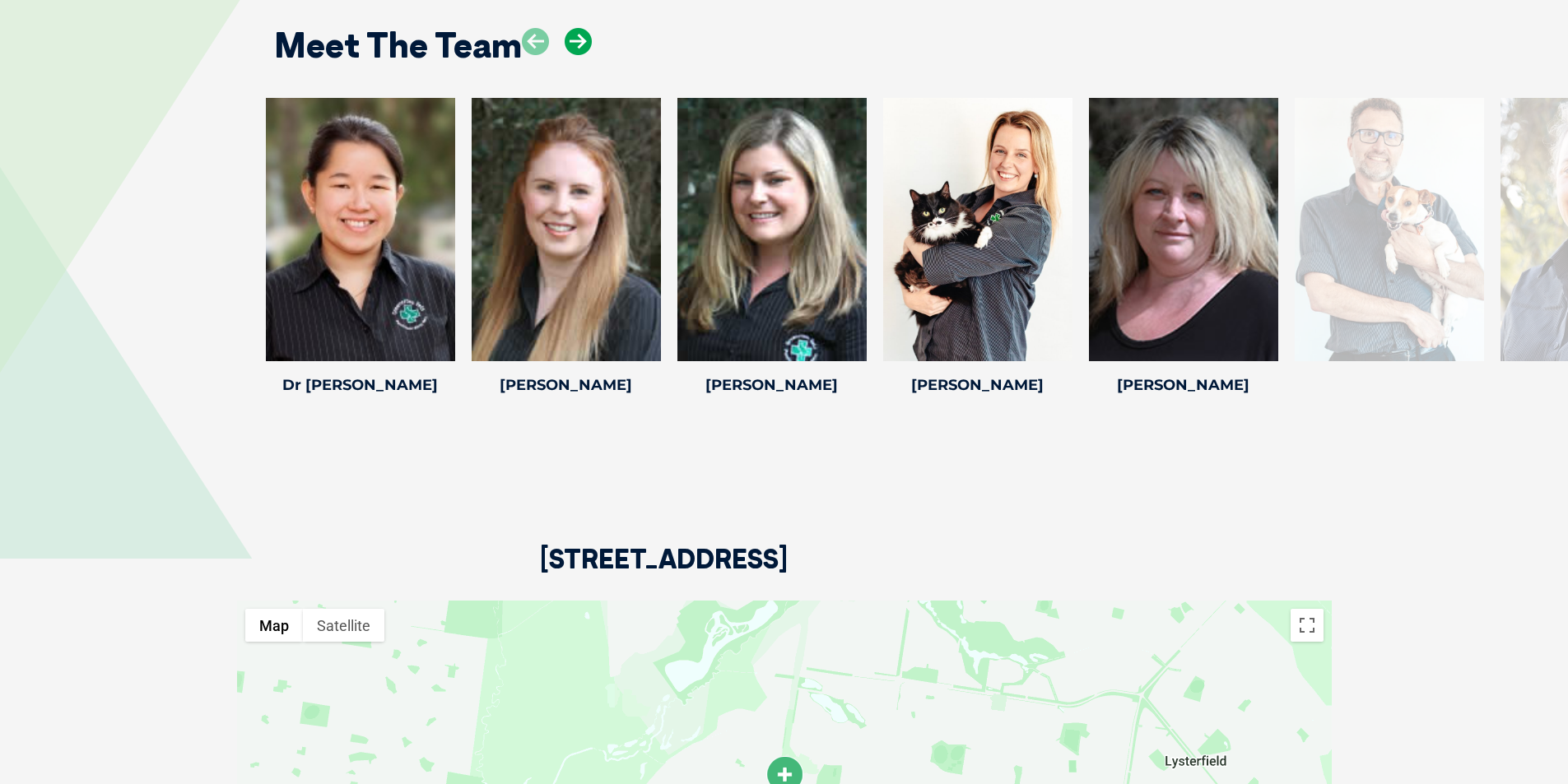
click at [585, 28] on icon at bounding box center [578, 41] width 27 height 27
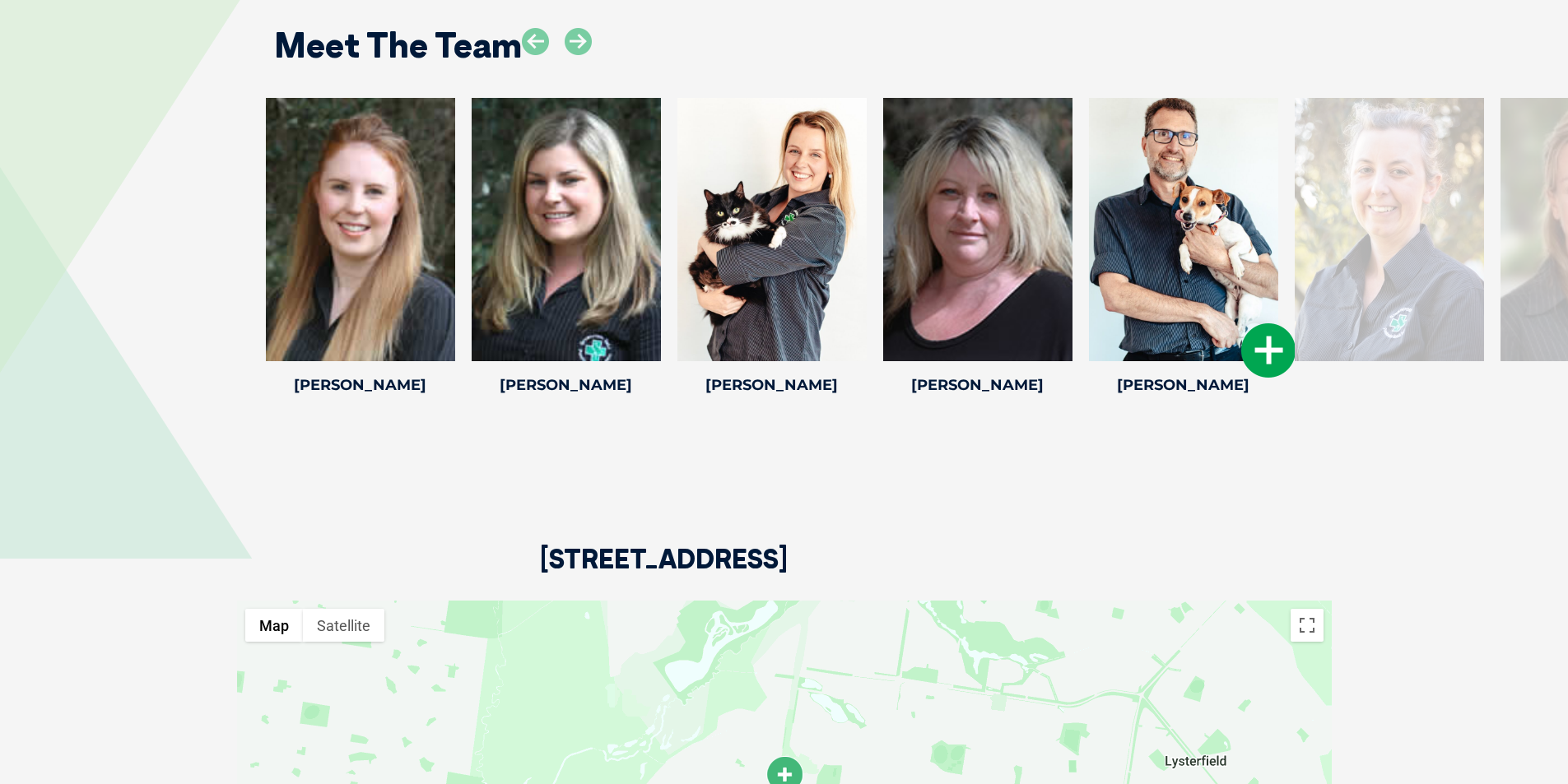
click at [1265, 337] on icon at bounding box center [1269, 350] width 55 height 55
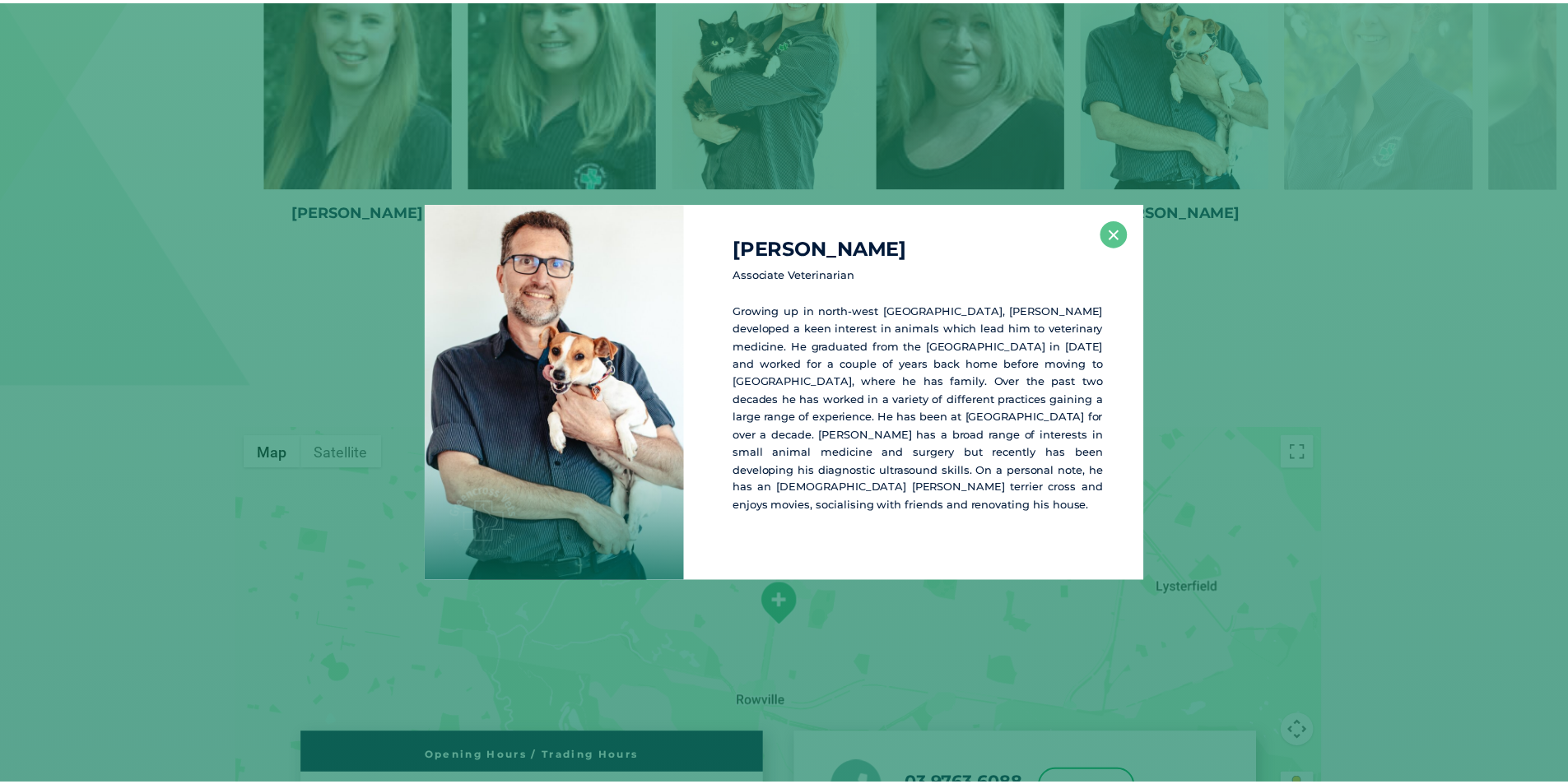
scroll to position [2538, 0]
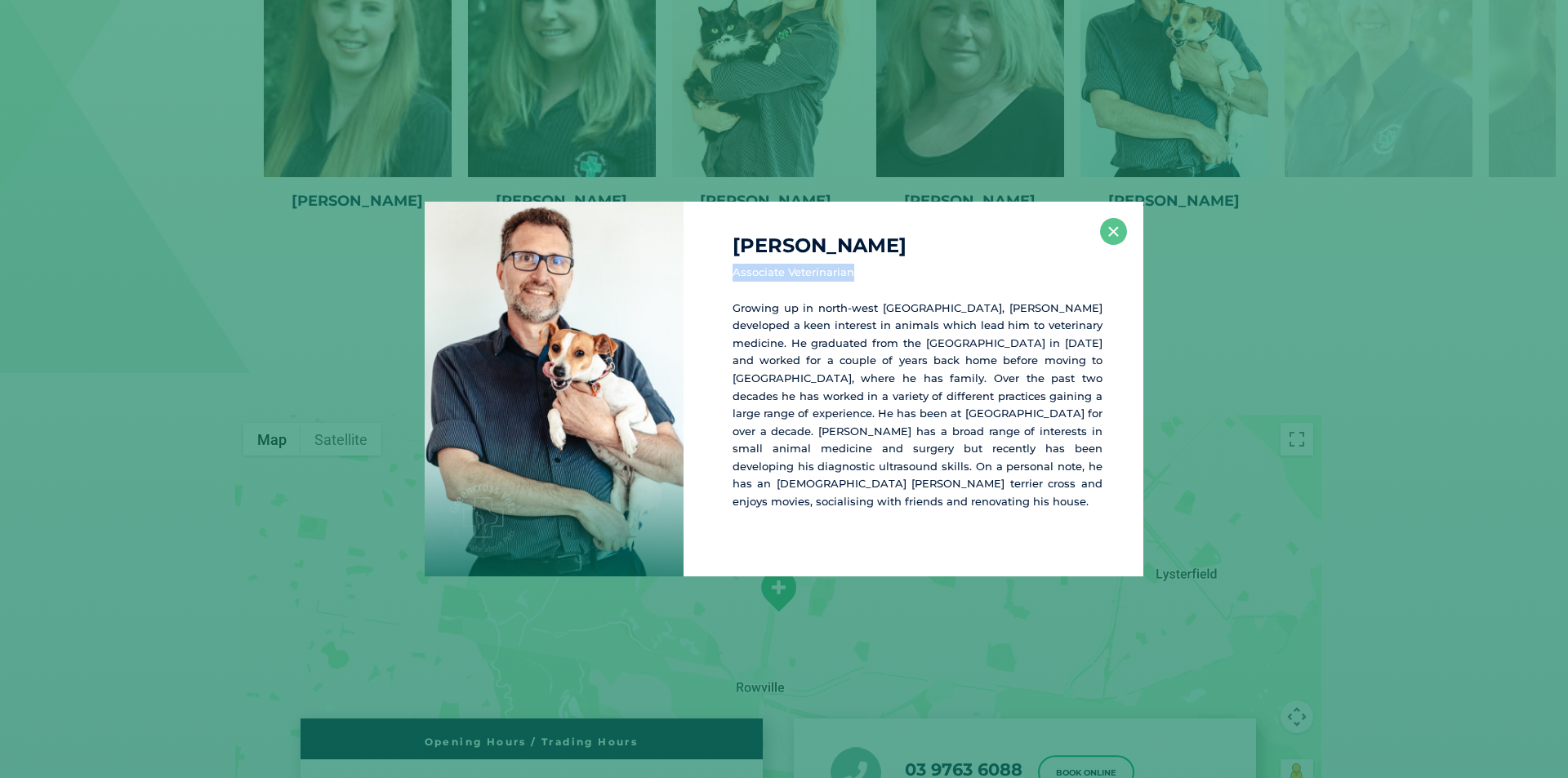
drag, startPoint x: 734, startPoint y: 284, endPoint x: 857, endPoint y: 287, distance: 123.0
click at [857, 282] on p "Associate Veterinarian" at bounding box center [917, 272] width 370 height 18
click at [1111, 240] on button "×" at bounding box center [1113, 231] width 27 height 27
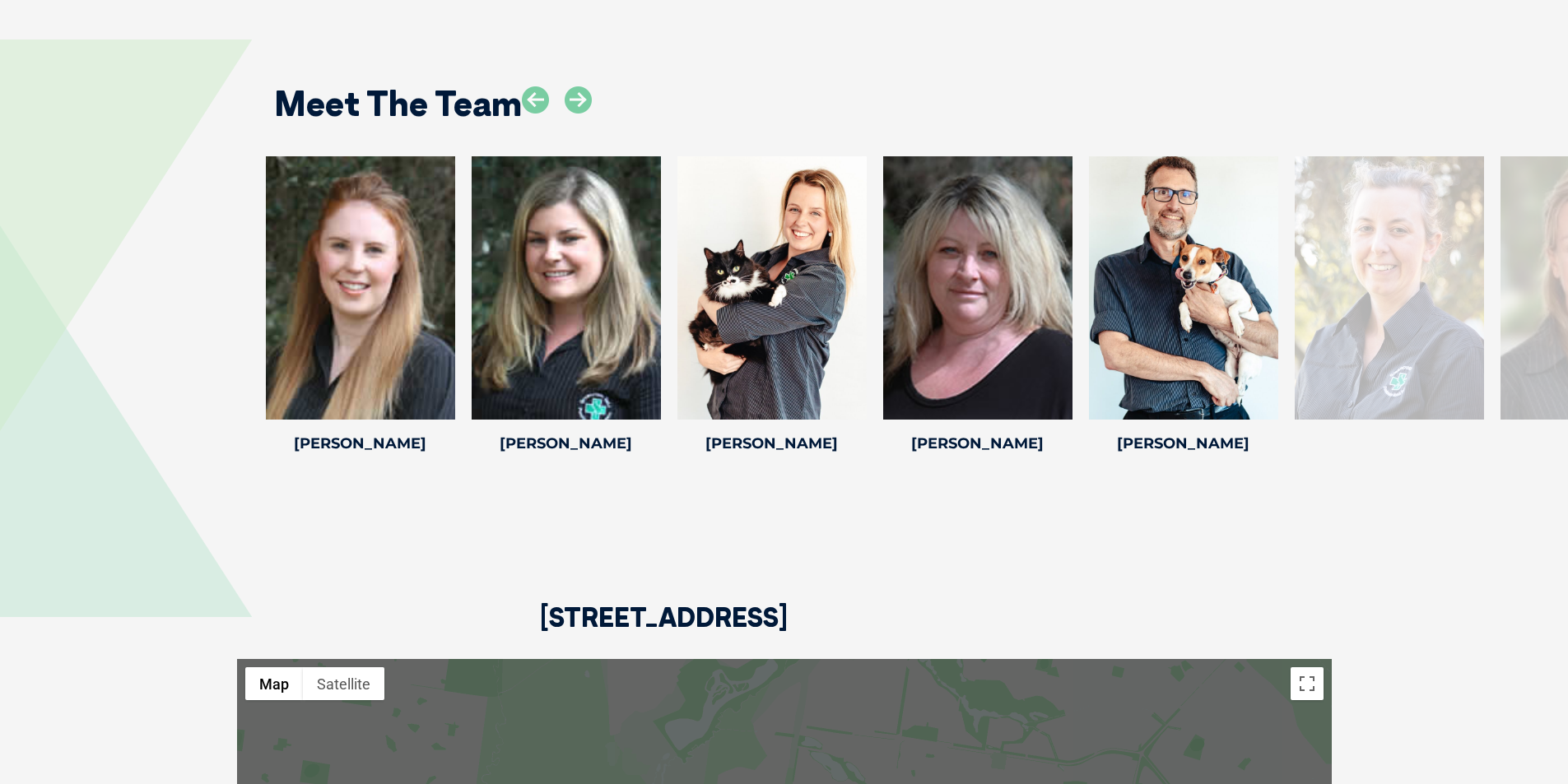
scroll to position [2292, 0]
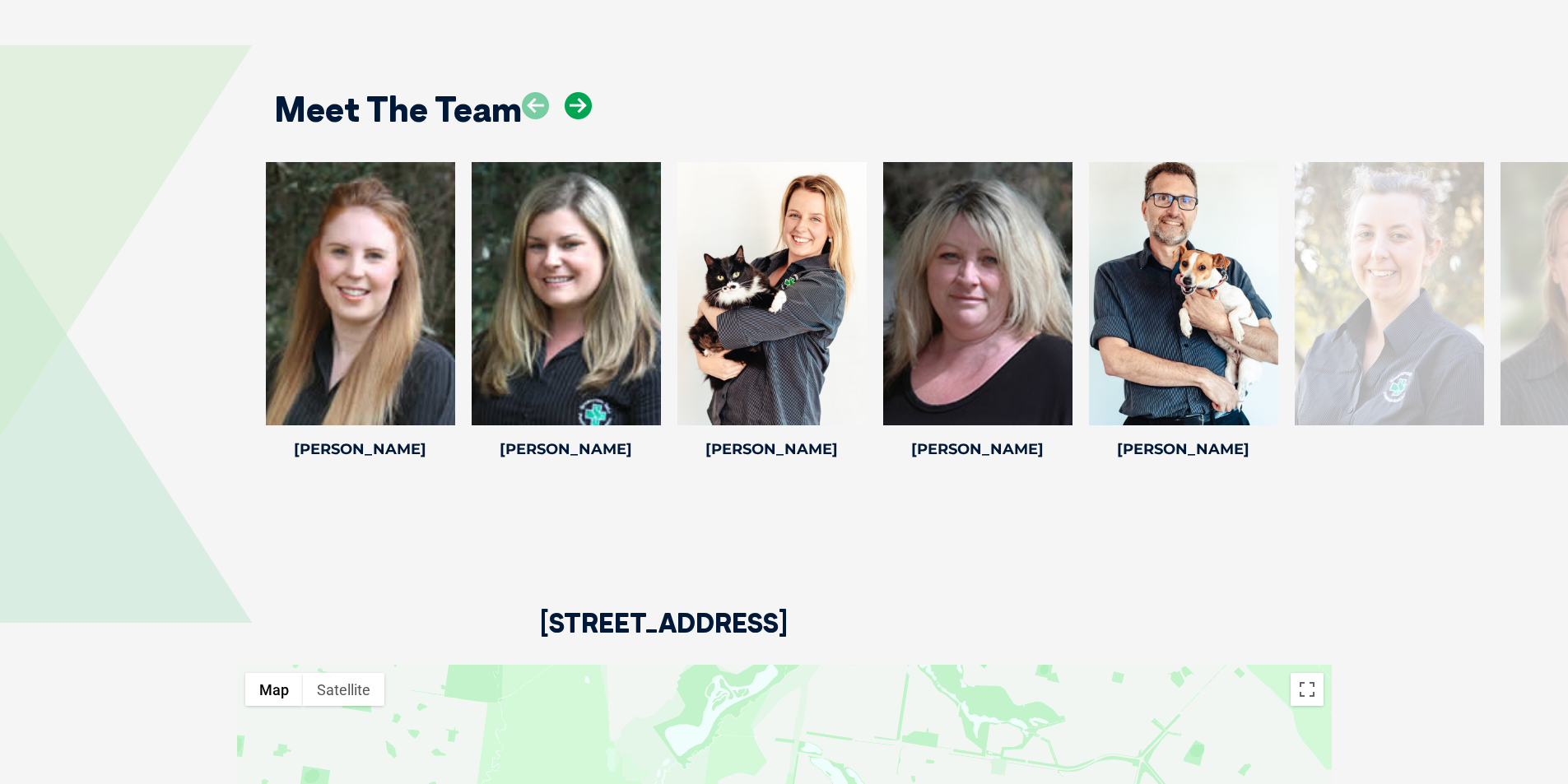
click at [575, 92] on icon at bounding box center [578, 105] width 27 height 27
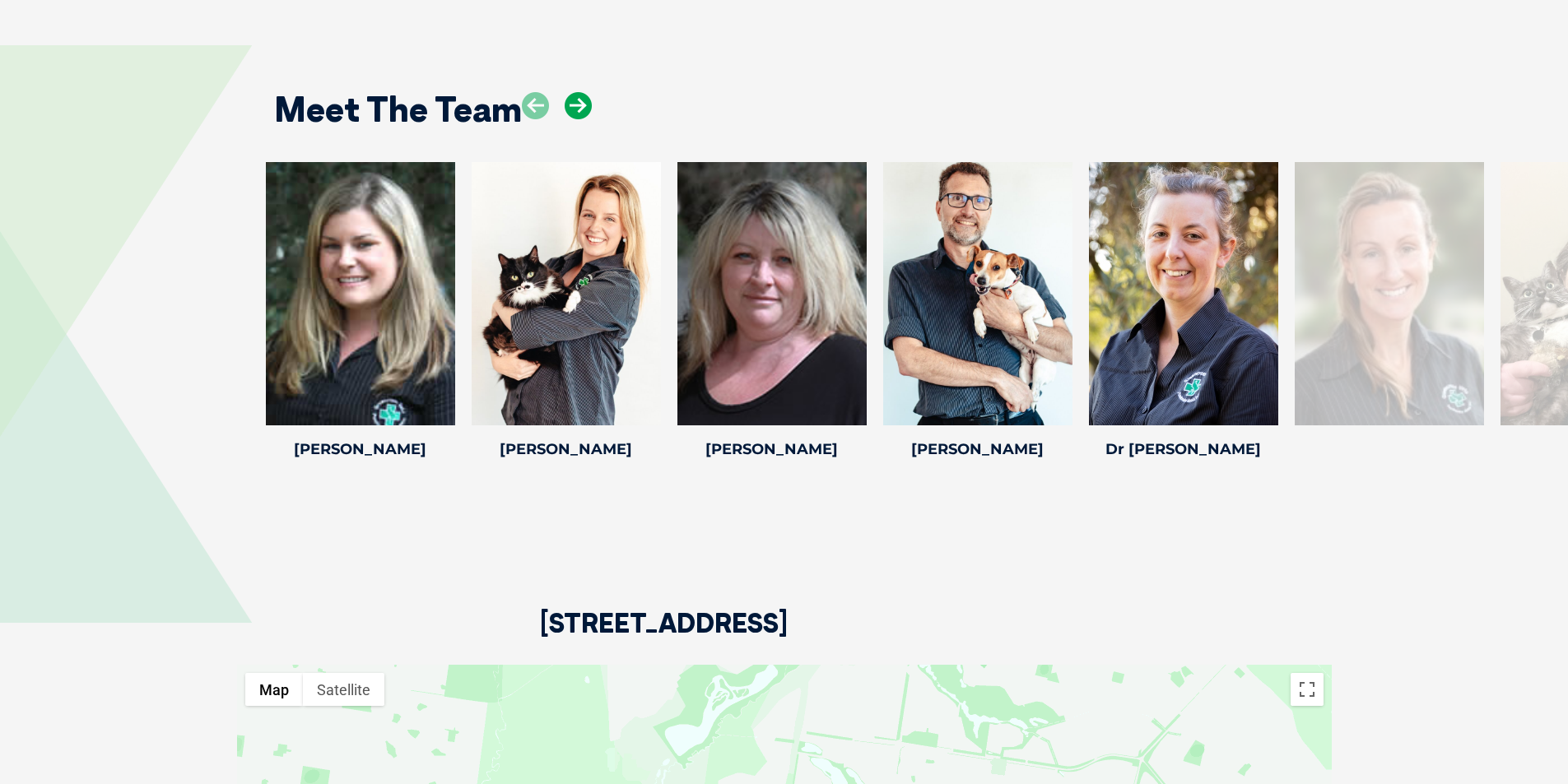
click at [575, 92] on icon at bounding box center [578, 105] width 27 height 27
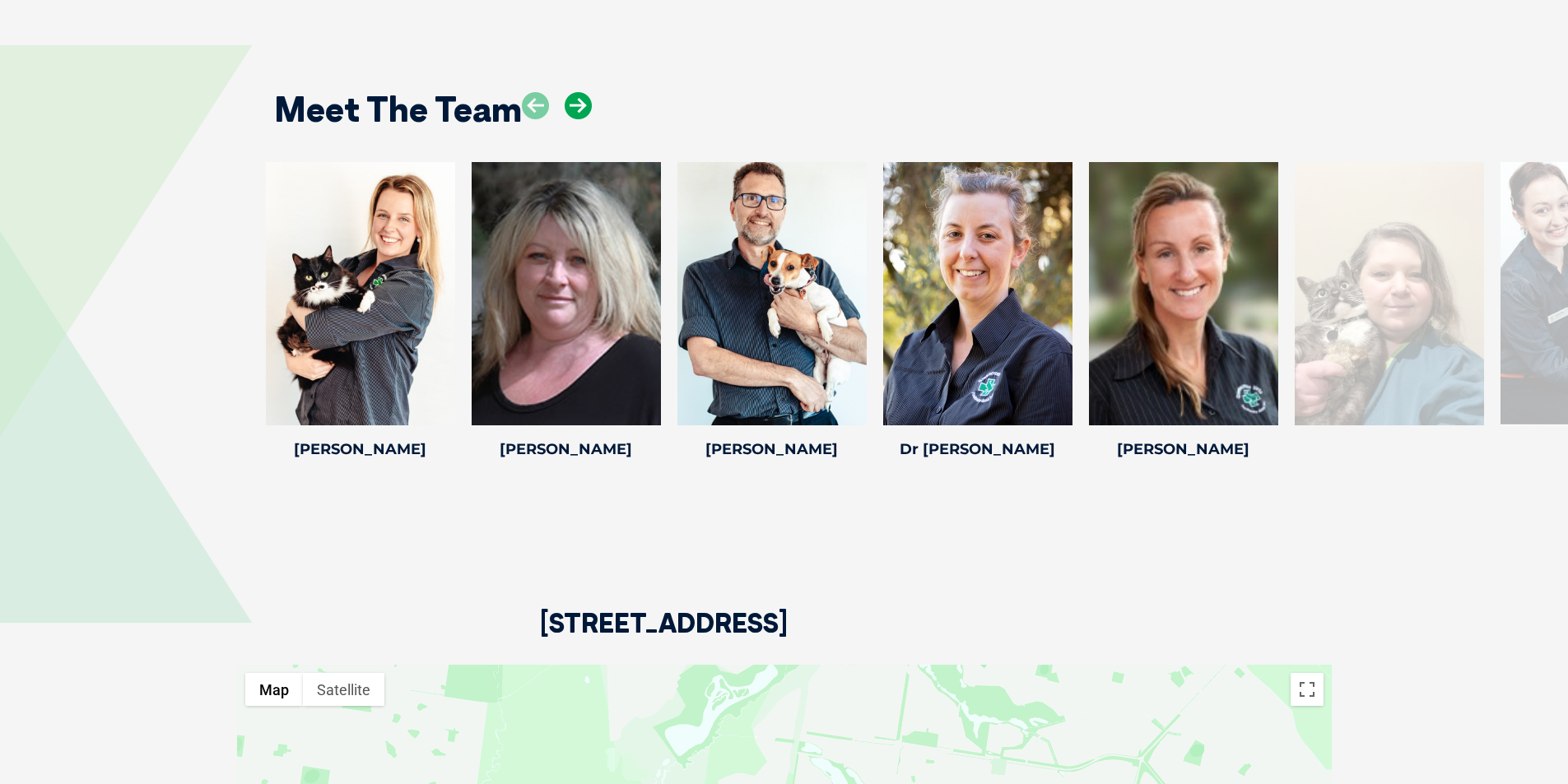
click at [575, 92] on icon at bounding box center [578, 105] width 27 height 27
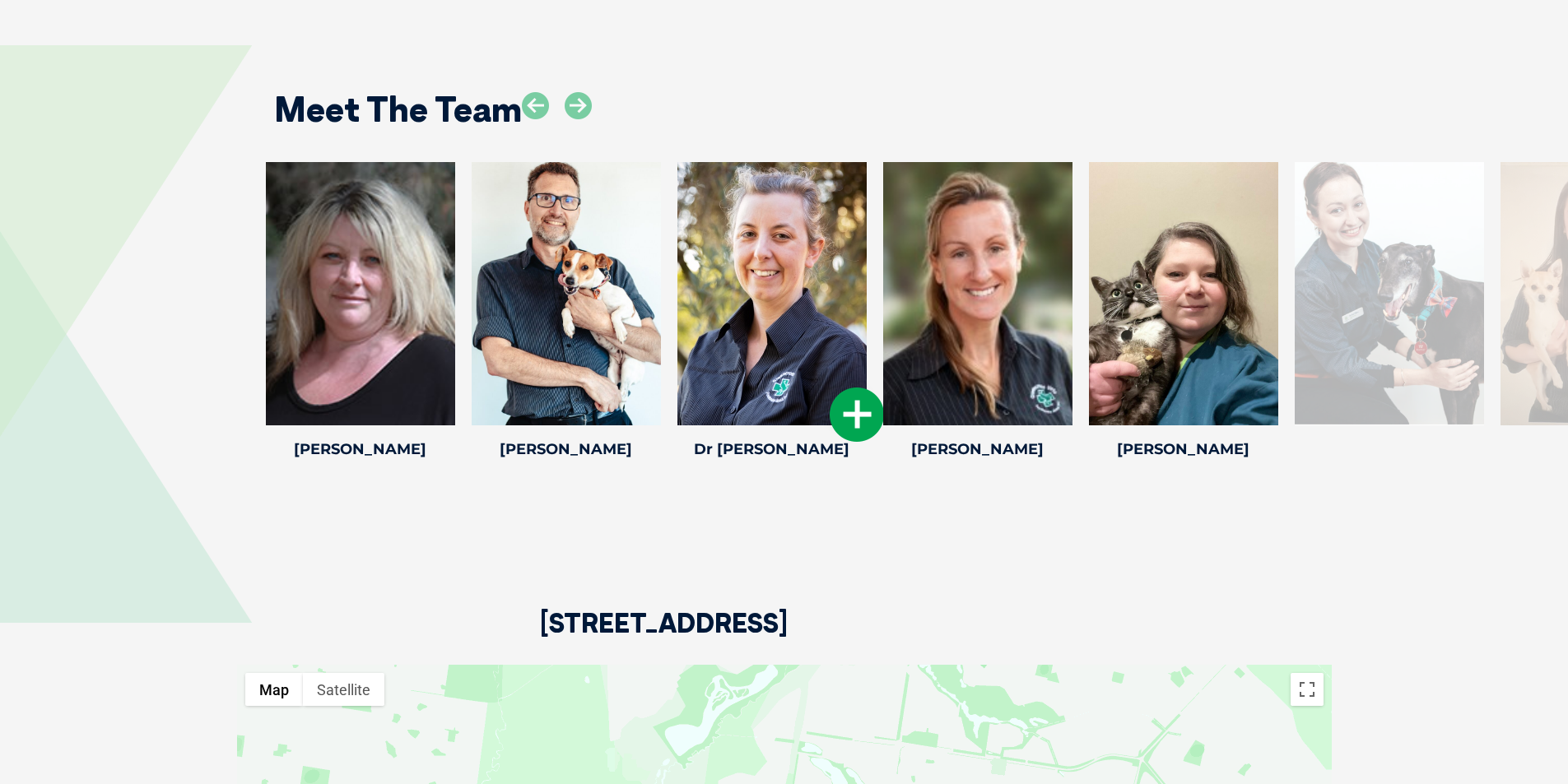
click at [852, 396] on icon at bounding box center [856, 414] width 55 height 55
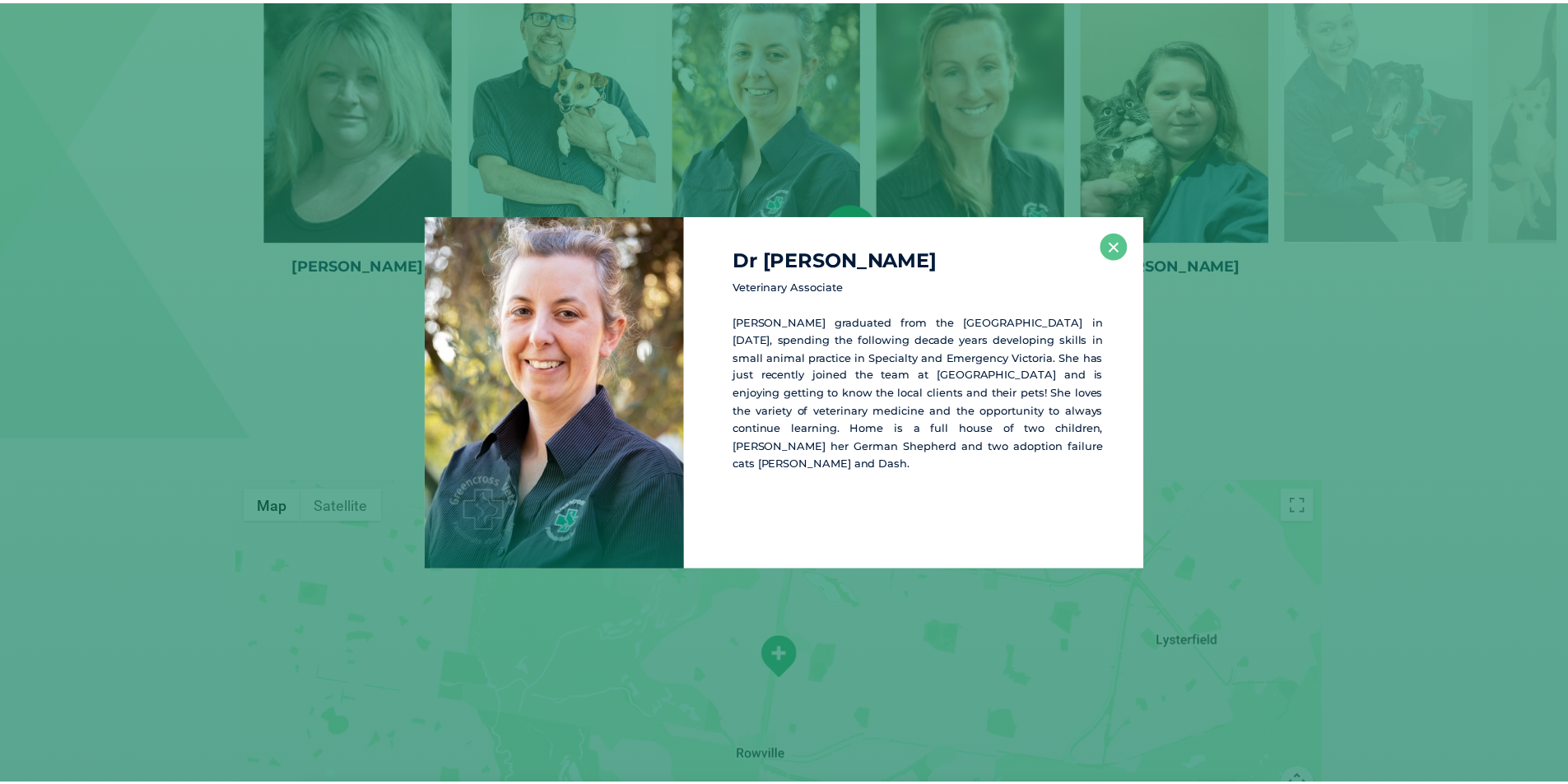
scroll to position [2477, 0]
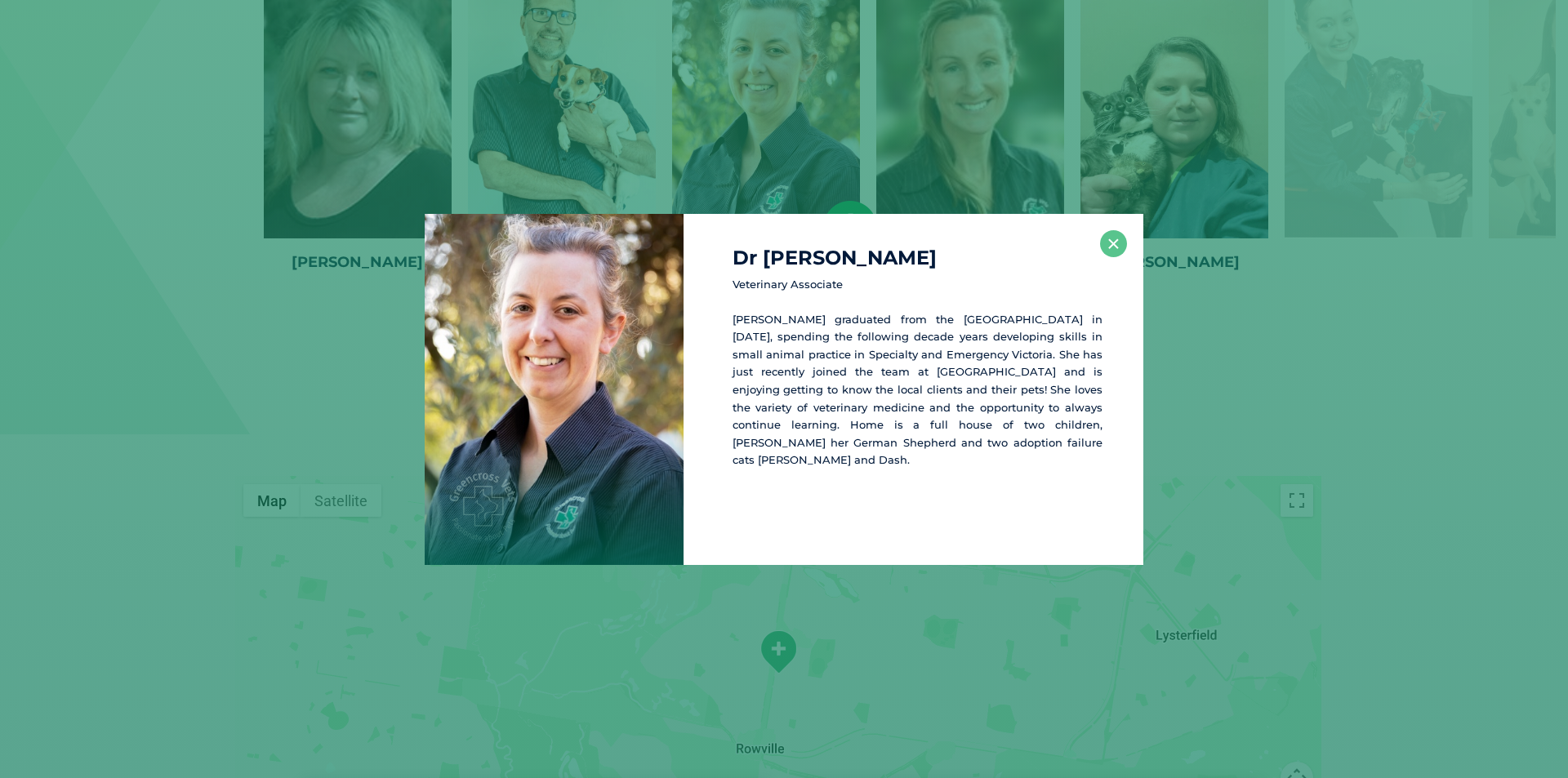
click at [1244, 383] on div "Dr Kate M Veterinary Associate Kate graduated from the University of Melbourne …" at bounding box center [784, 389] width 1555 height 351
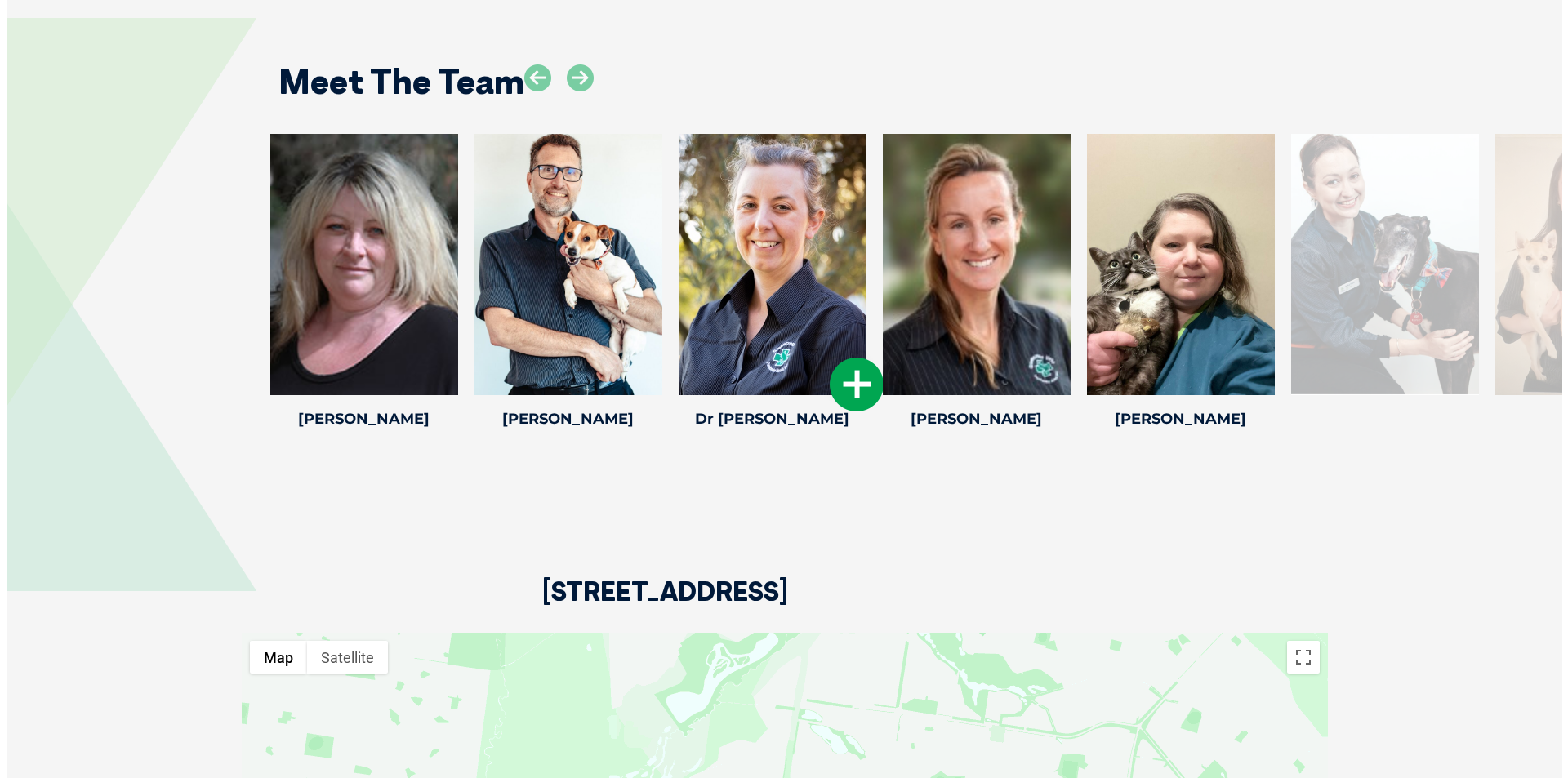
scroll to position [2294, 0]
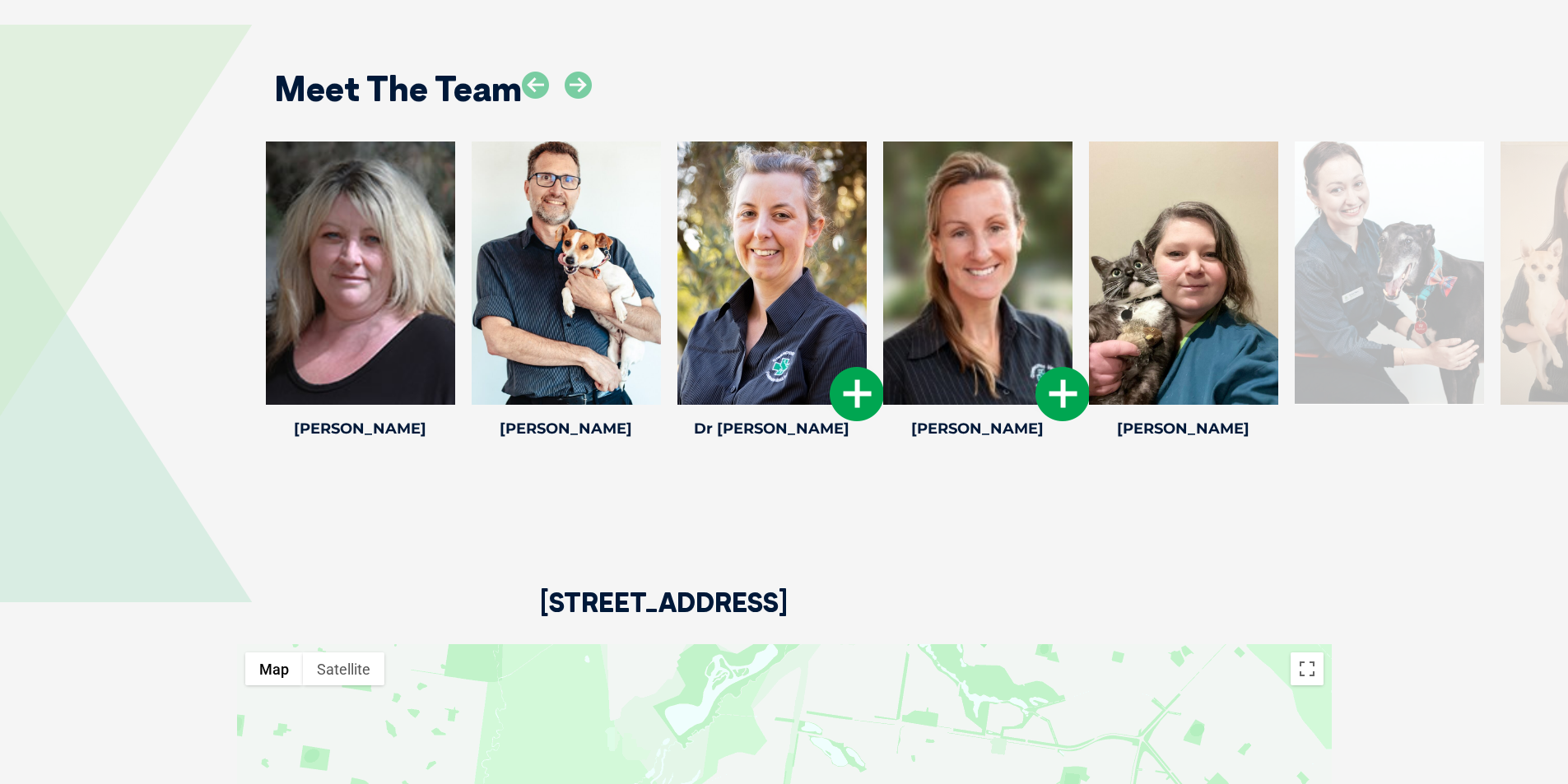
click at [1068, 373] on icon at bounding box center [1063, 394] width 55 height 55
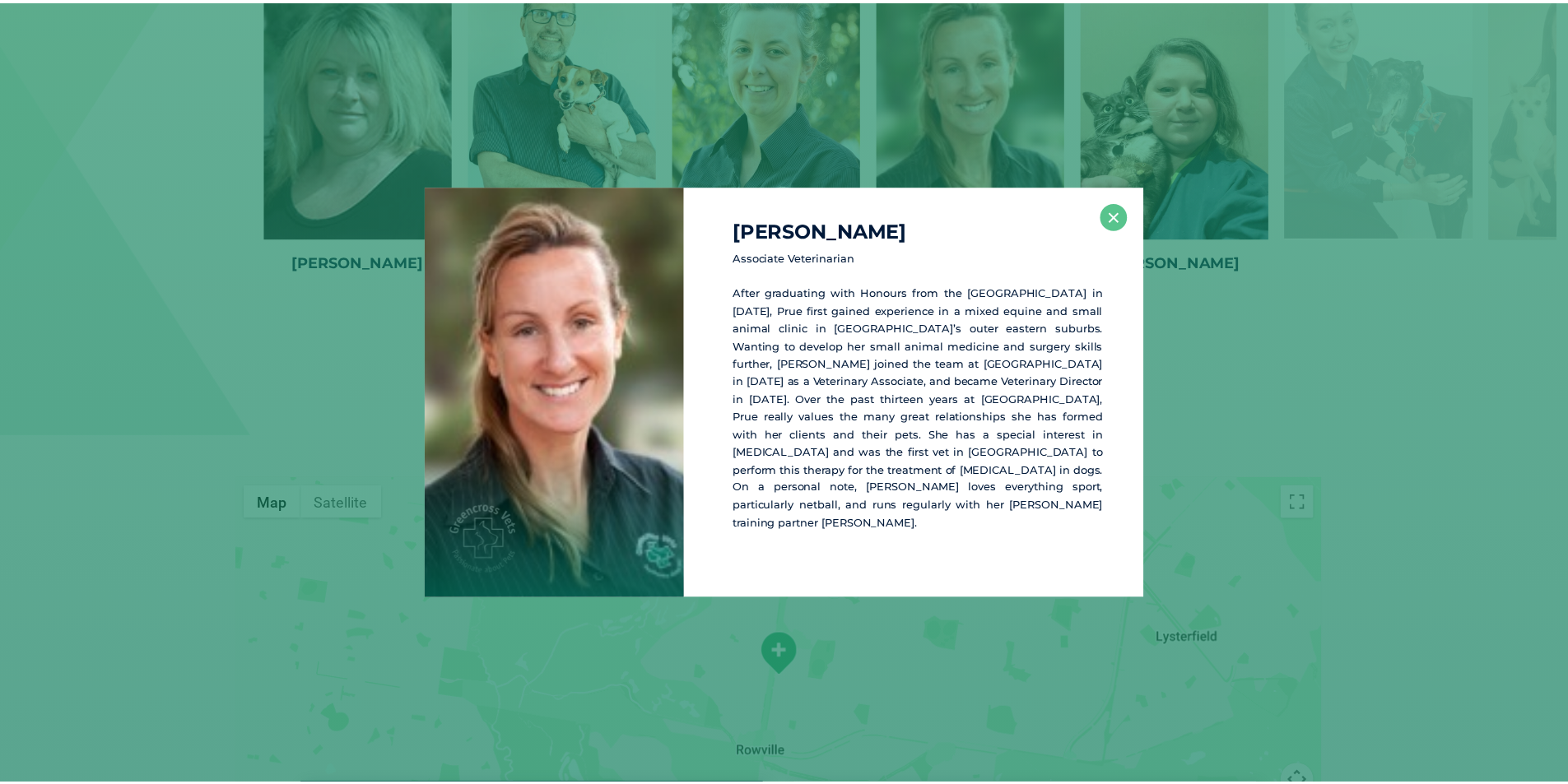
scroll to position [2487, 0]
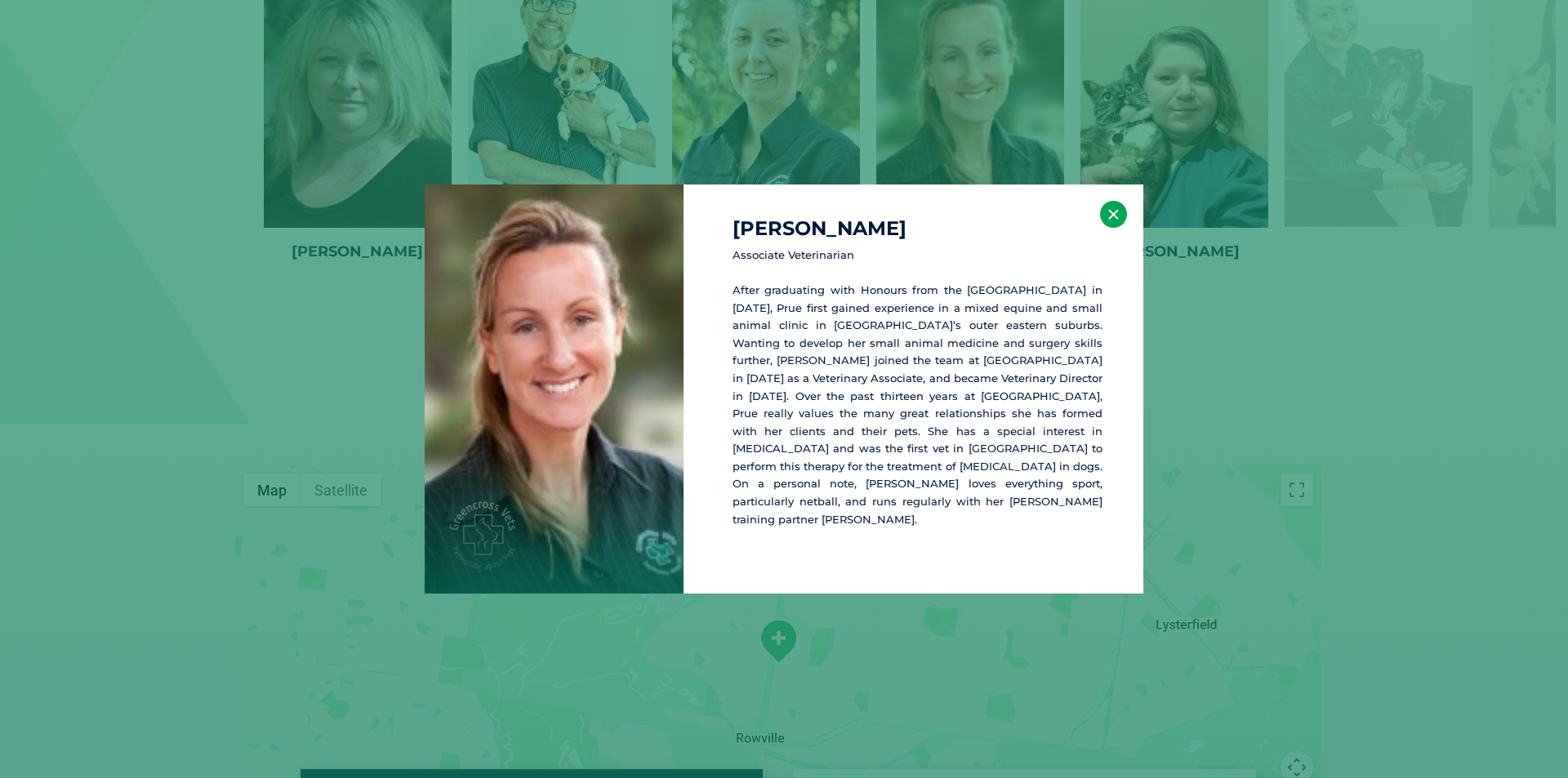
click at [1100, 228] on button "×" at bounding box center [1113, 214] width 27 height 27
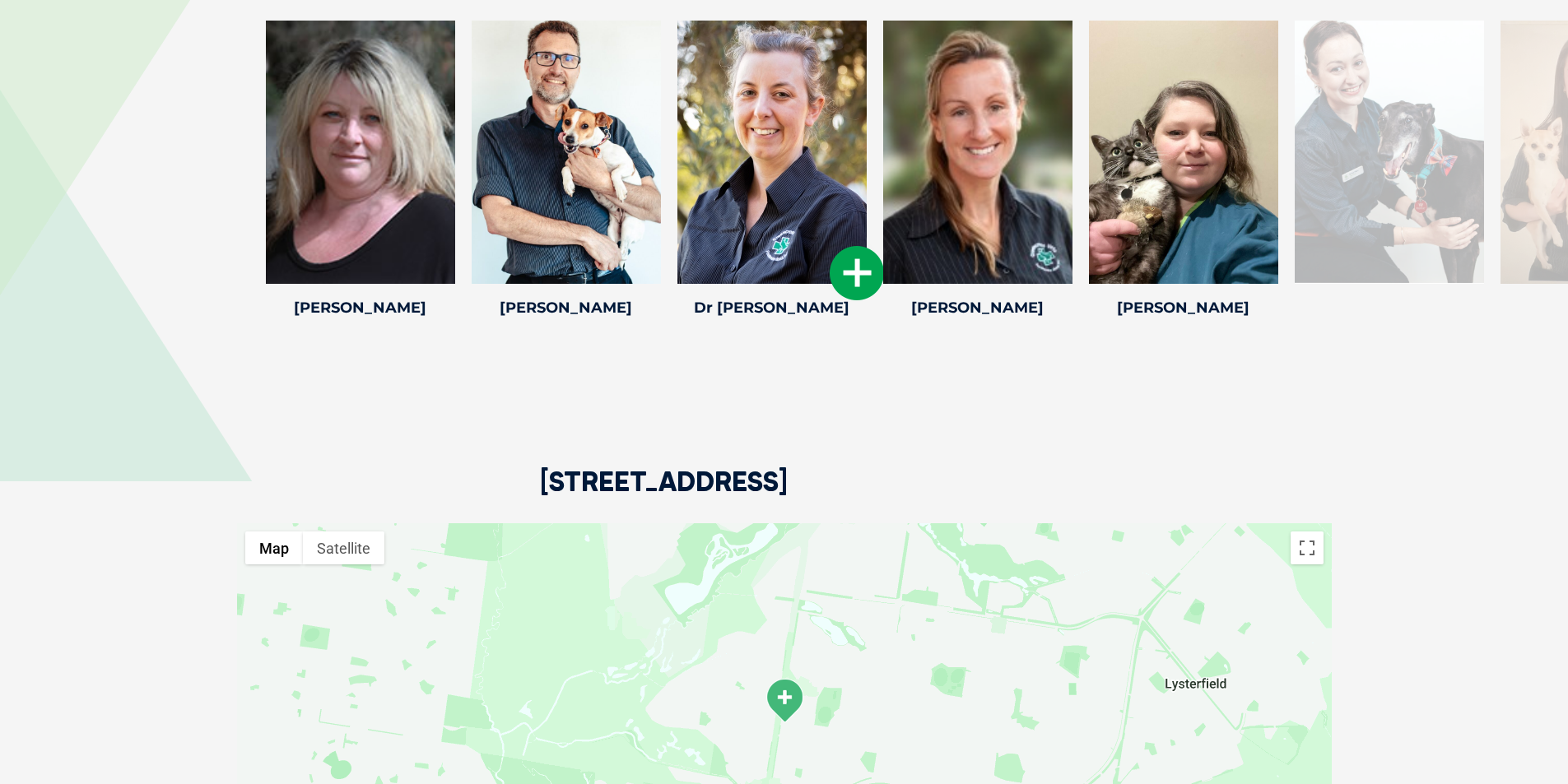
scroll to position [2405, 0]
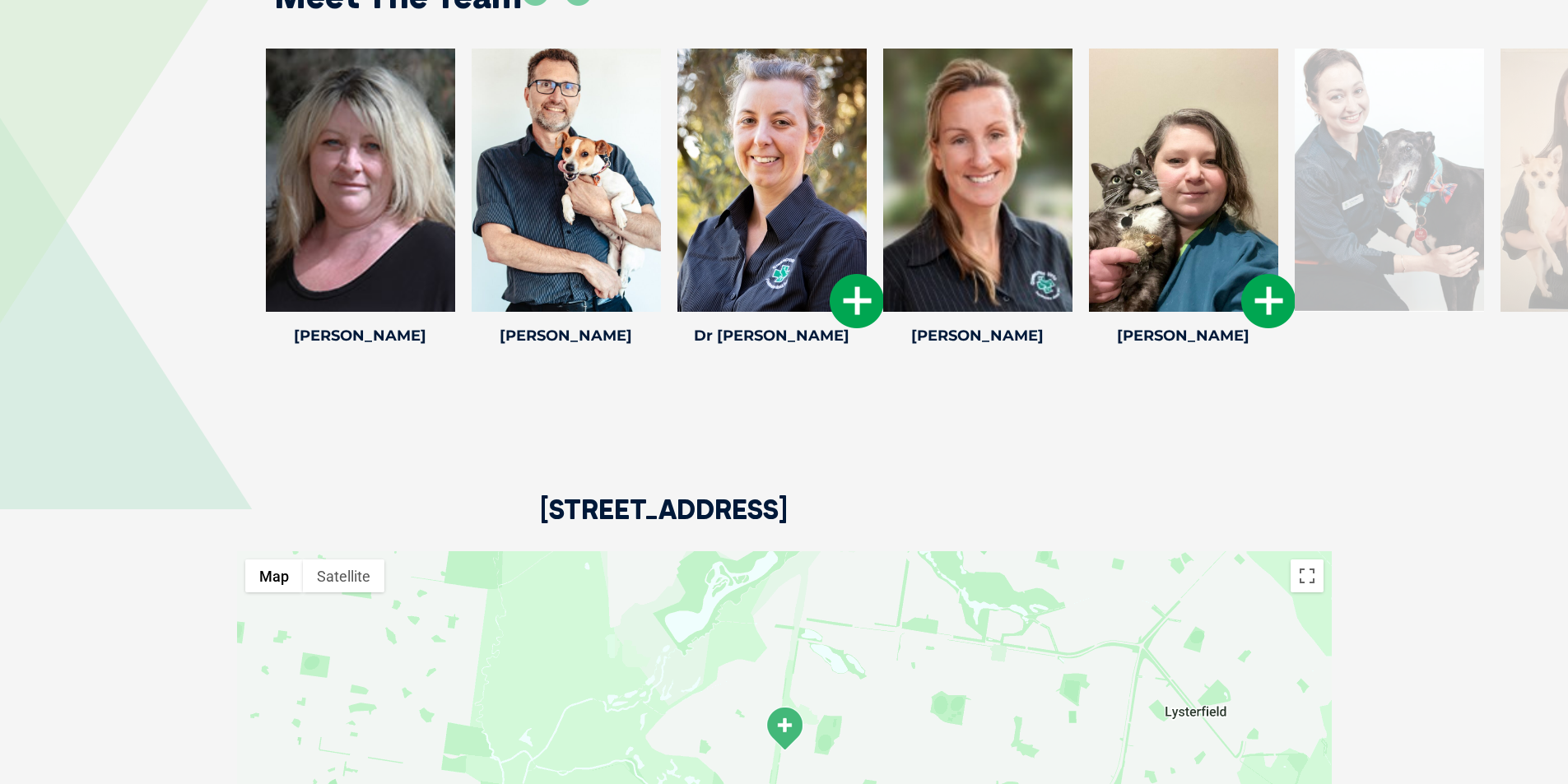
click at [1259, 278] on icon at bounding box center [1269, 301] width 55 height 55
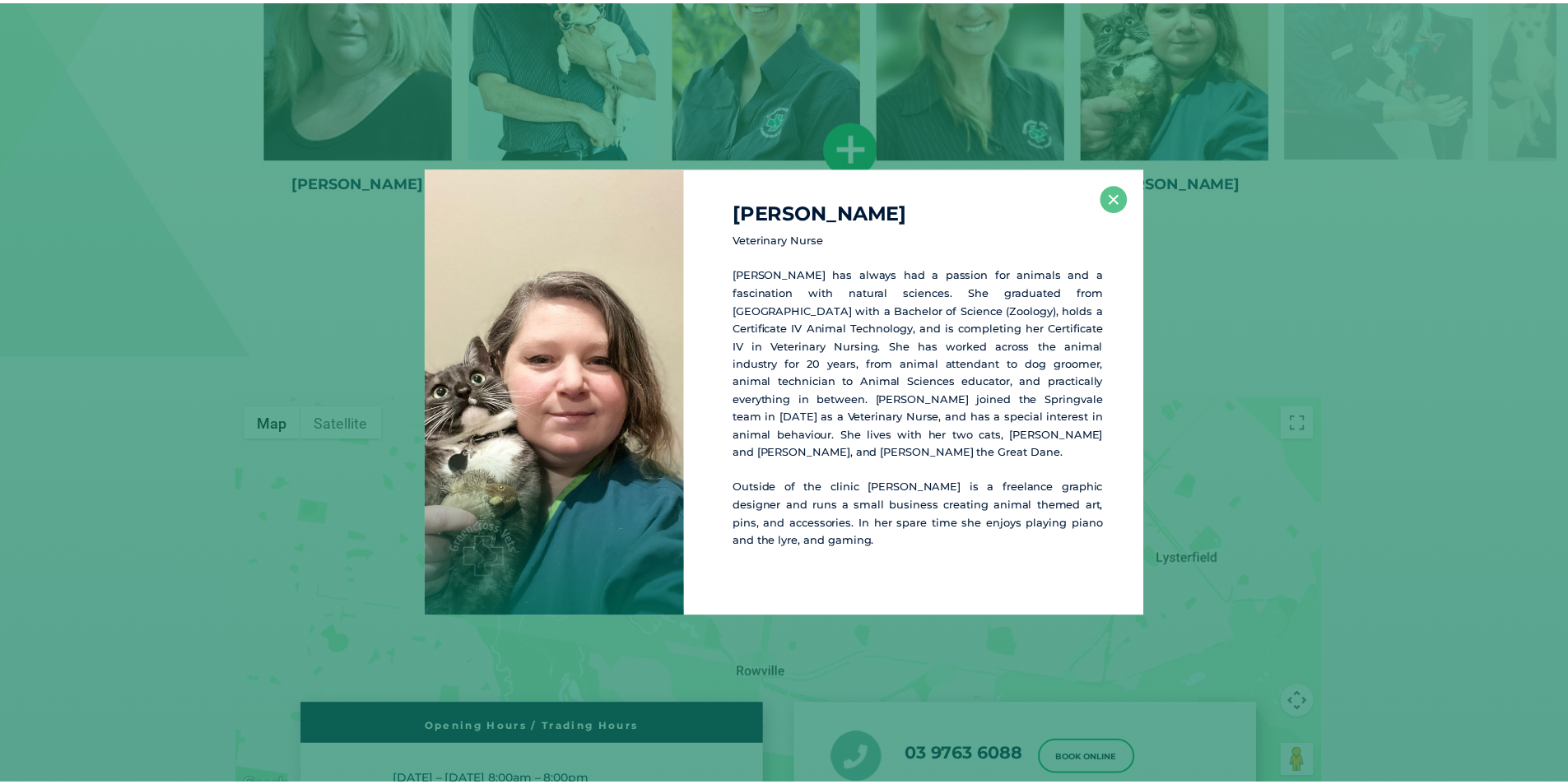
scroll to position [2566, 0]
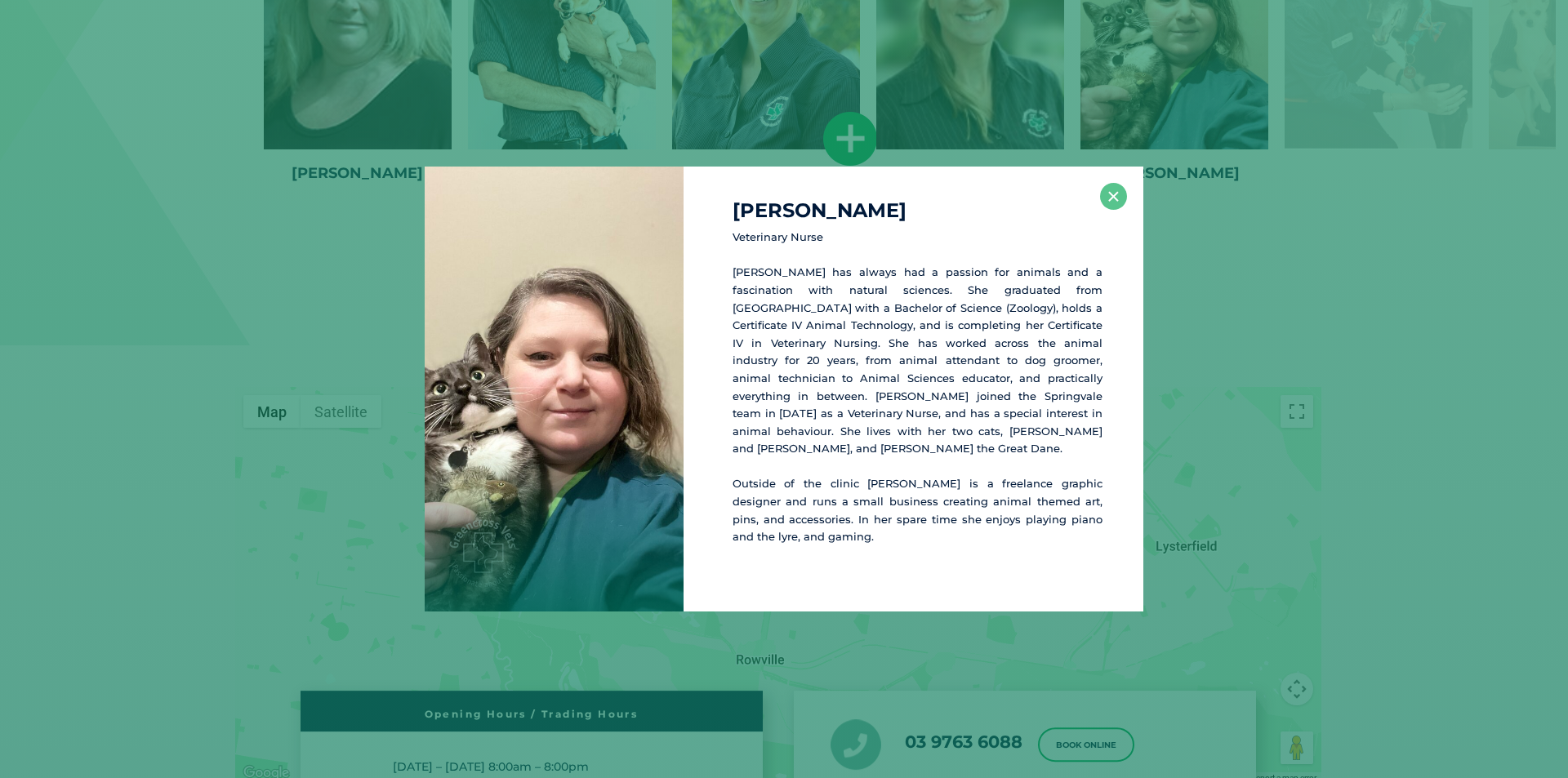
click at [1219, 316] on div "Lisa B Veterinary Nurse Lisa has always had a passion for animals and a fascina…" at bounding box center [784, 388] width 1555 height 444
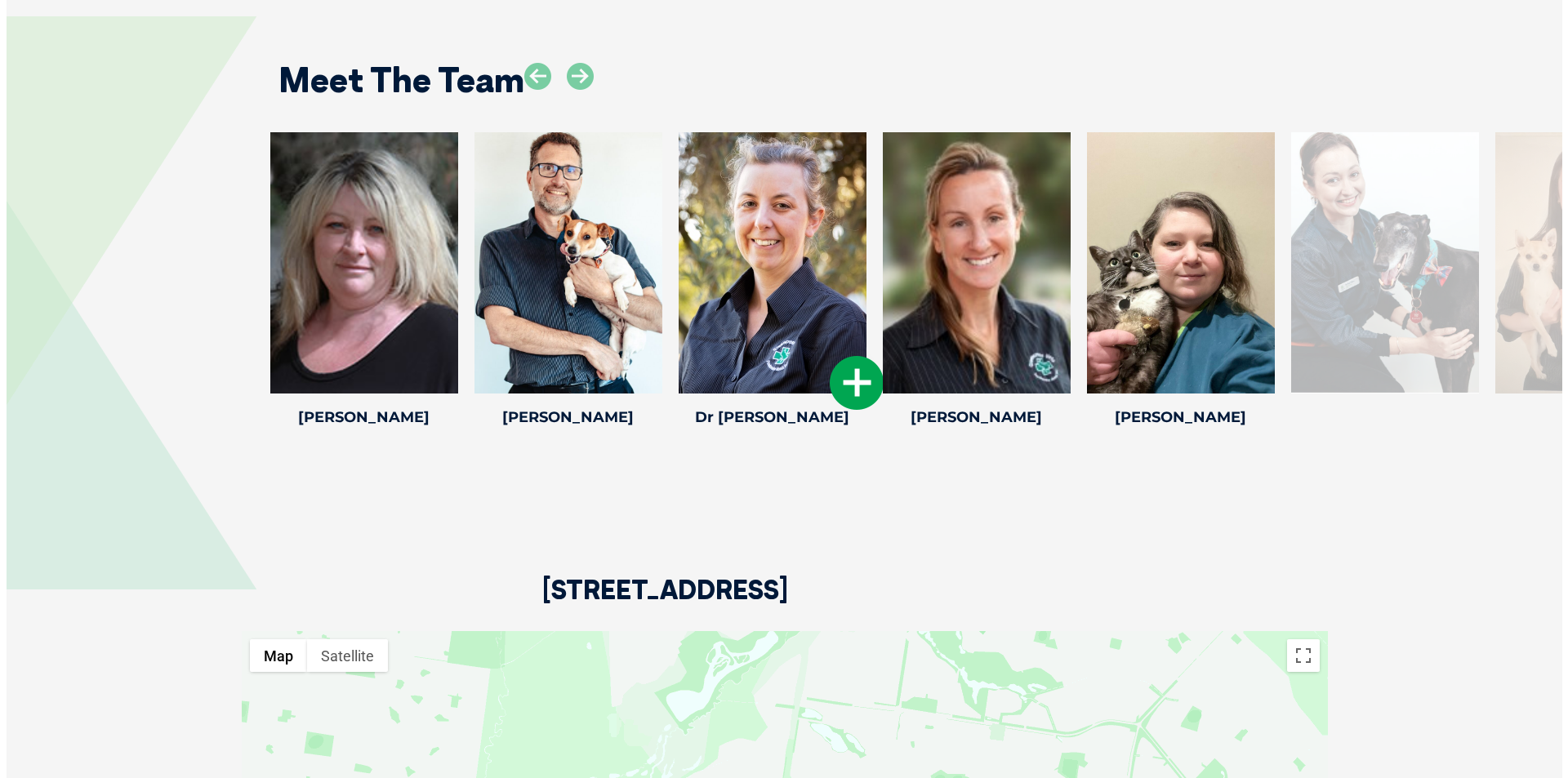
scroll to position [2302, 0]
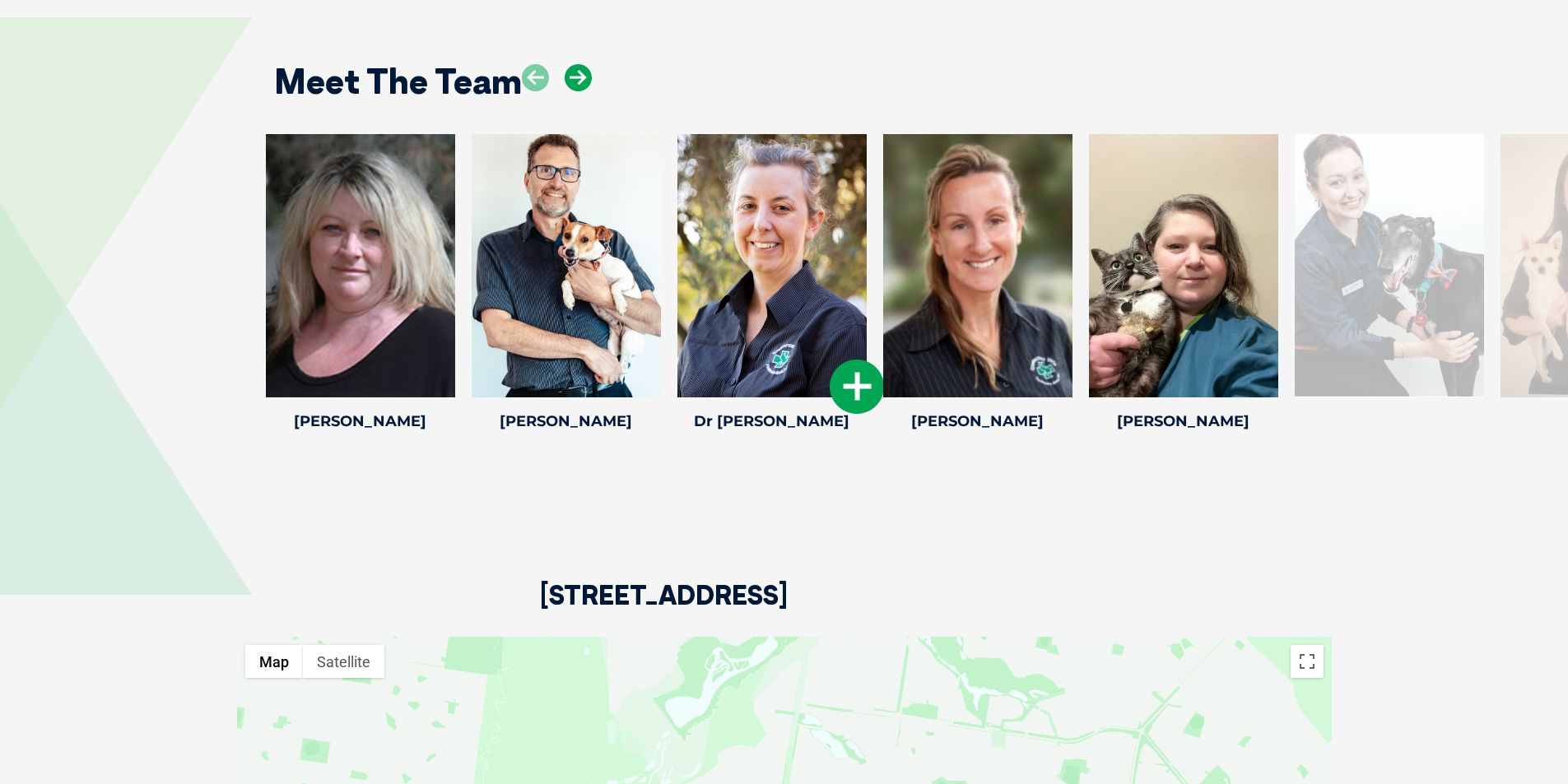
click at [580, 64] on icon at bounding box center [578, 78] width 27 height 27
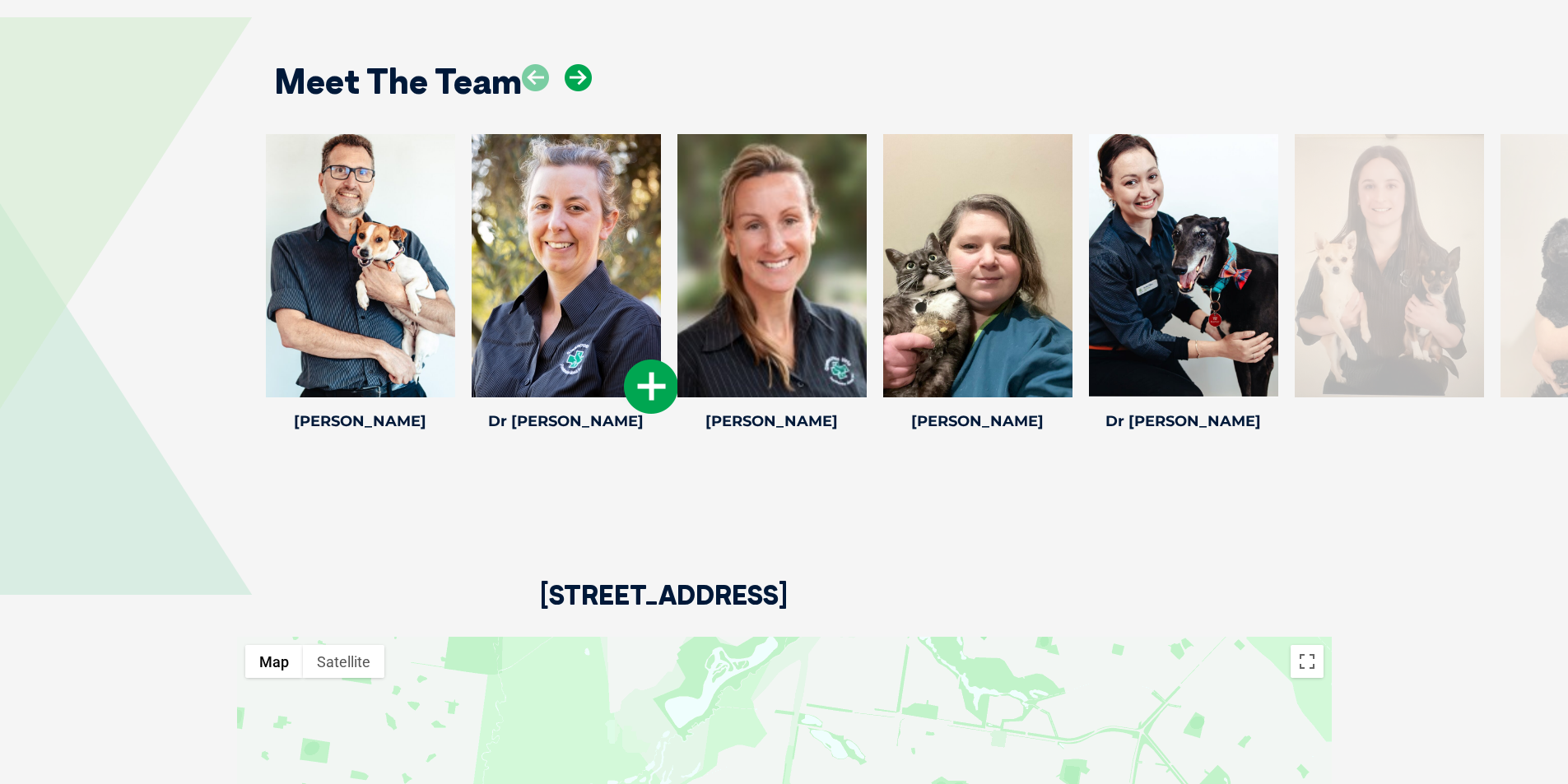
click at [580, 64] on icon at bounding box center [578, 78] width 27 height 27
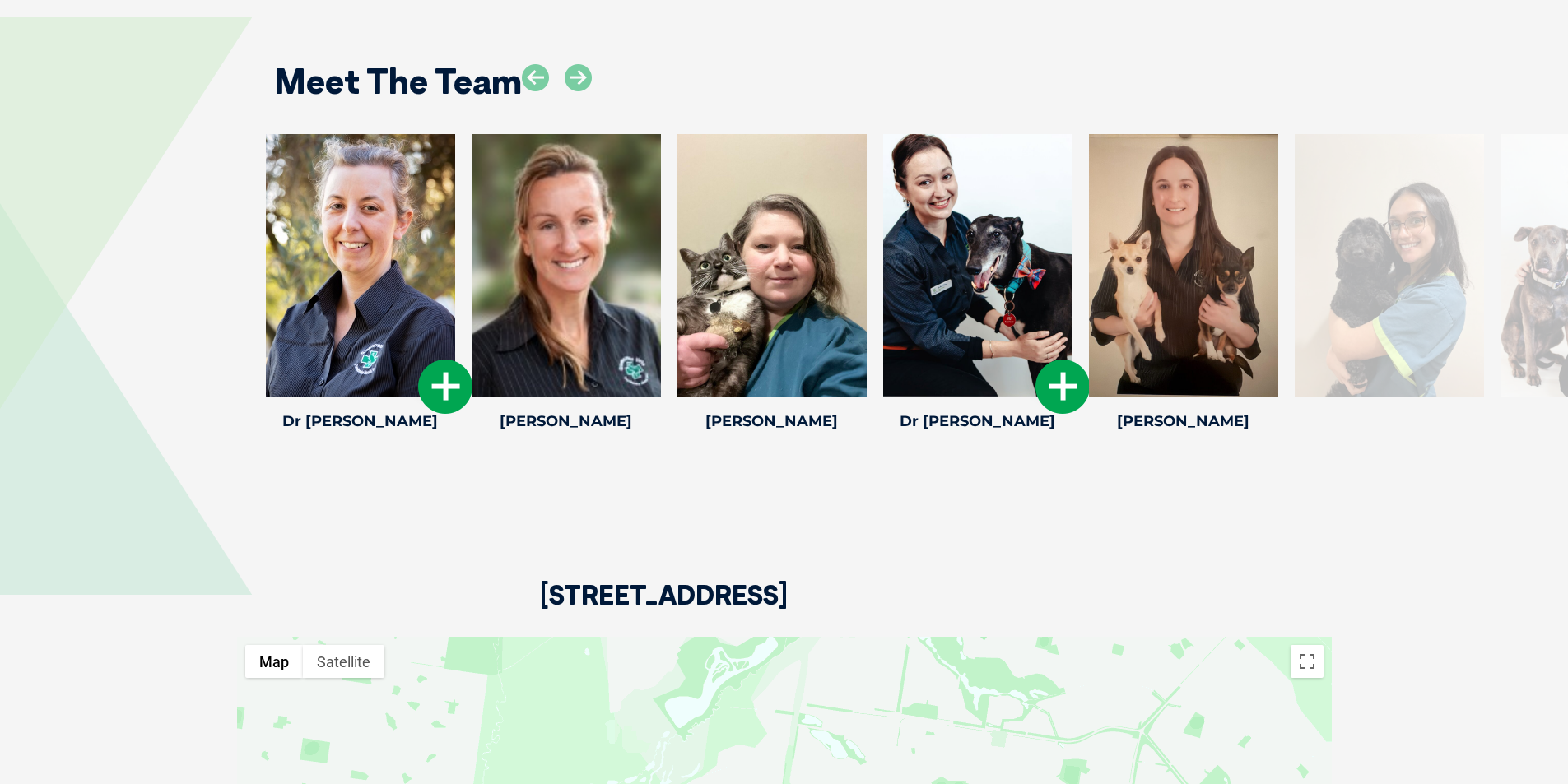
click at [1071, 376] on icon at bounding box center [1063, 386] width 55 height 55
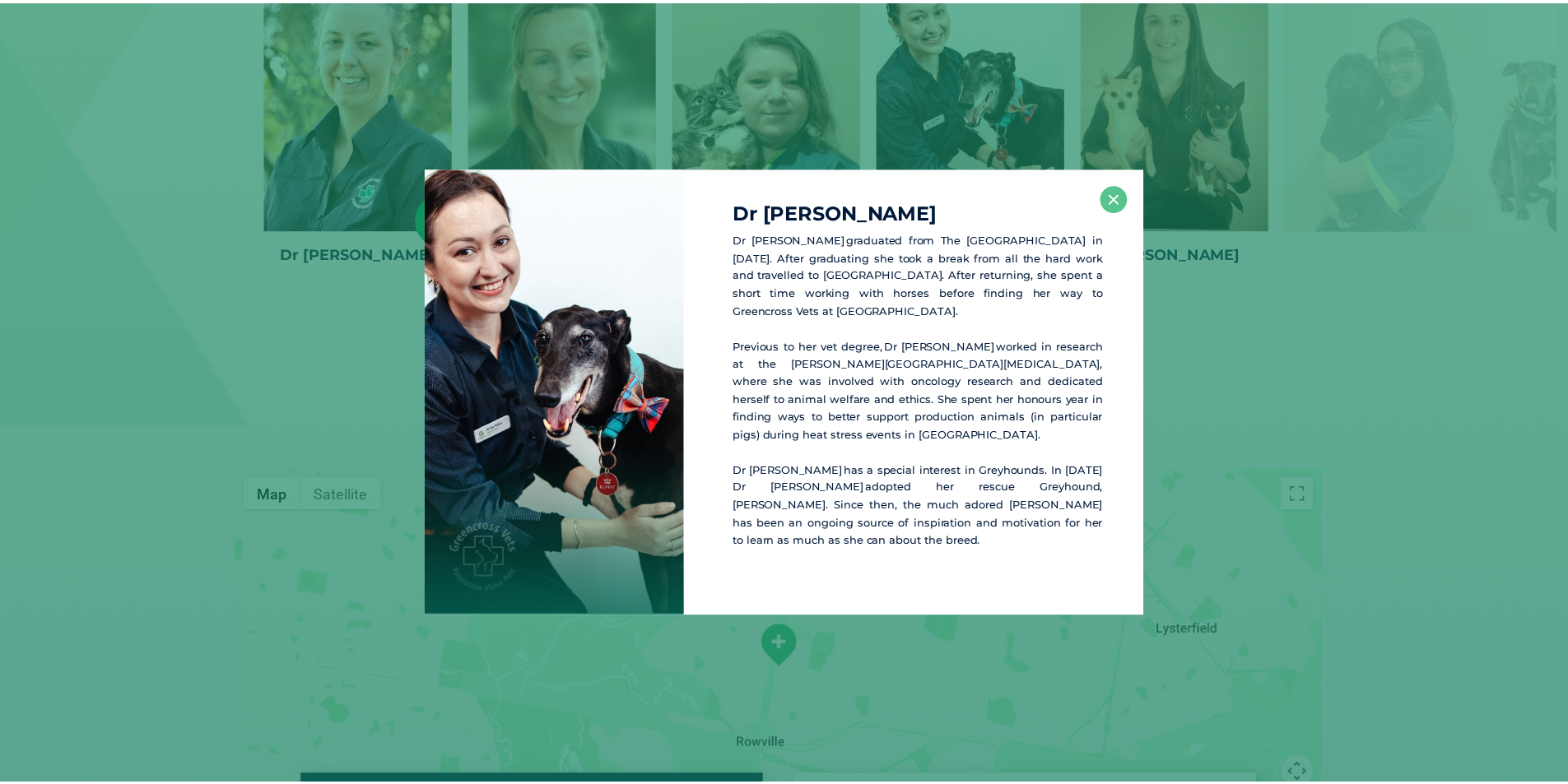
scroll to position [2488, 0]
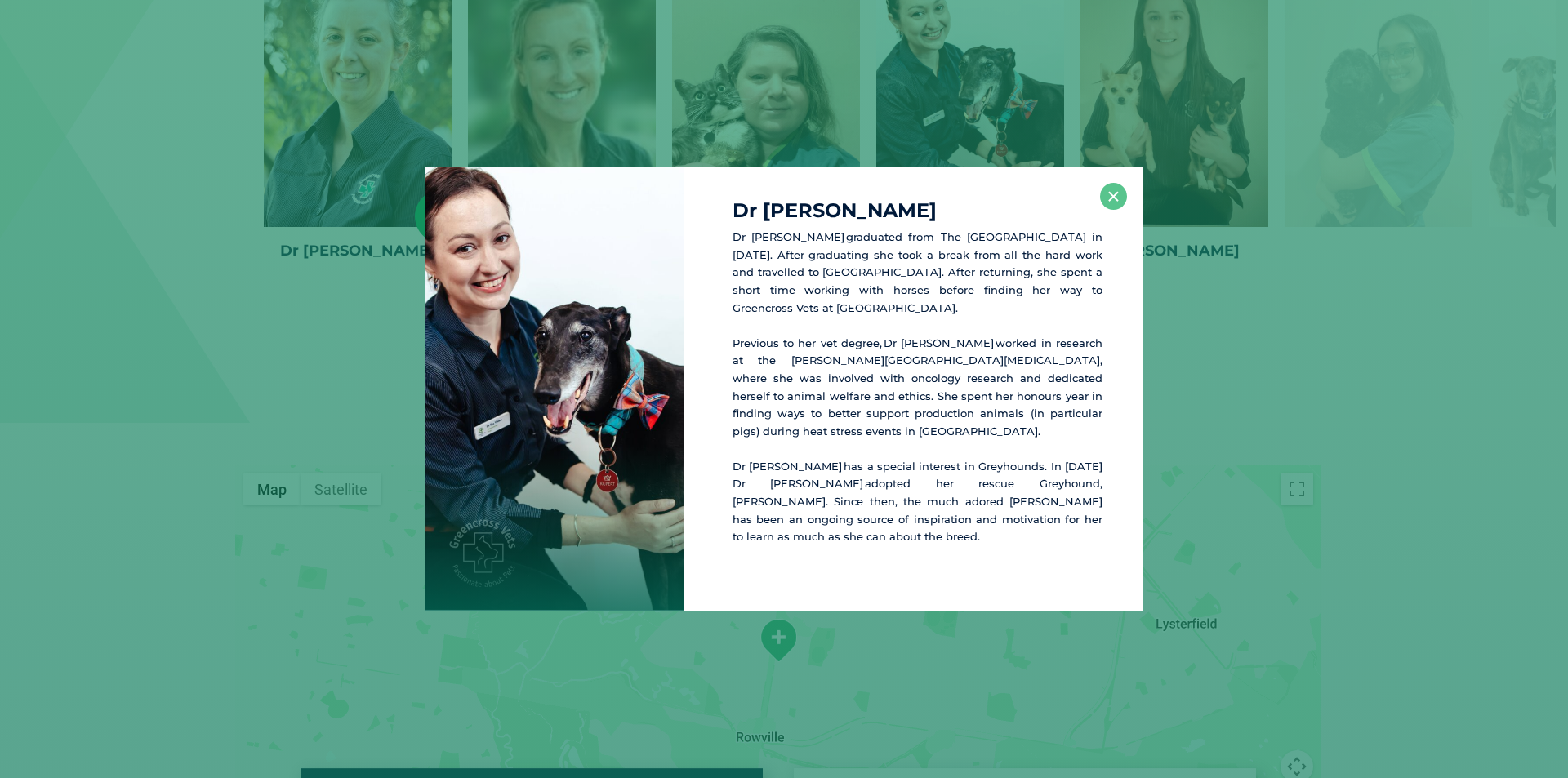
click at [1102, 221] on h4 "Dr Eva V" at bounding box center [917, 210] width 370 height 20
click at [1107, 210] on button "×" at bounding box center [1113, 196] width 27 height 27
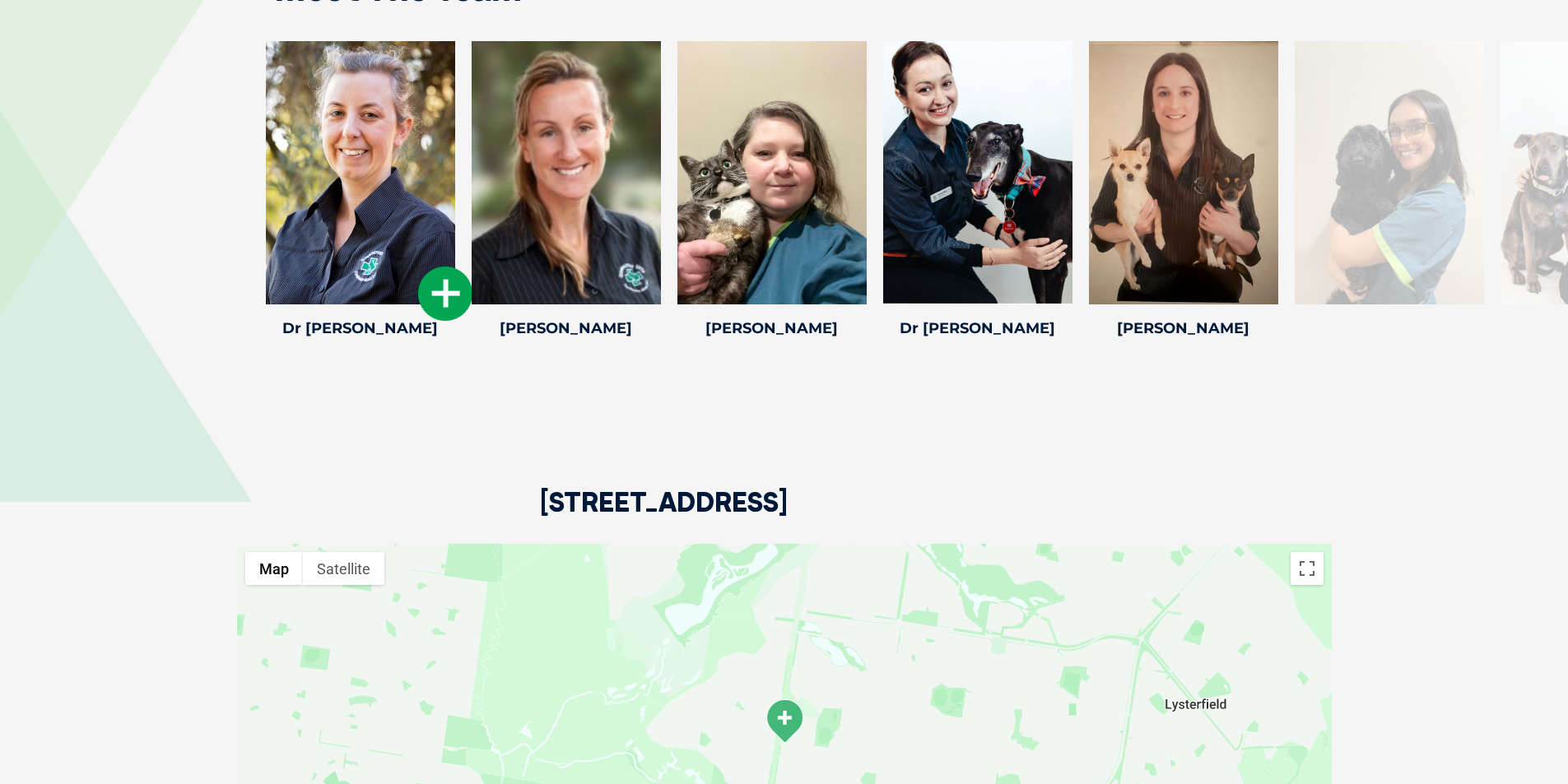
scroll to position [2323, 0]
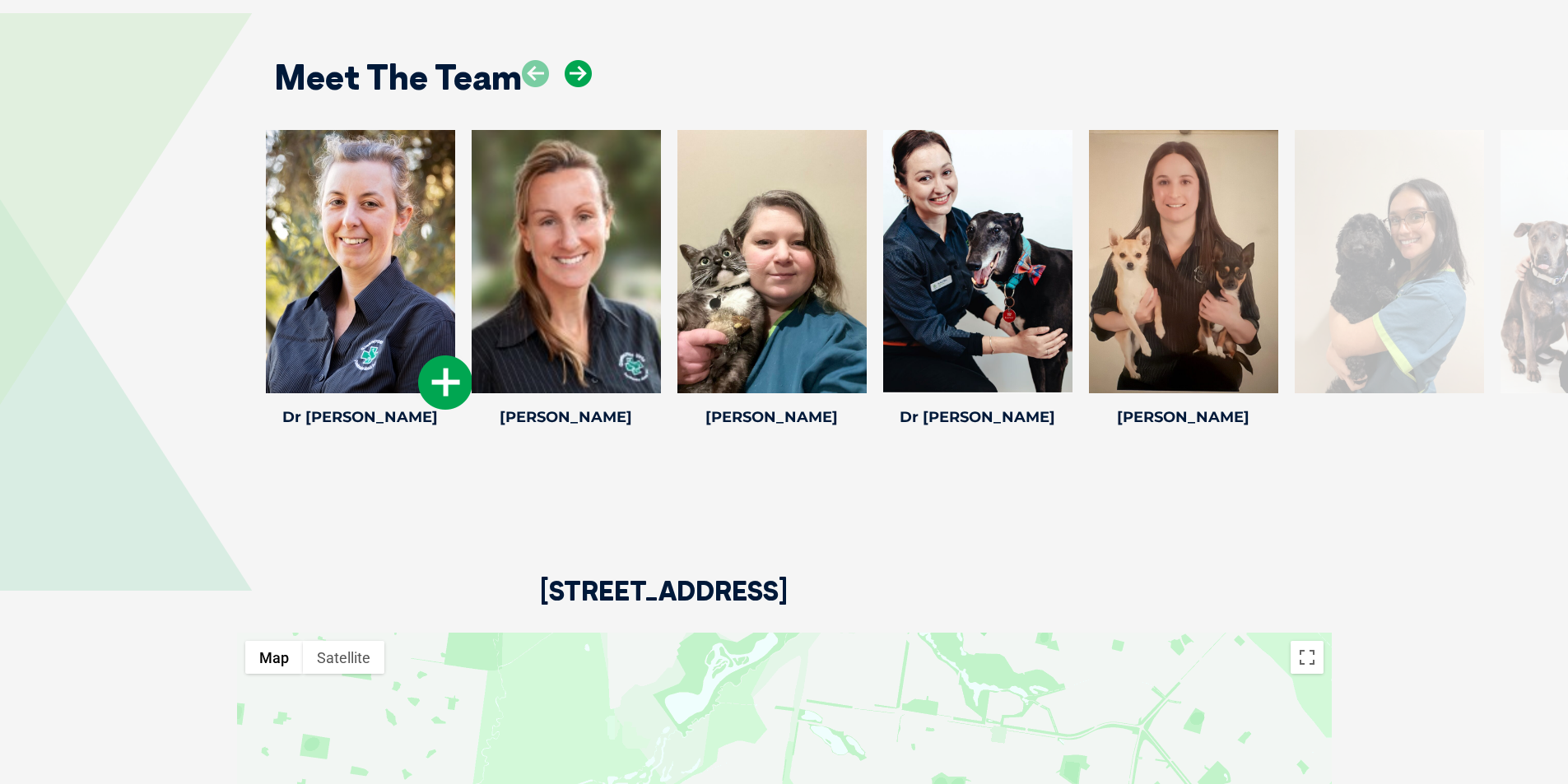
click at [586, 60] on icon at bounding box center [578, 74] width 27 height 27
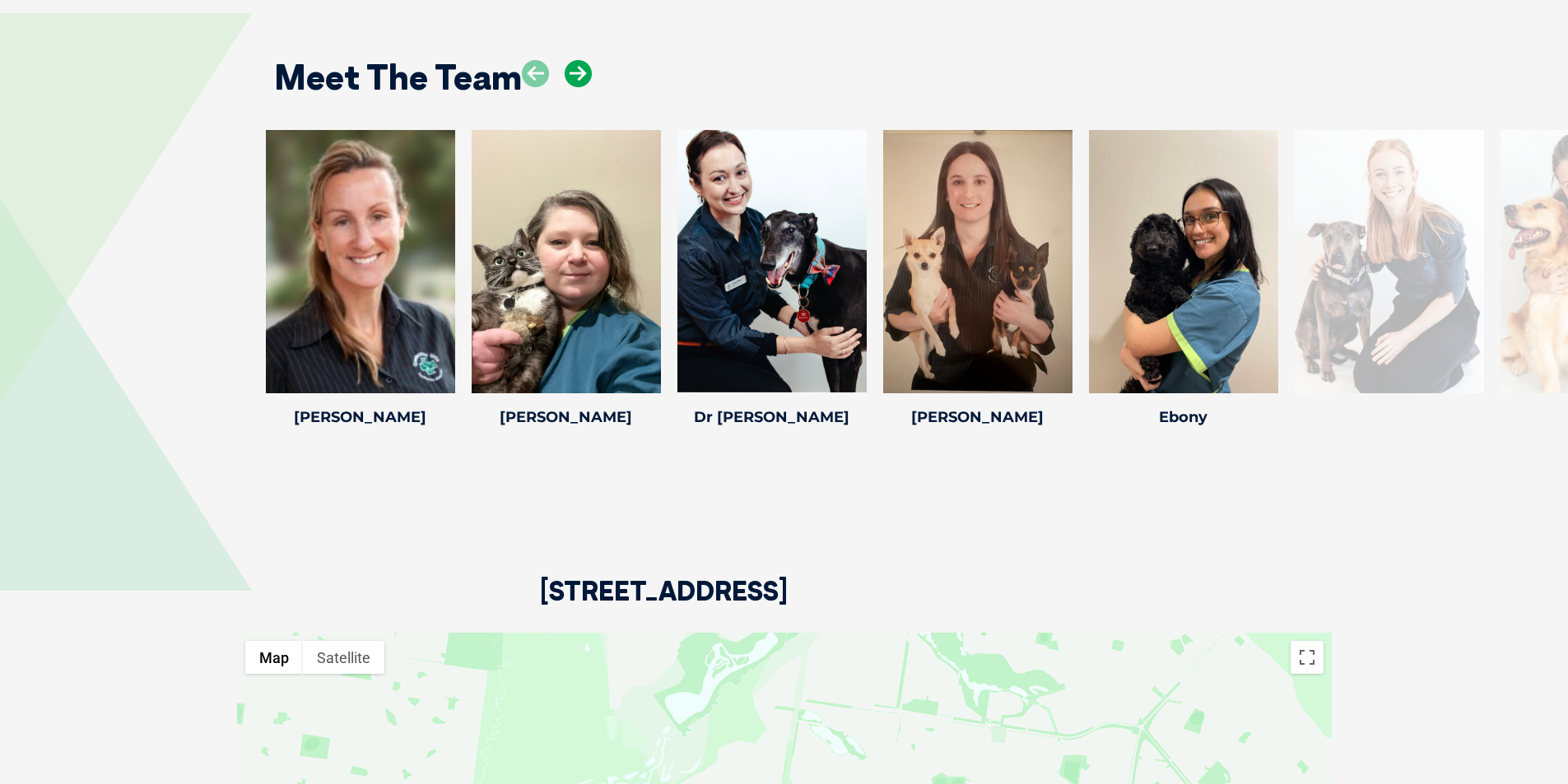
click at [586, 60] on icon at bounding box center [578, 74] width 27 height 27
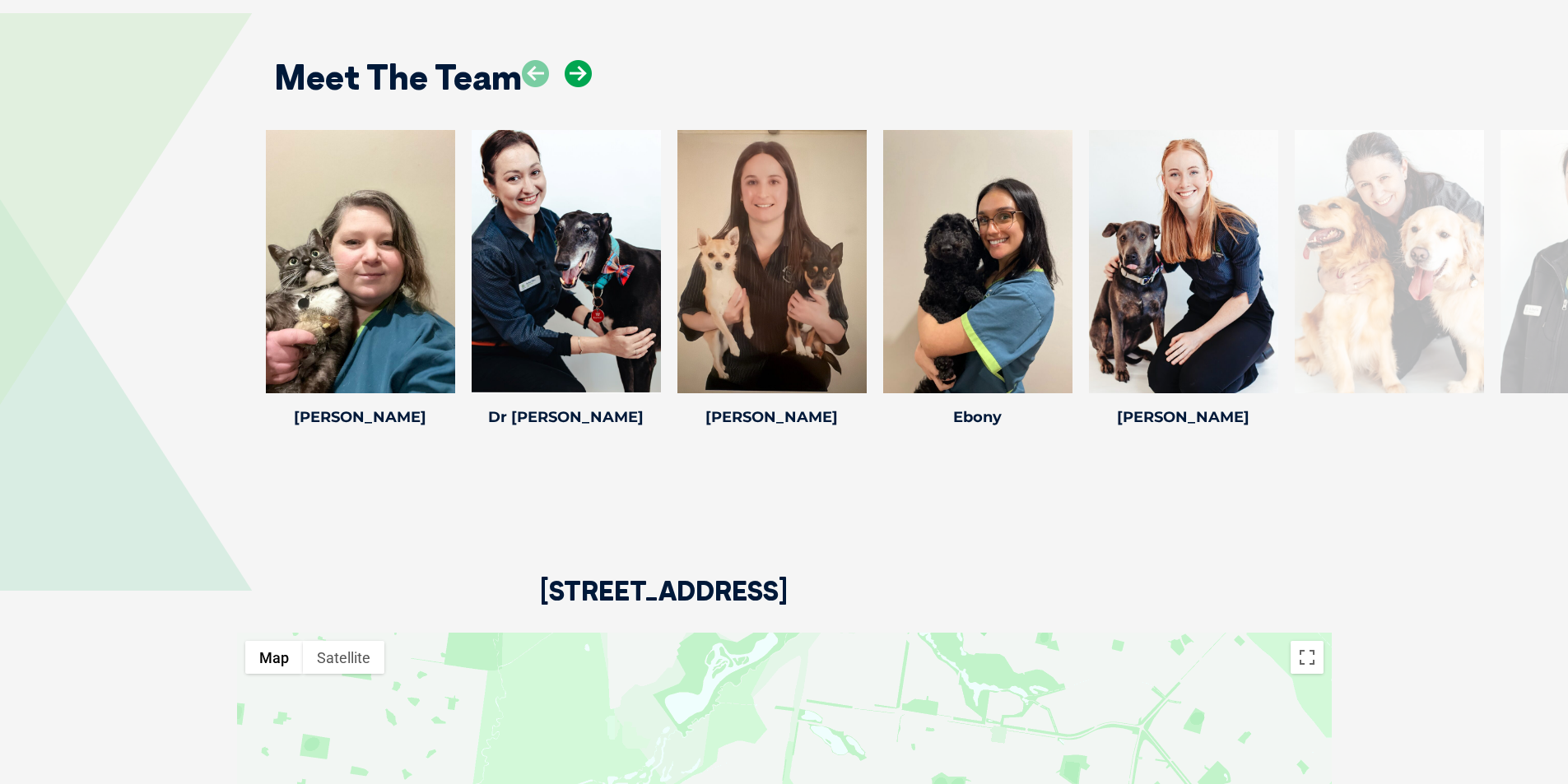
click at [586, 60] on icon at bounding box center [578, 74] width 27 height 27
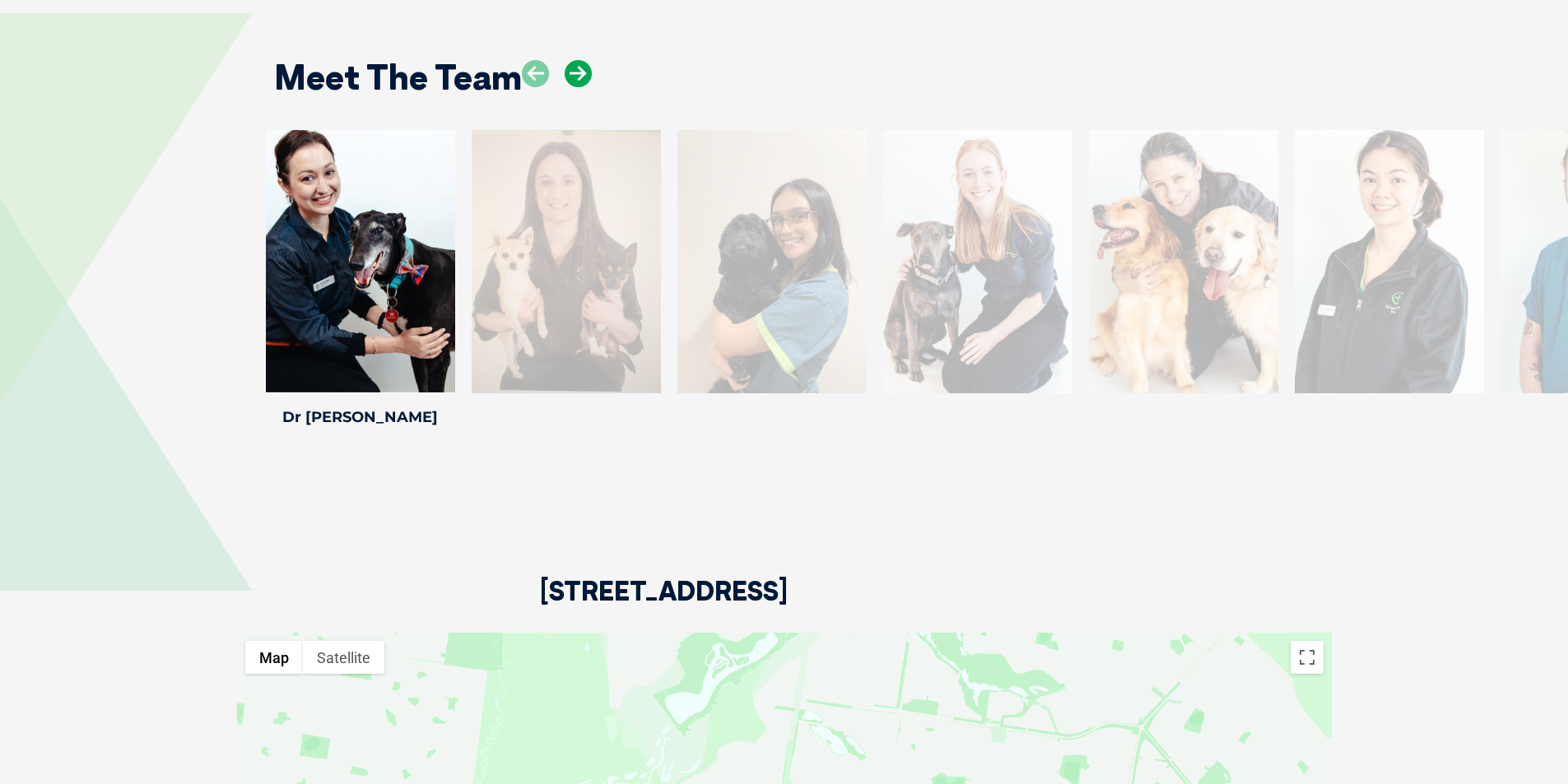
click at [586, 60] on icon at bounding box center [578, 74] width 27 height 27
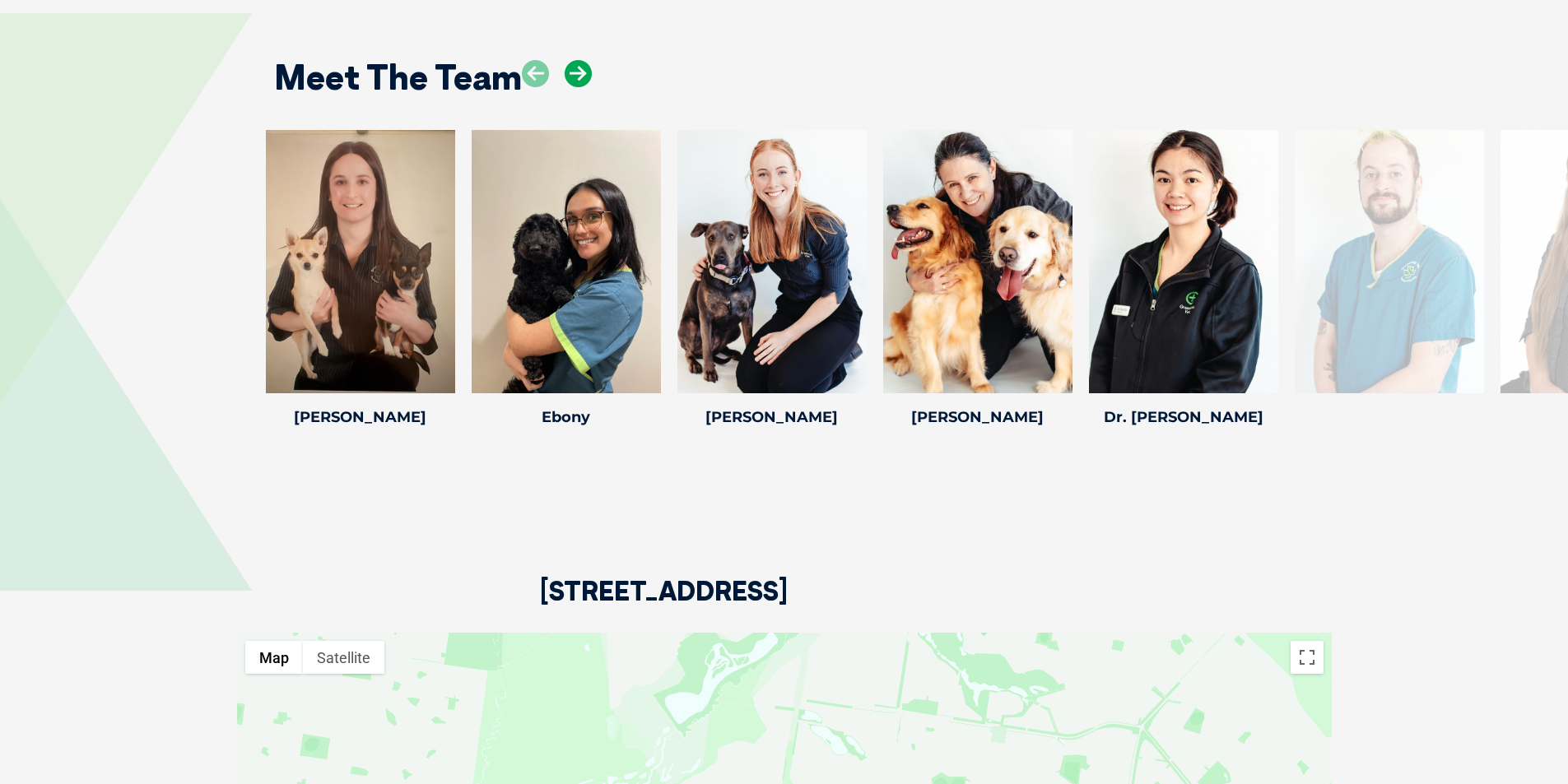
click at [586, 60] on icon at bounding box center [578, 74] width 27 height 27
click at [1061, 360] on icon at bounding box center [1063, 382] width 55 height 55
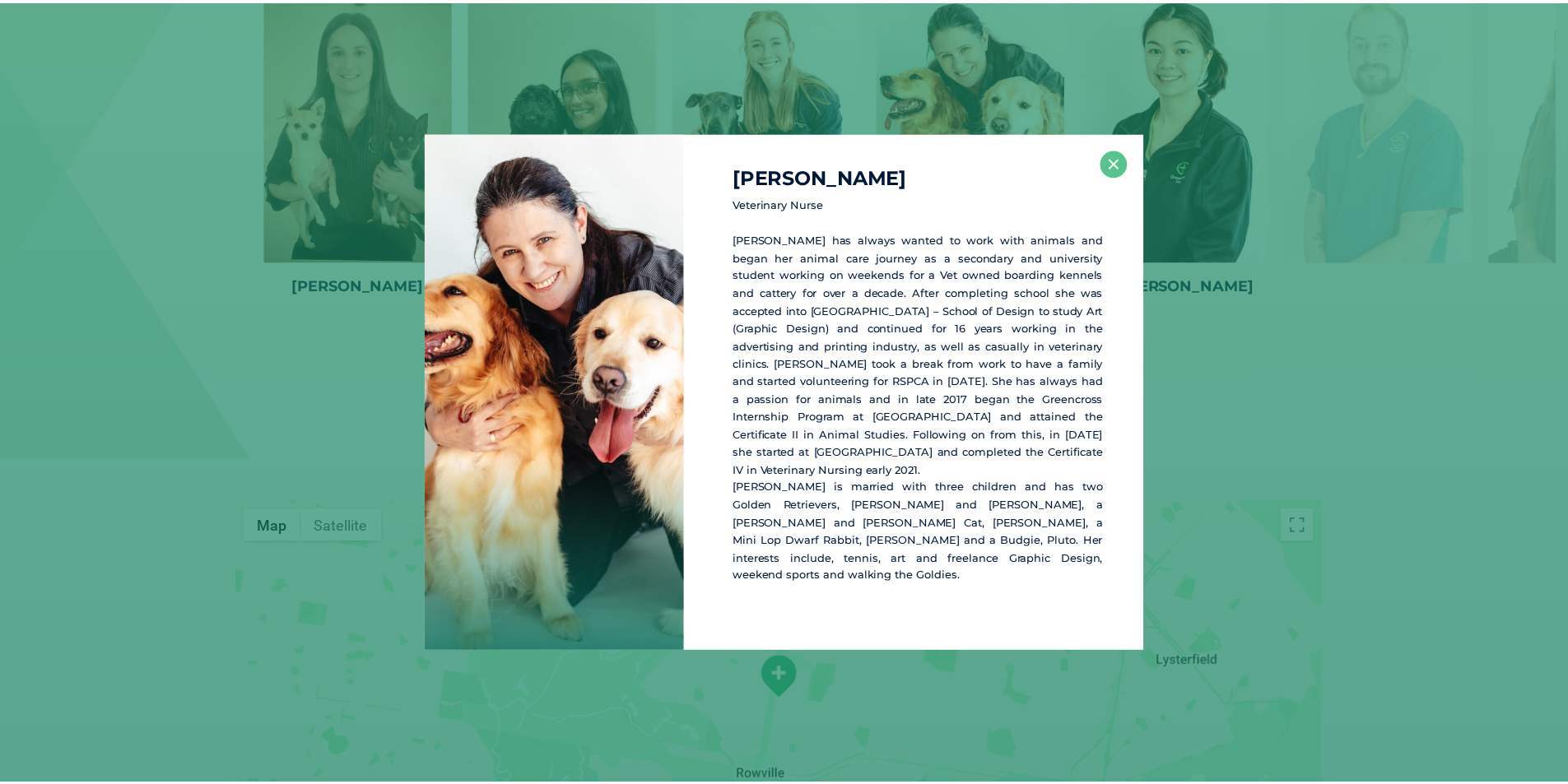
scroll to position [2456, 0]
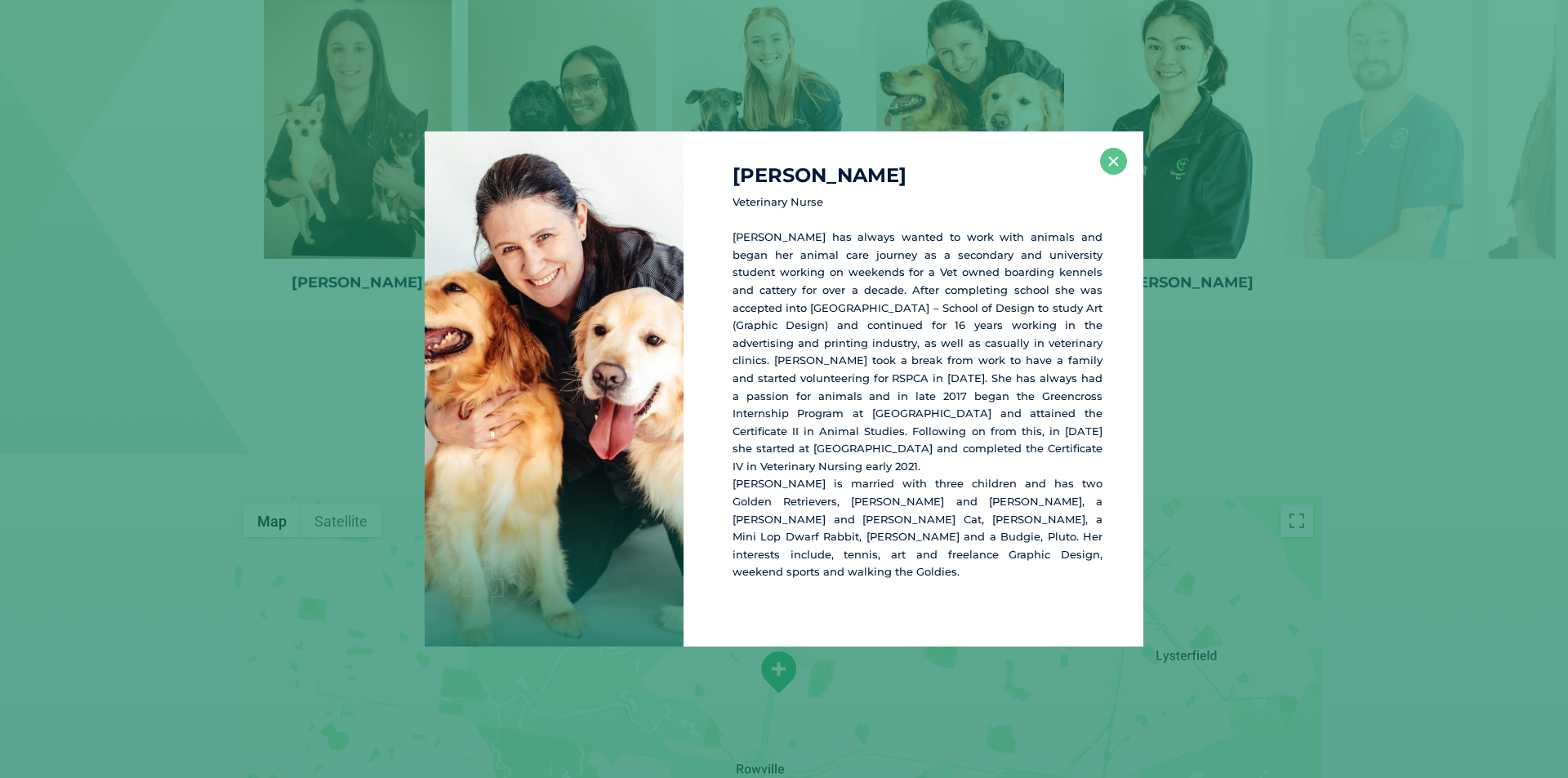
click at [1293, 415] on div "Simonne L Veterinary Nurse Simonne has always wanted to work with animals and b…" at bounding box center [784, 389] width 1555 height 515
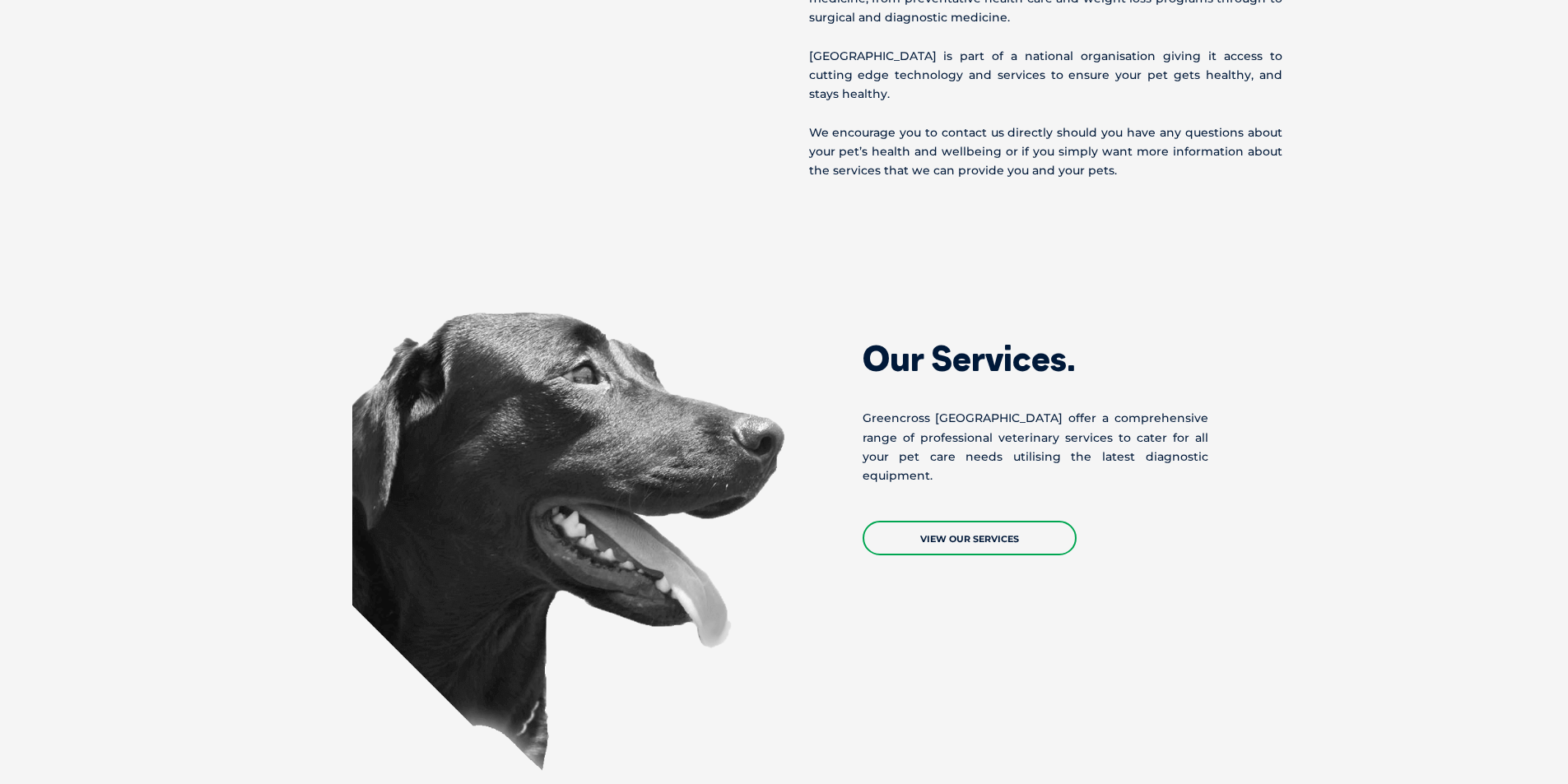
scroll to position [975, 0]
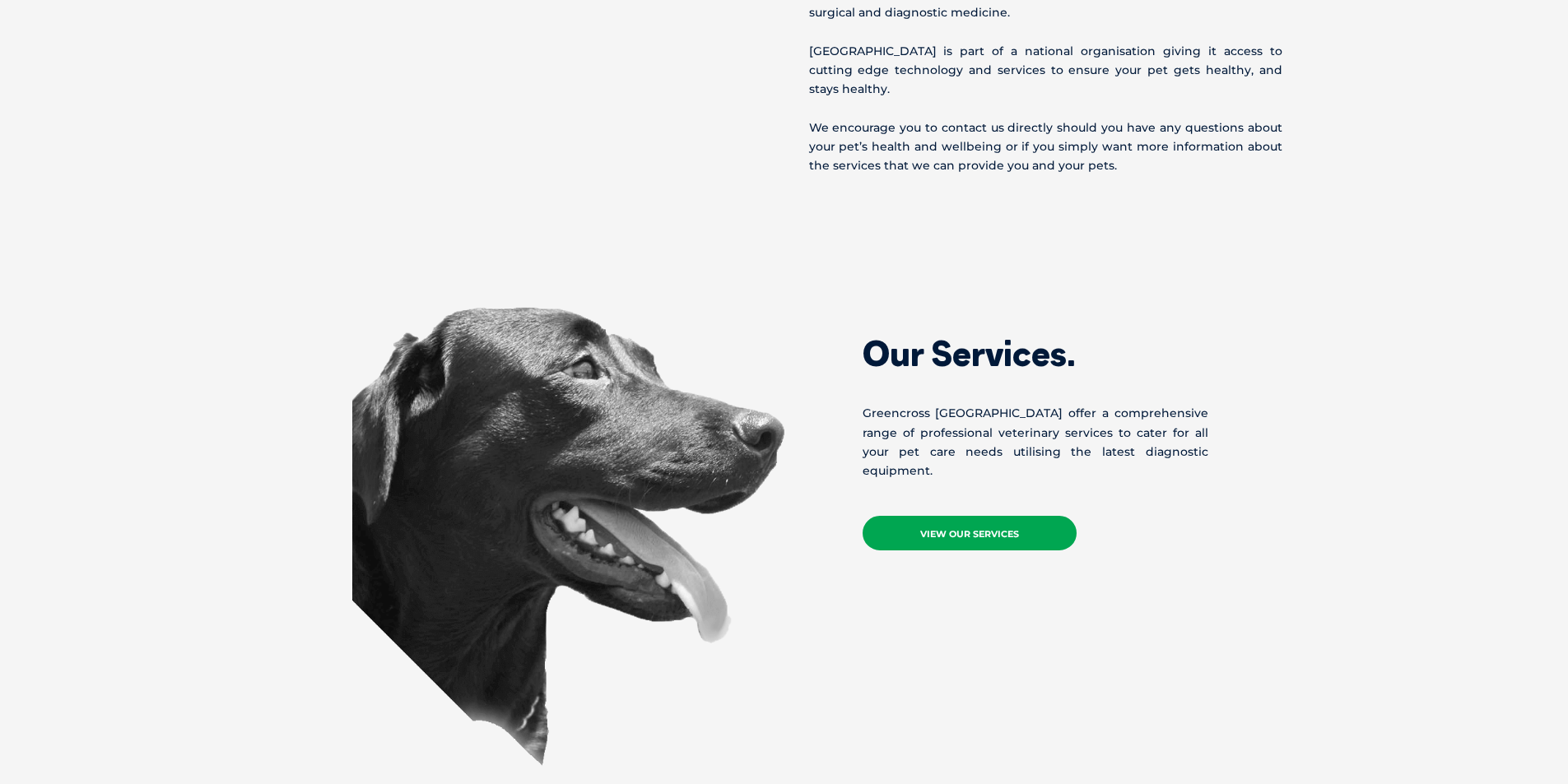
click at [969, 516] on link "View Our Services" at bounding box center [970, 533] width 214 height 35
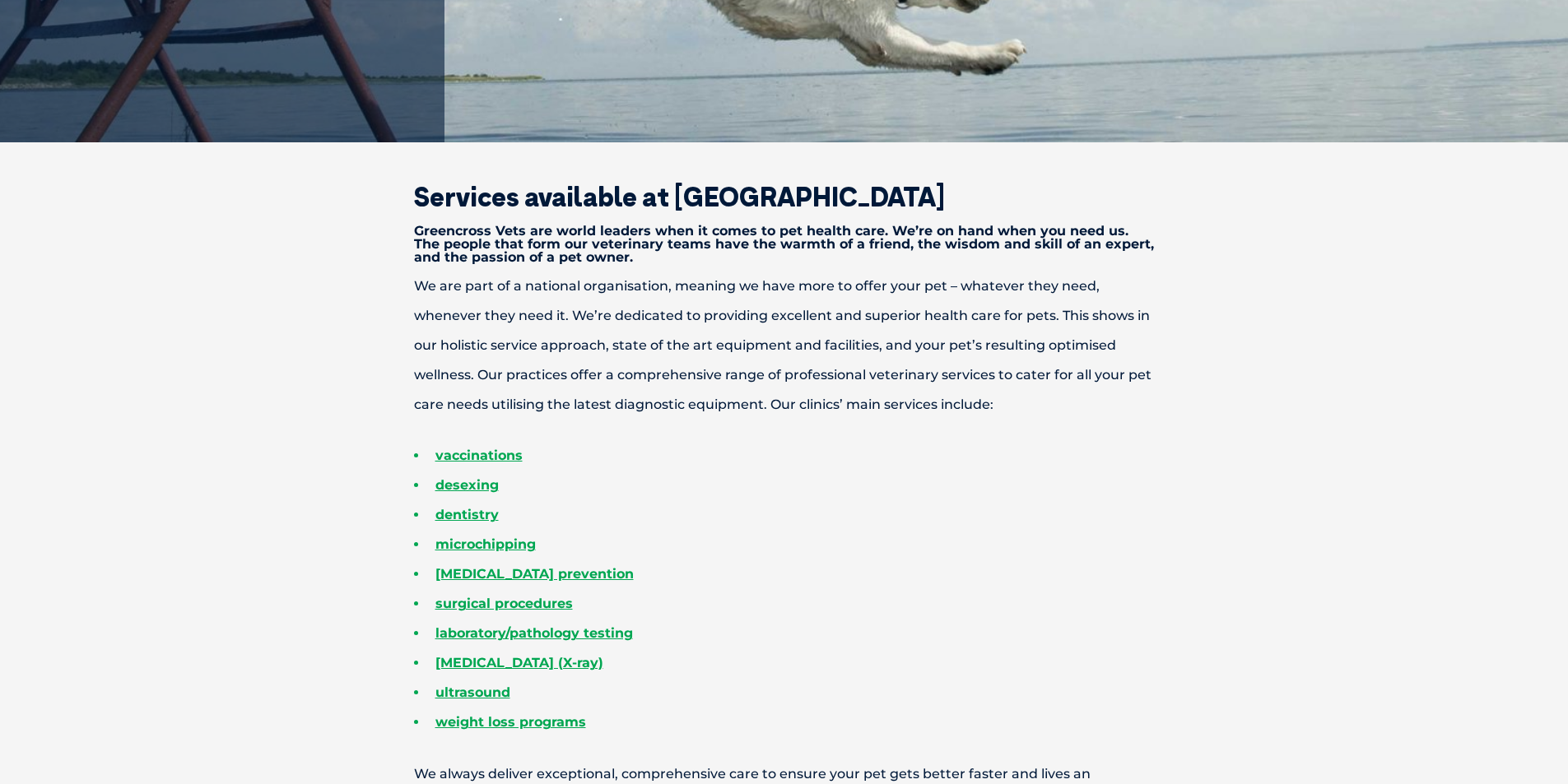
scroll to position [576, 0]
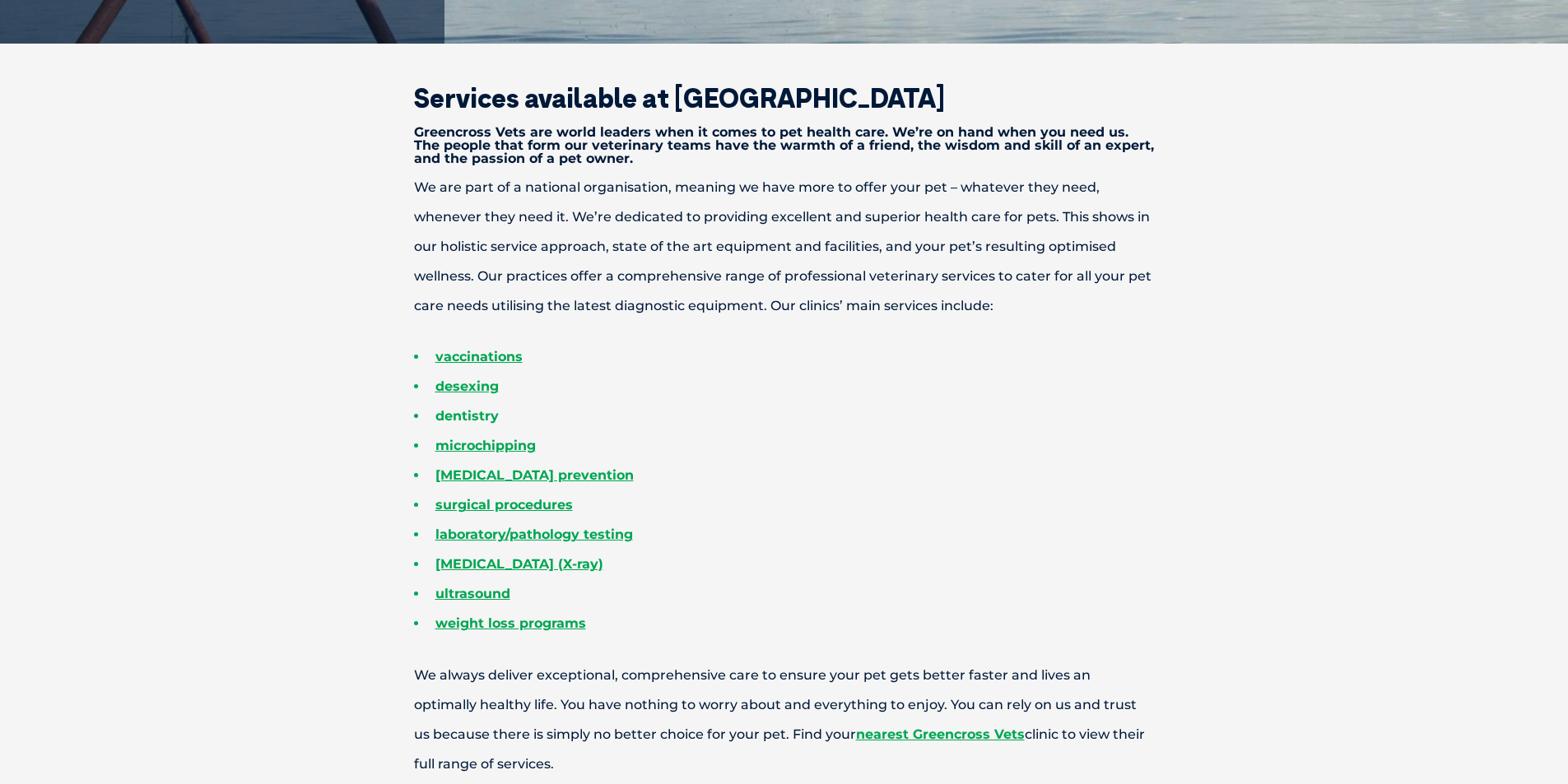
click at [473, 414] on link "dentistry" at bounding box center [467, 416] width 63 height 15
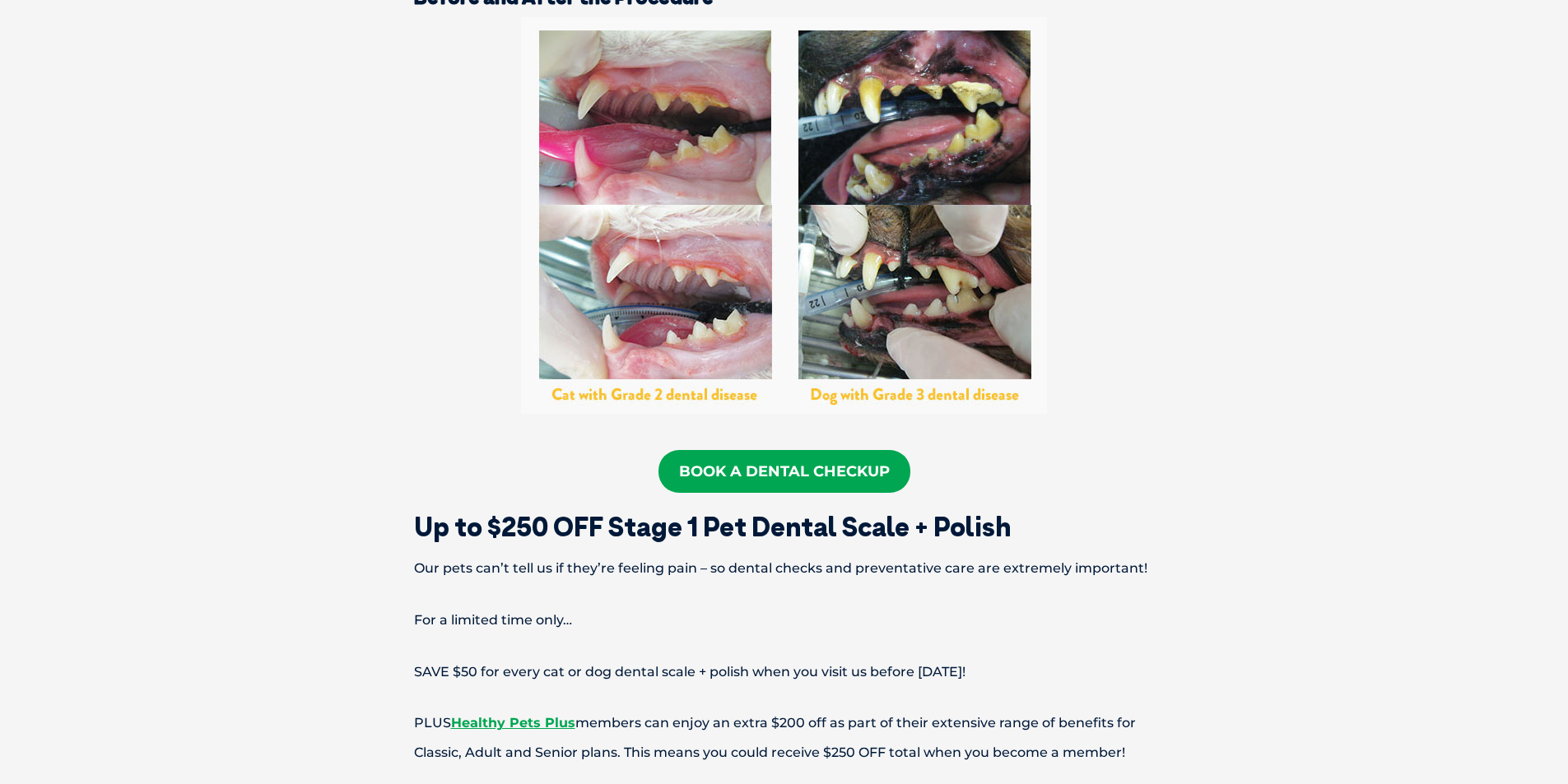
scroll to position [2798, 0]
